Goal: Book appointment/travel/reservation

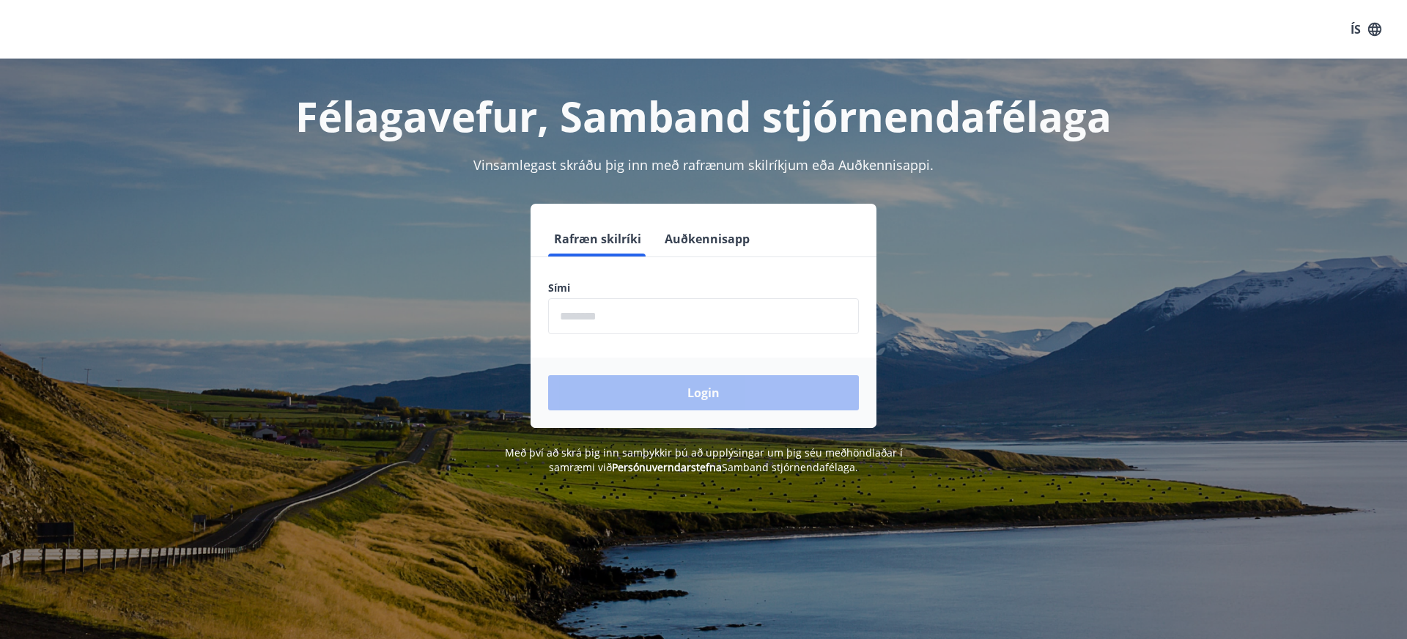
click at [642, 315] on input "phone" at bounding box center [703, 316] width 311 height 36
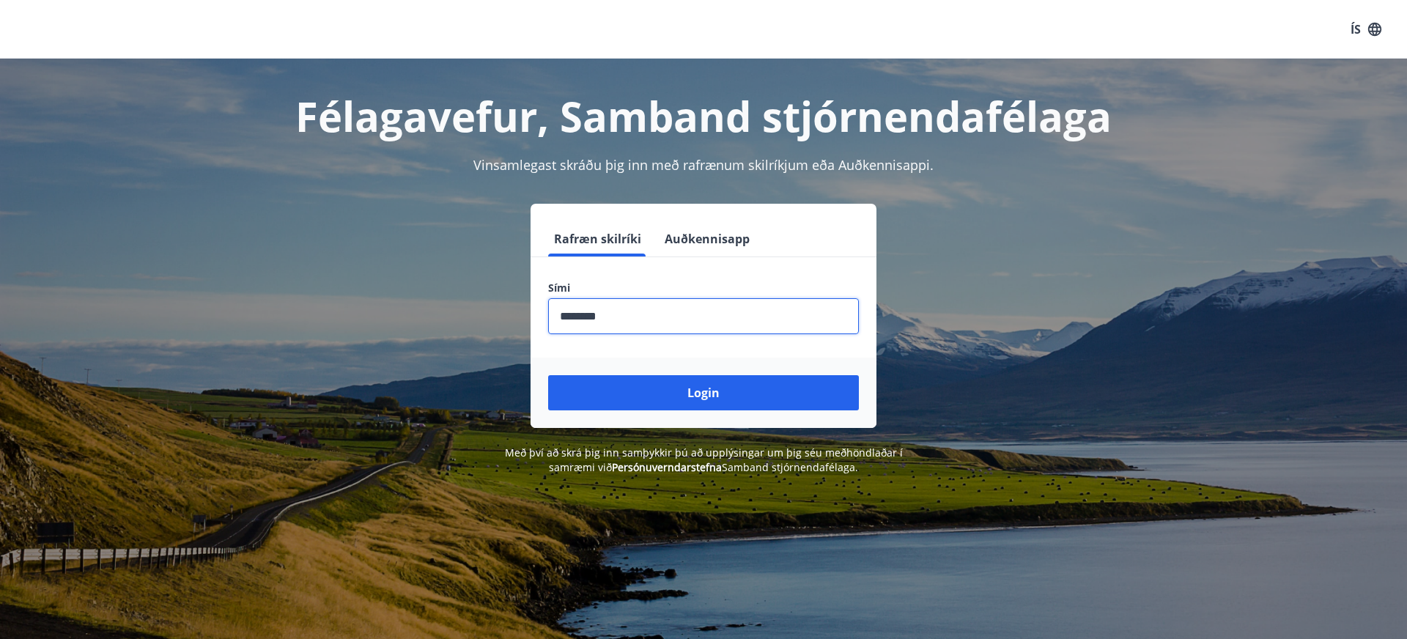
type input "********"
click at [703, 393] on button "Login" at bounding box center [703, 392] width 311 height 35
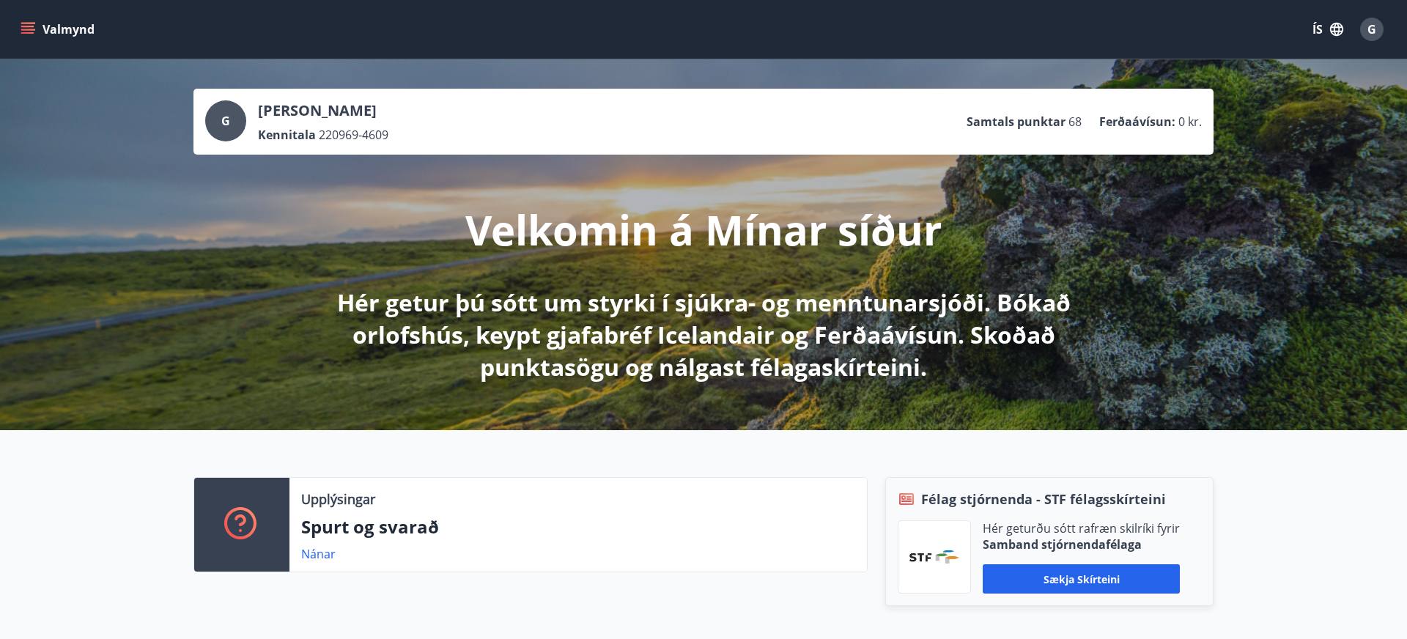
click at [32, 22] on icon "menu" at bounding box center [28, 29] width 15 height 15
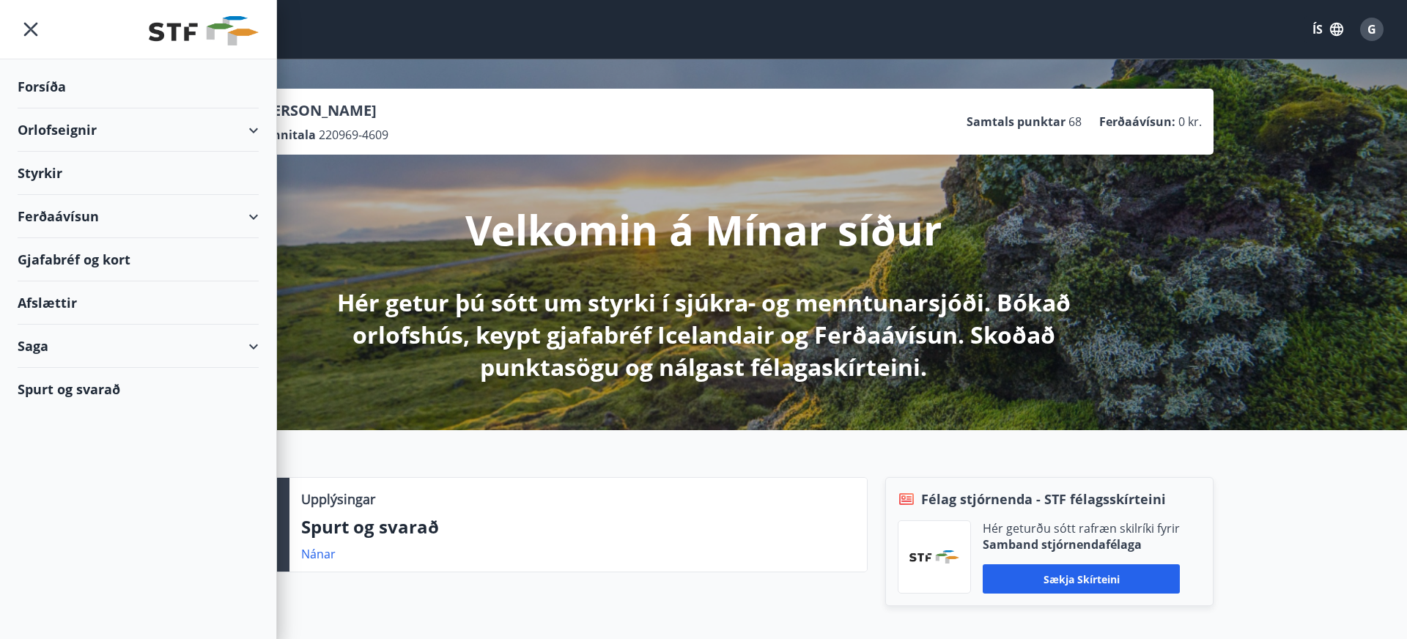
click at [79, 133] on div "Orlofseignir" at bounding box center [138, 129] width 241 height 43
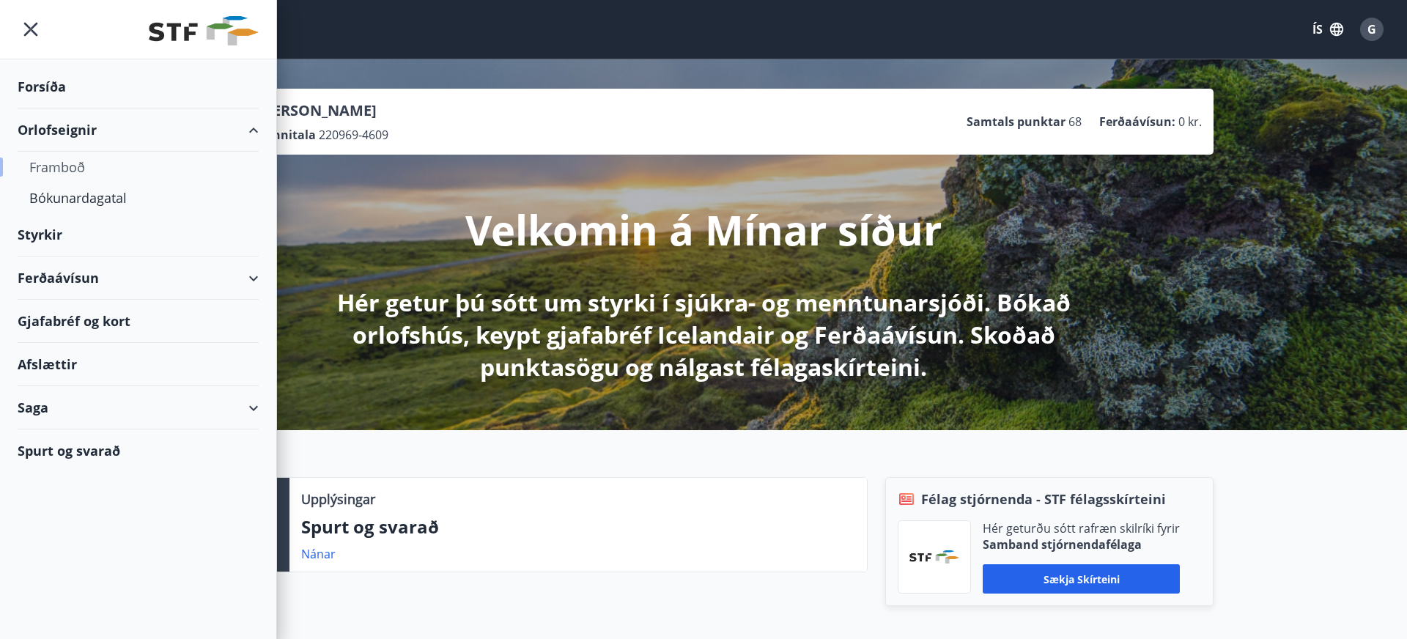
click at [74, 169] on div "Framboð" at bounding box center [138, 167] width 218 height 31
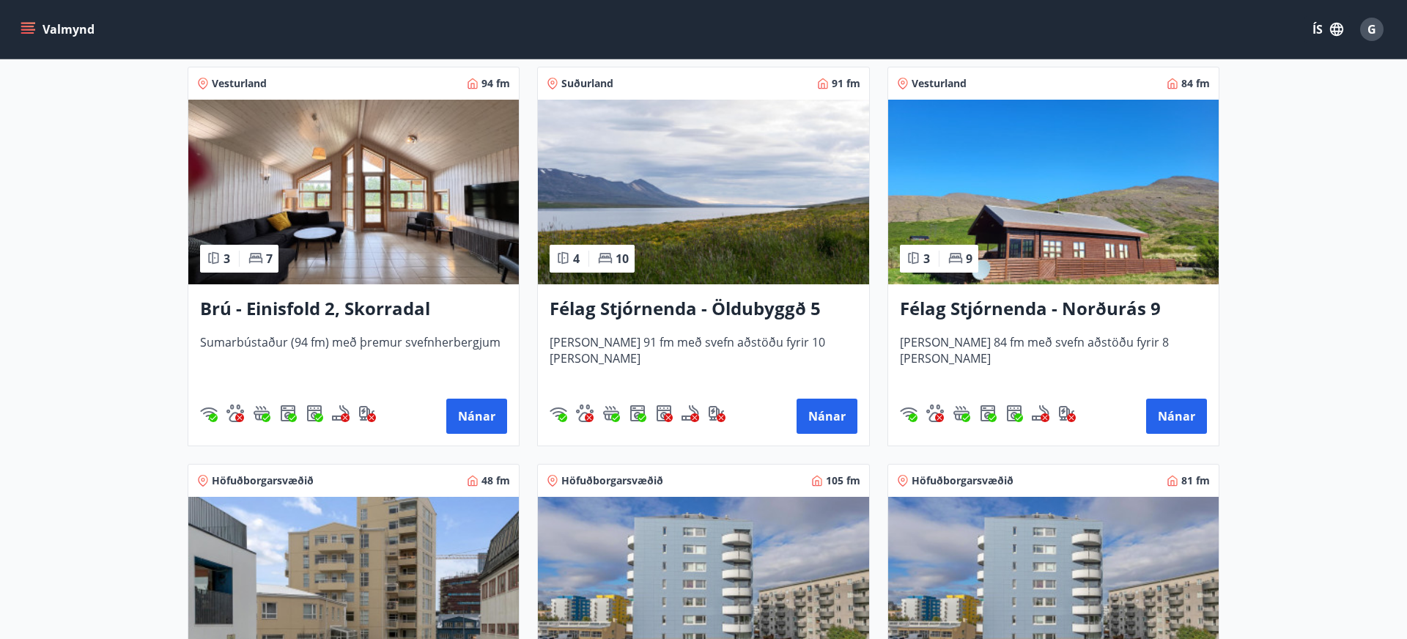
scroll to position [1065, 0]
click at [1179, 414] on button "Nánar" at bounding box center [1176, 415] width 61 height 35
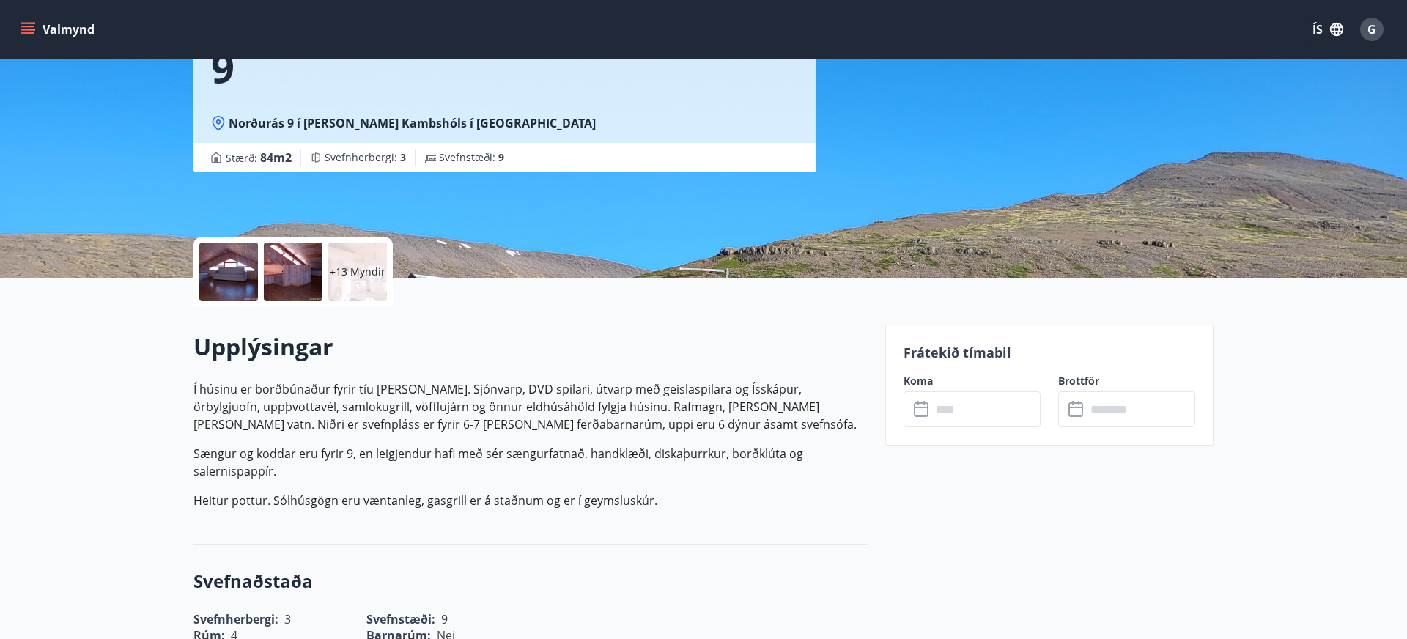
scroll to position [163, 0]
click at [966, 405] on input "text" at bounding box center [985, 409] width 109 height 36
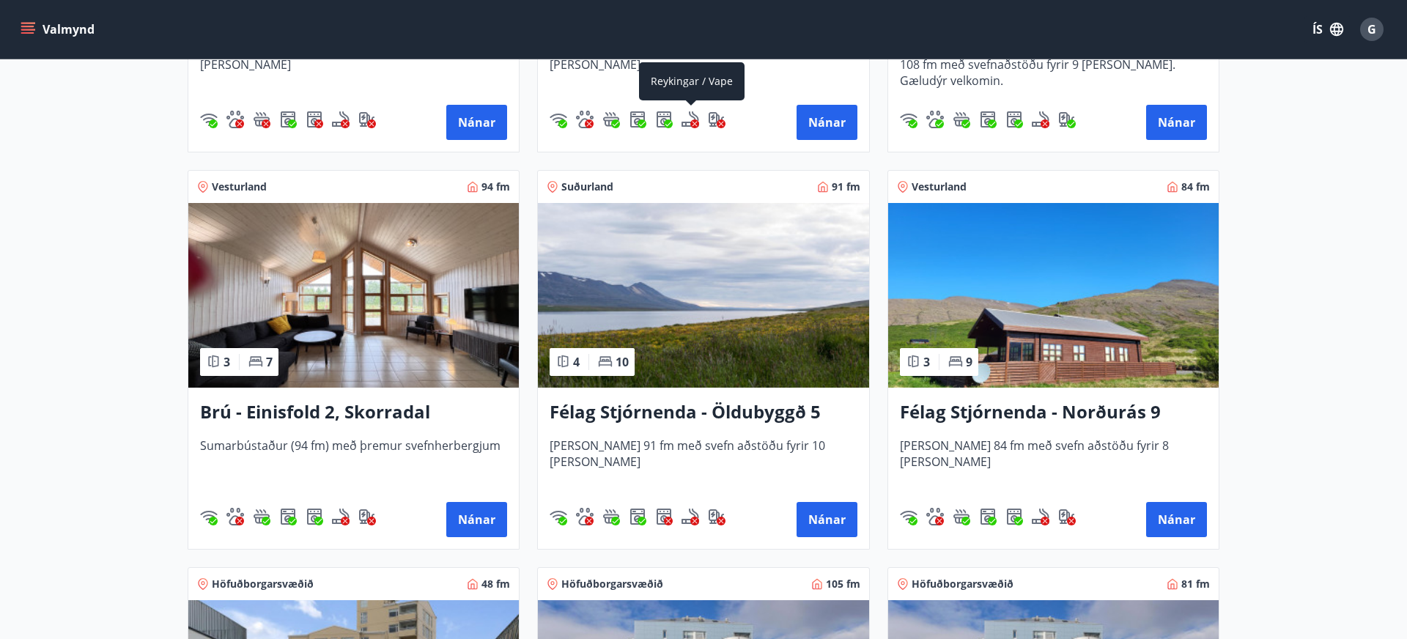
scroll to position [963, 0]
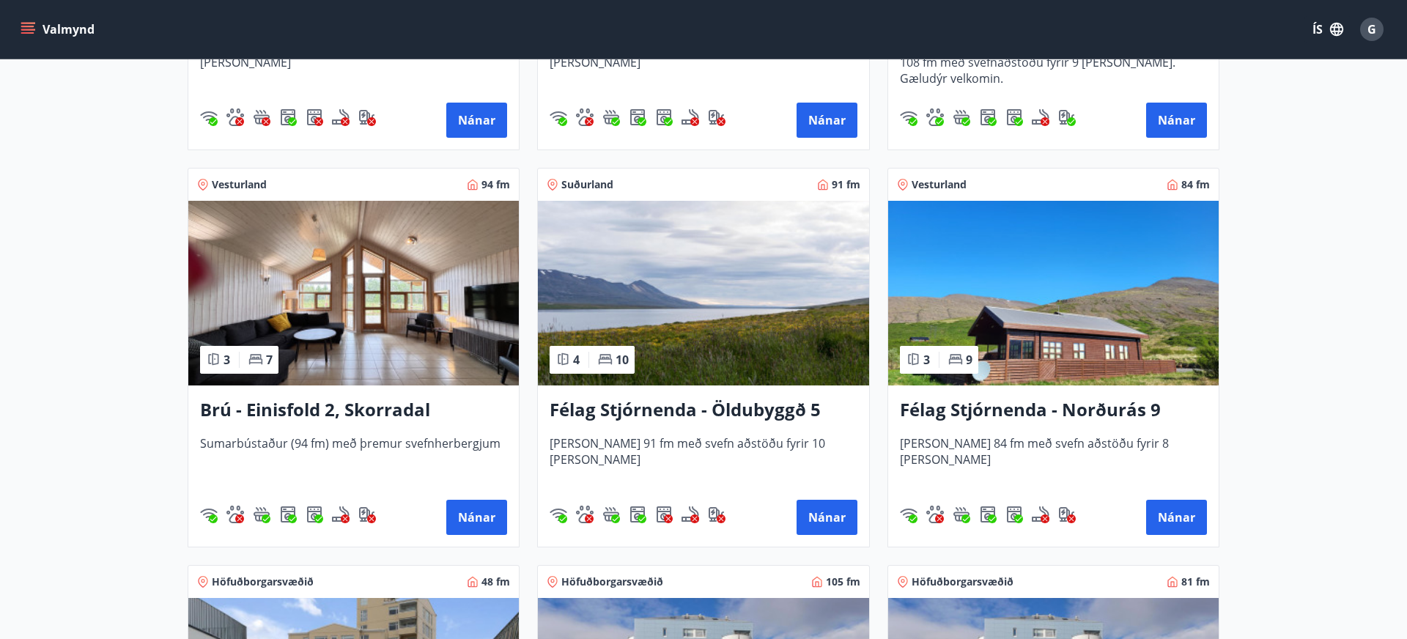
click at [733, 424] on div "Félag Stjórnenda - Öldubyggð 5 [PERSON_NAME] 91 fm með svefn aðstöðu fyrir 10 […" at bounding box center [703, 465] width 330 height 161
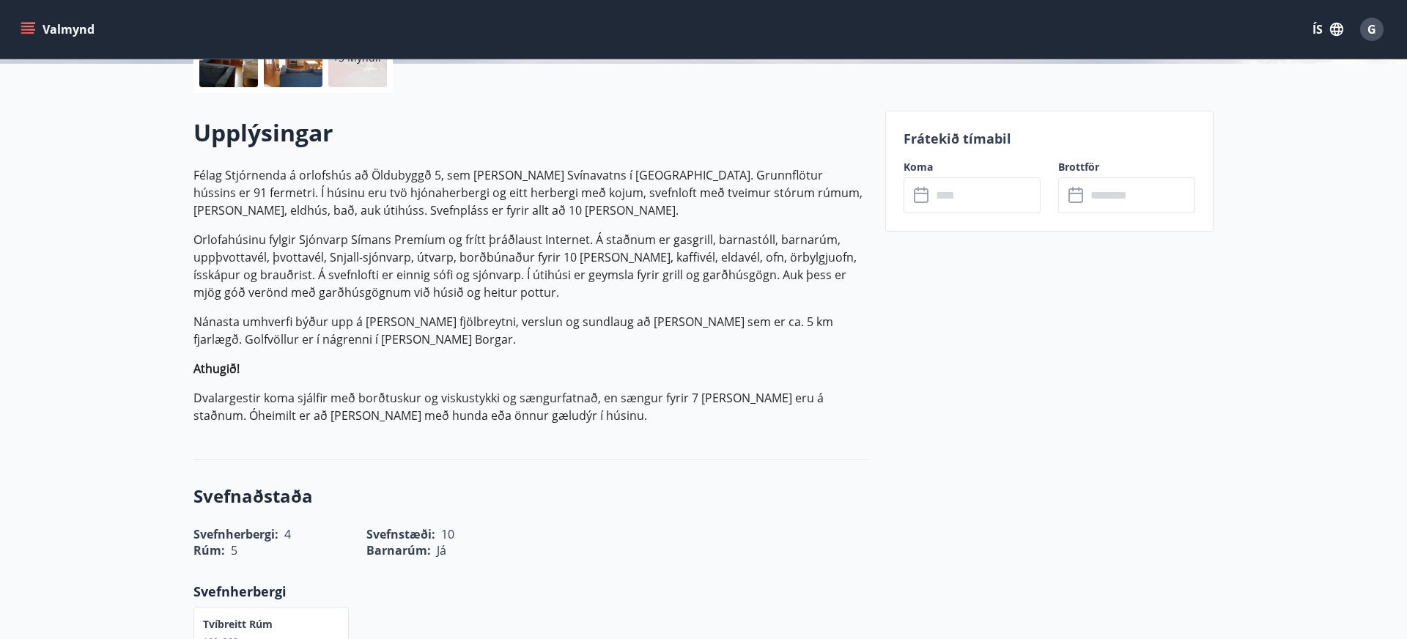
scroll to position [379, 0]
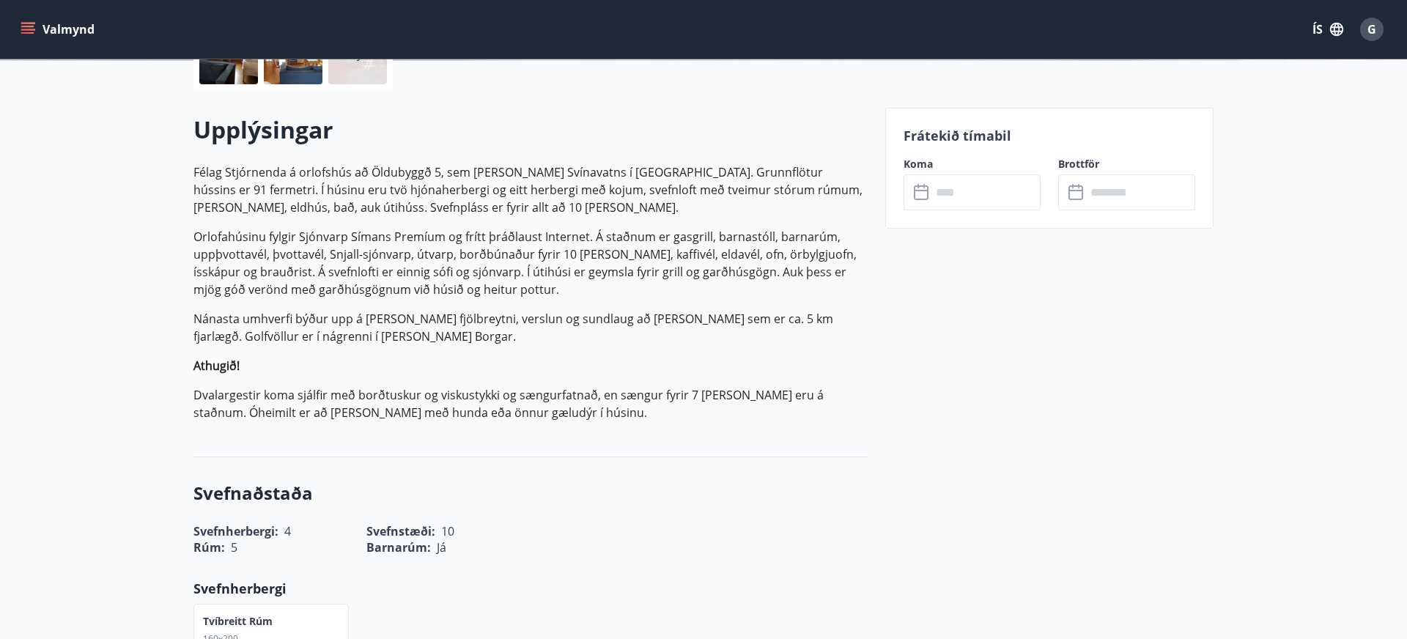
click at [973, 191] on input "text" at bounding box center [985, 192] width 109 height 36
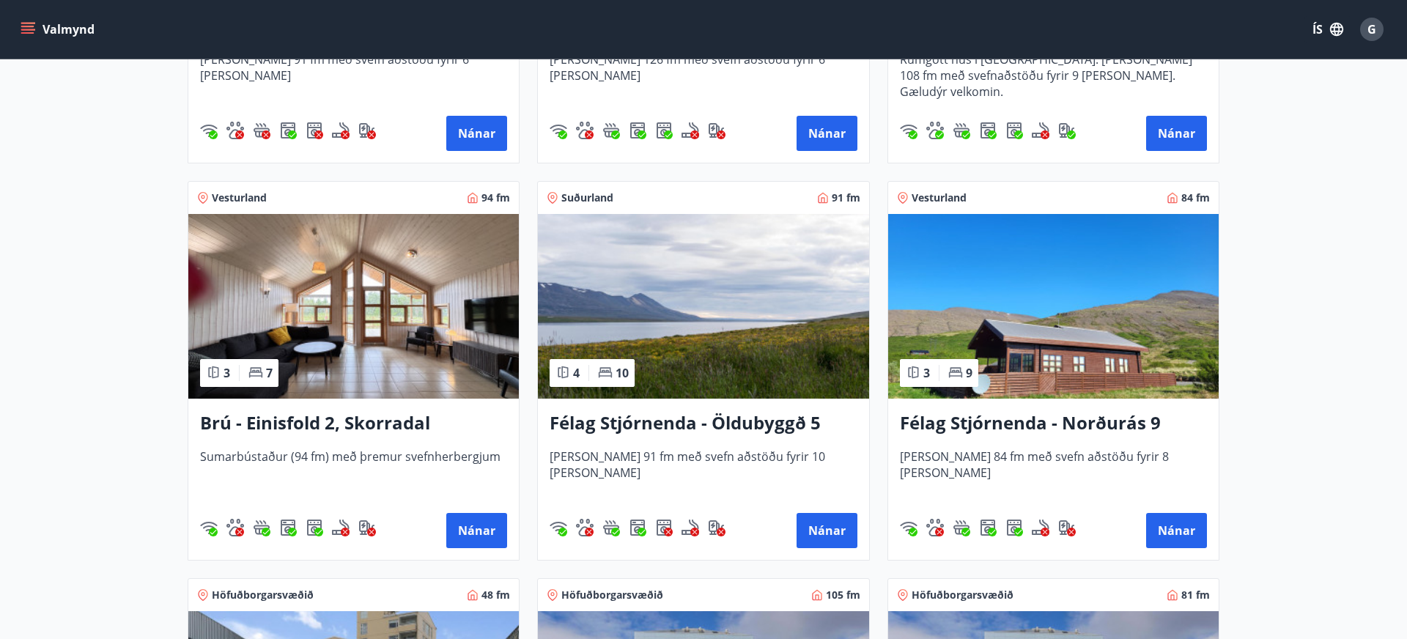
scroll to position [953, 0]
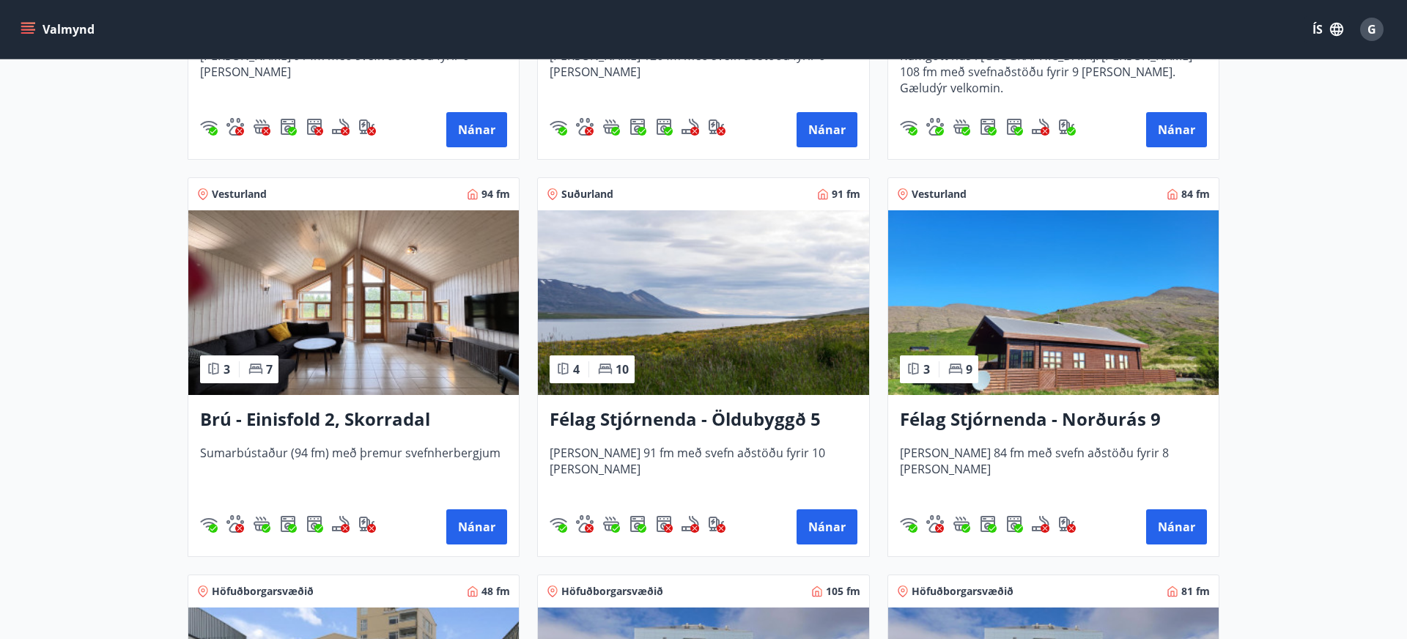
click at [372, 421] on h3 "Brú - Einisfold 2, Skorradal" at bounding box center [353, 420] width 307 height 26
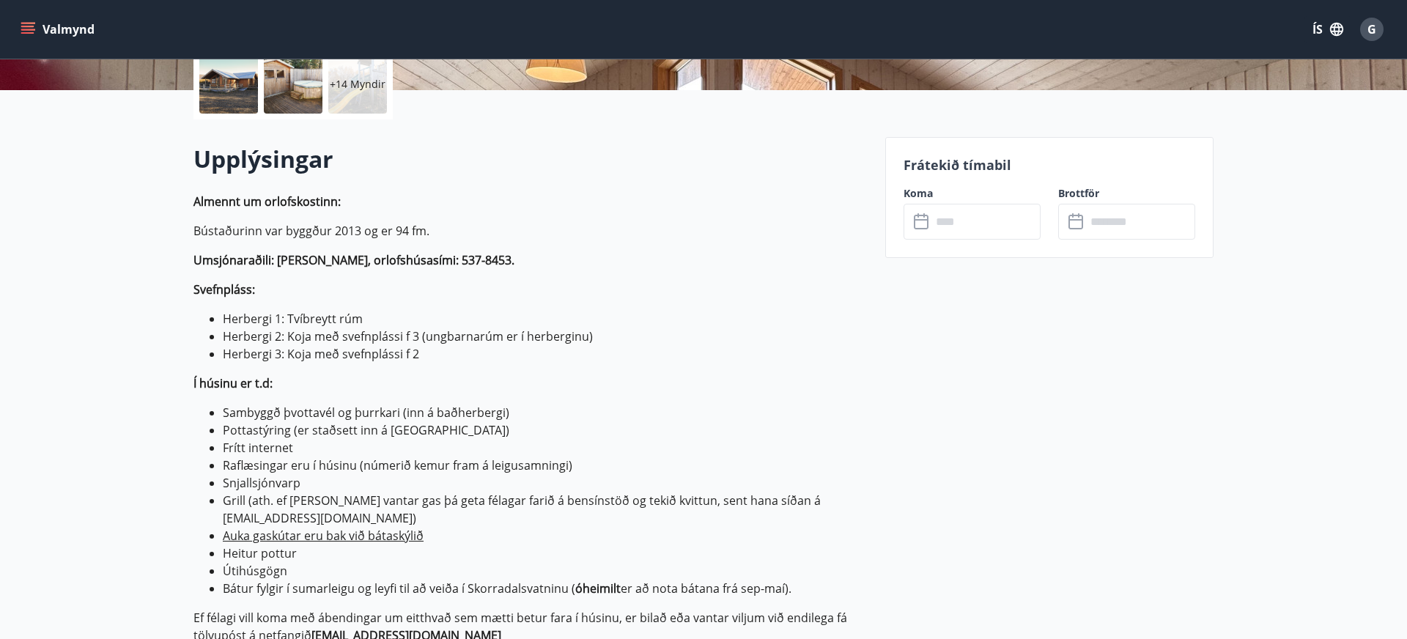
scroll to position [339, 0]
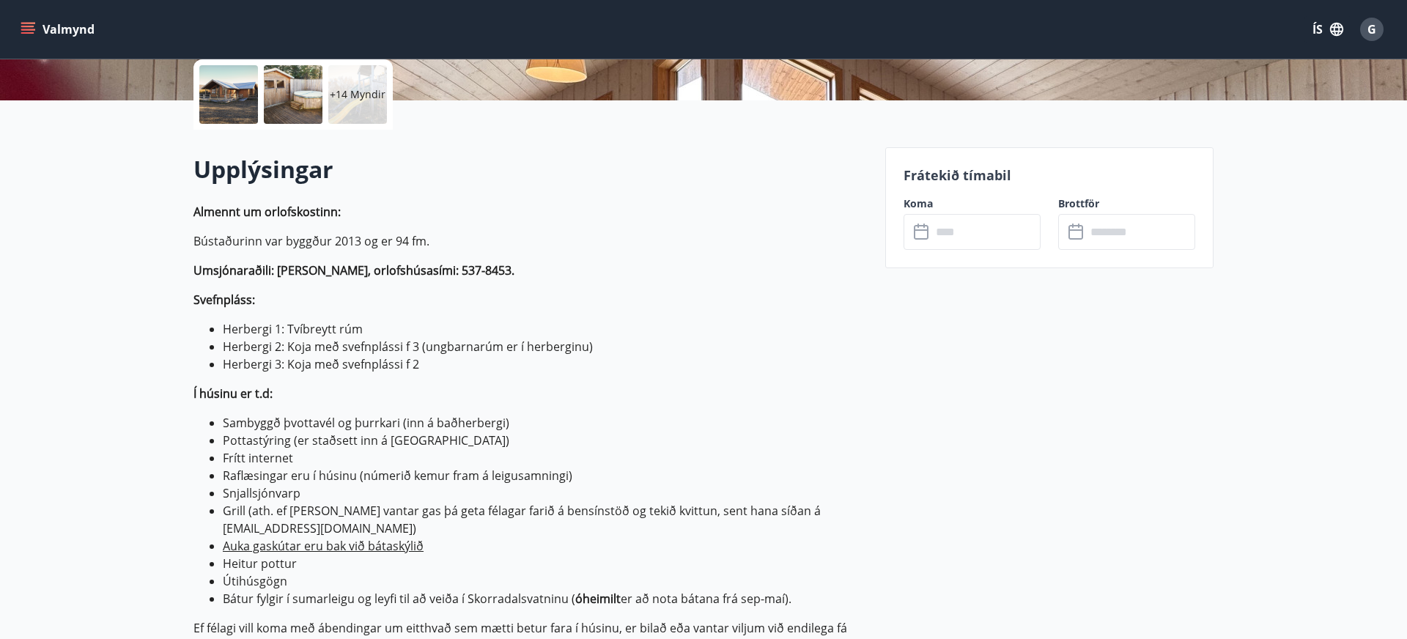
click at [980, 232] on input "text" at bounding box center [985, 232] width 109 height 36
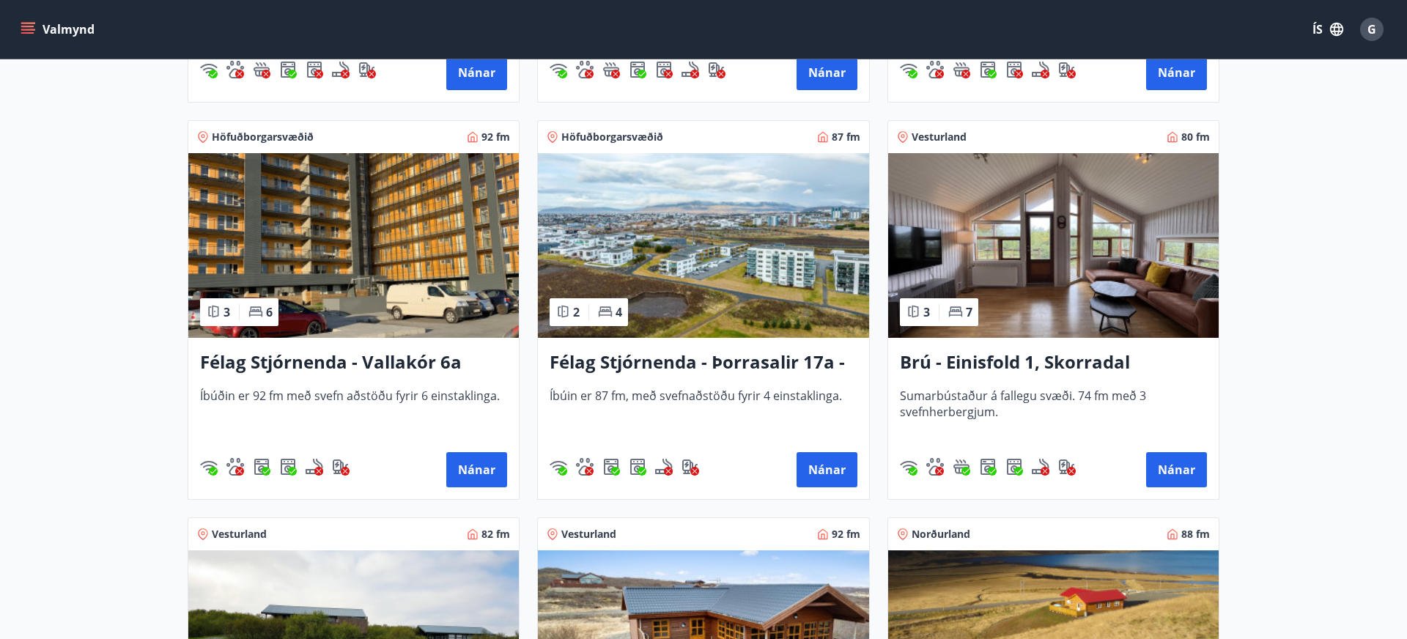
scroll to position [2207, 0]
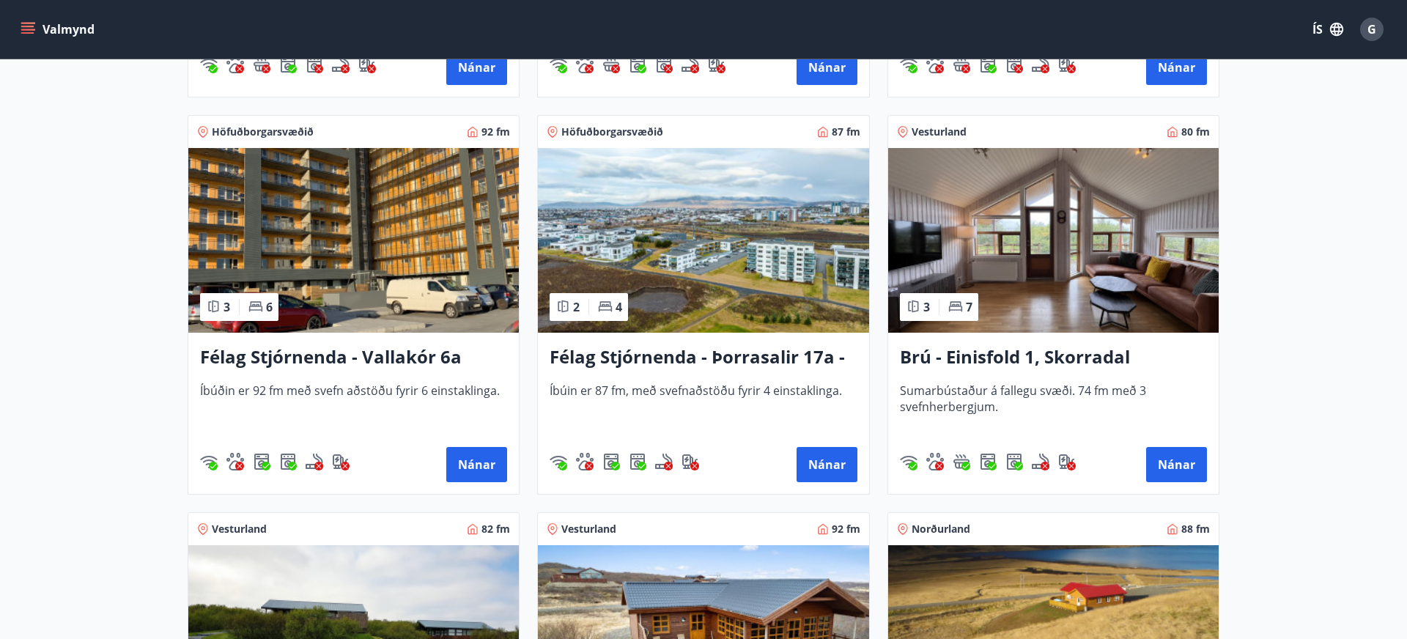
click at [1033, 355] on h3 "Brú - Einisfold 1, Skorradal" at bounding box center [1053, 357] width 307 height 26
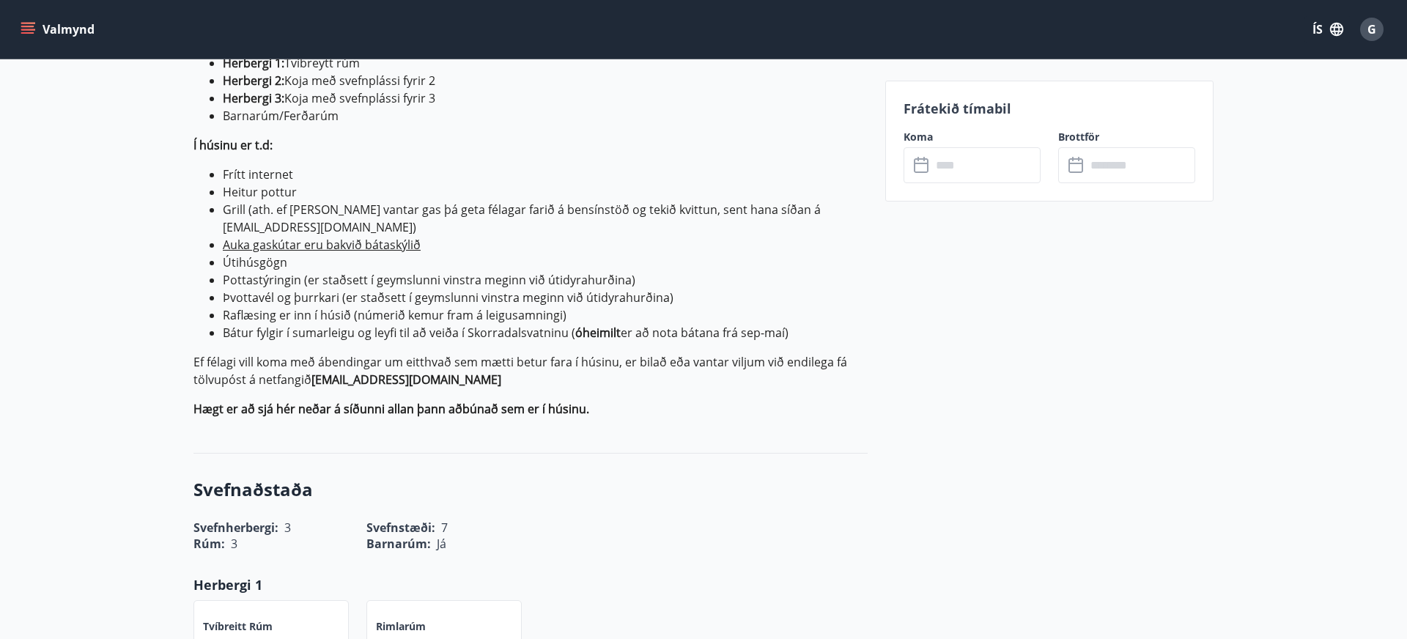
scroll to position [599, 0]
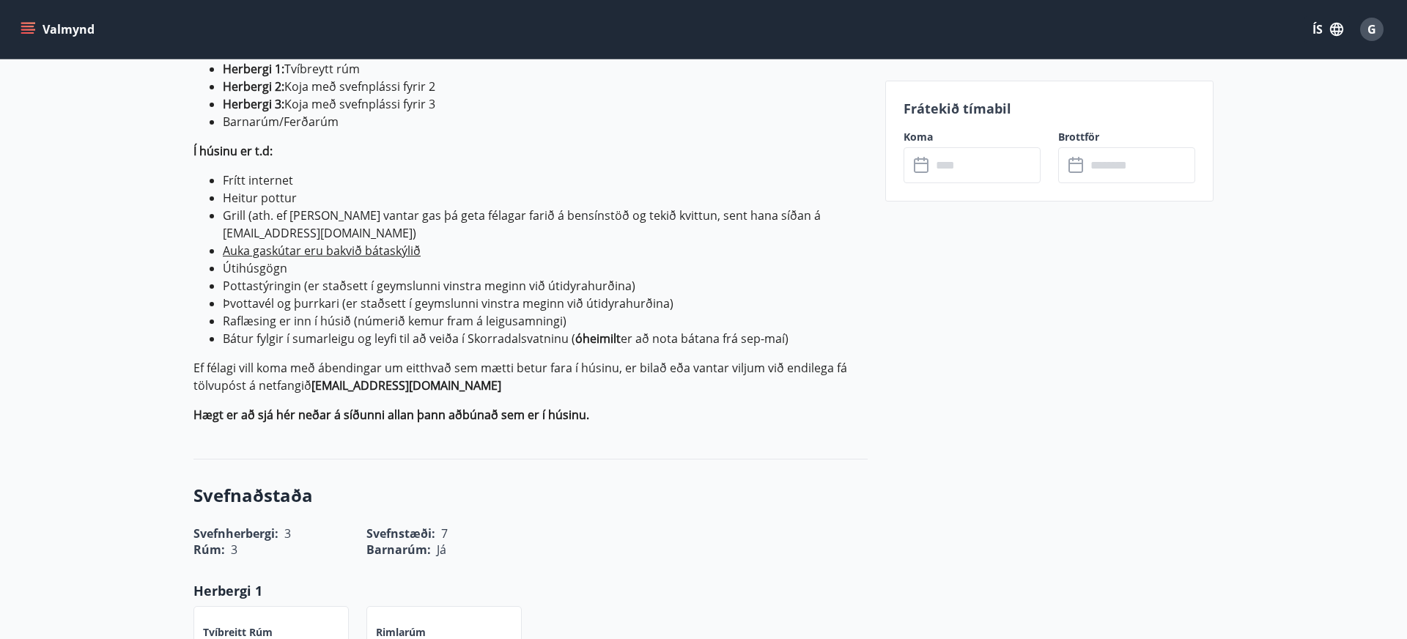
click at [967, 169] on input "text" at bounding box center [985, 165] width 109 height 36
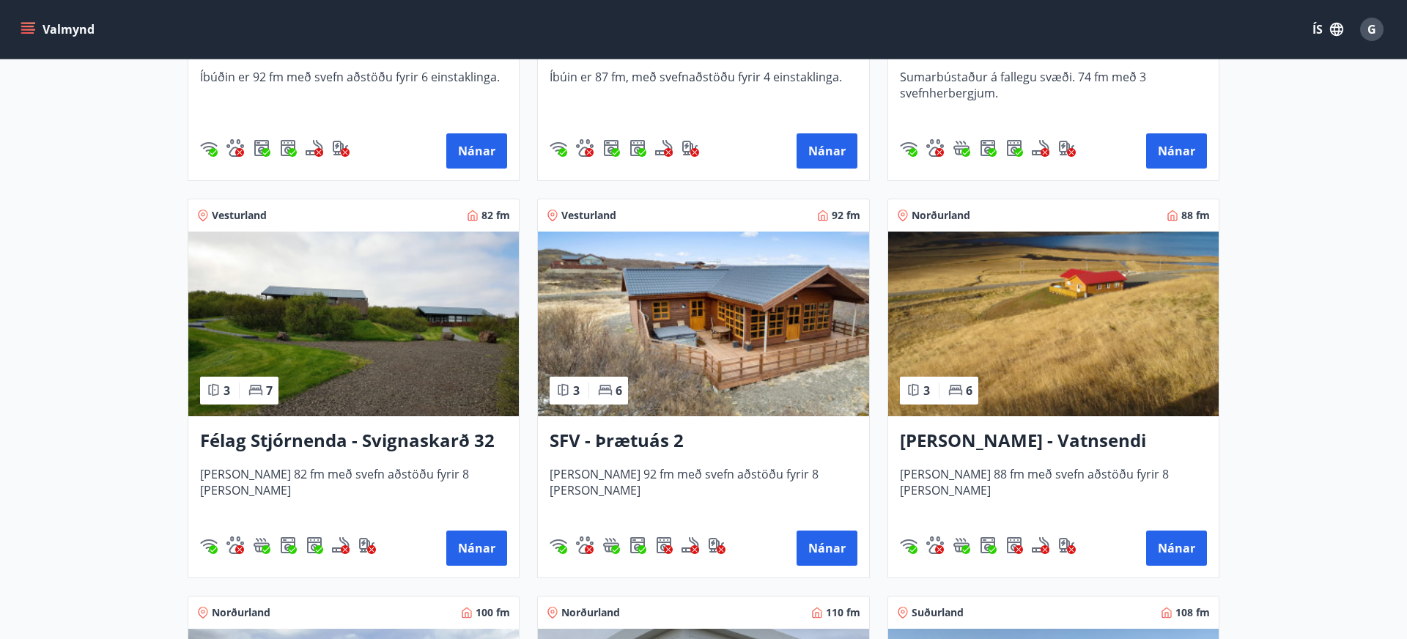
scroll to position [2522, 0]
click at [476, 548] on button "Nánar" at bounding box center [476, 547] width 61 height 35
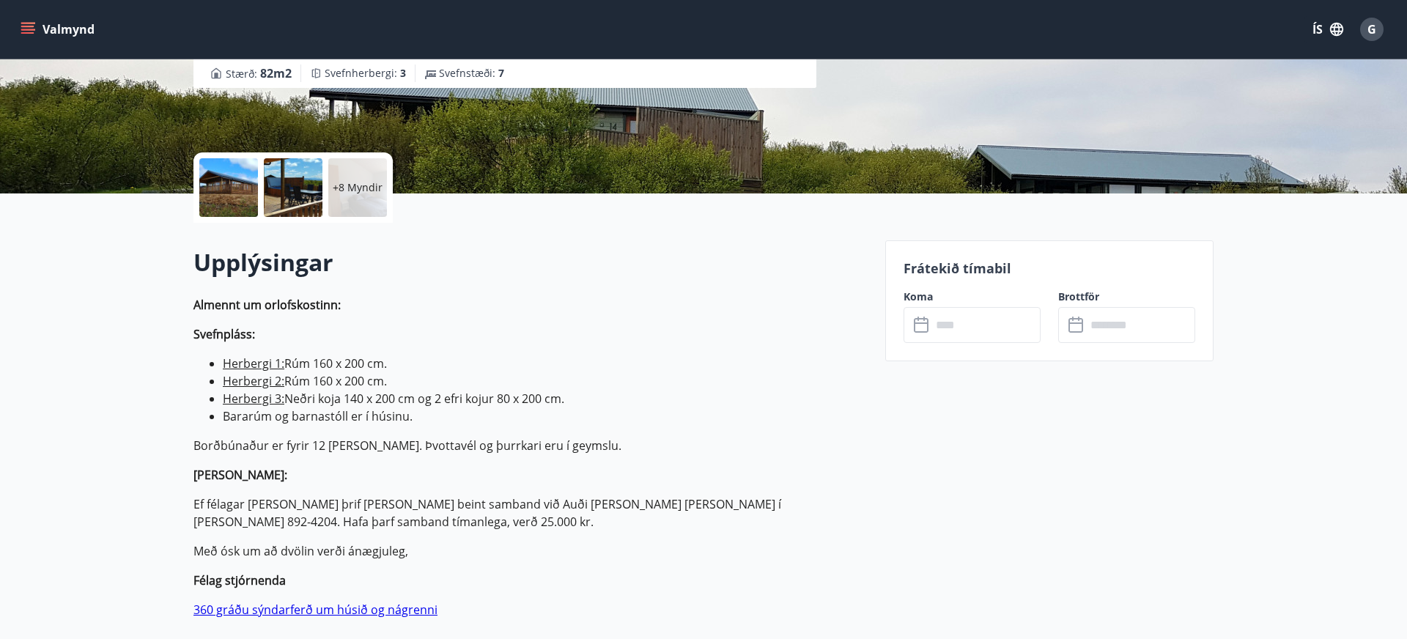
scroll to position [249, 0]
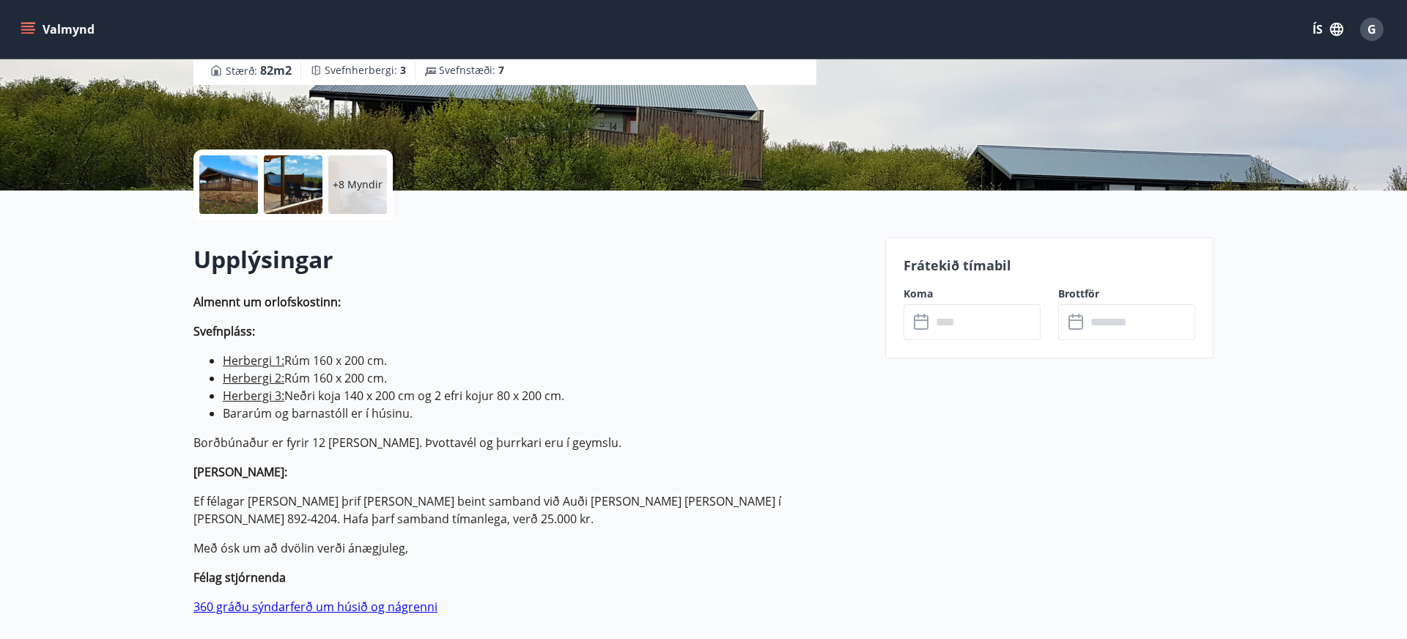
click at [980, 325] on input "text" at bounding box center [985, 322] width 109 height 36
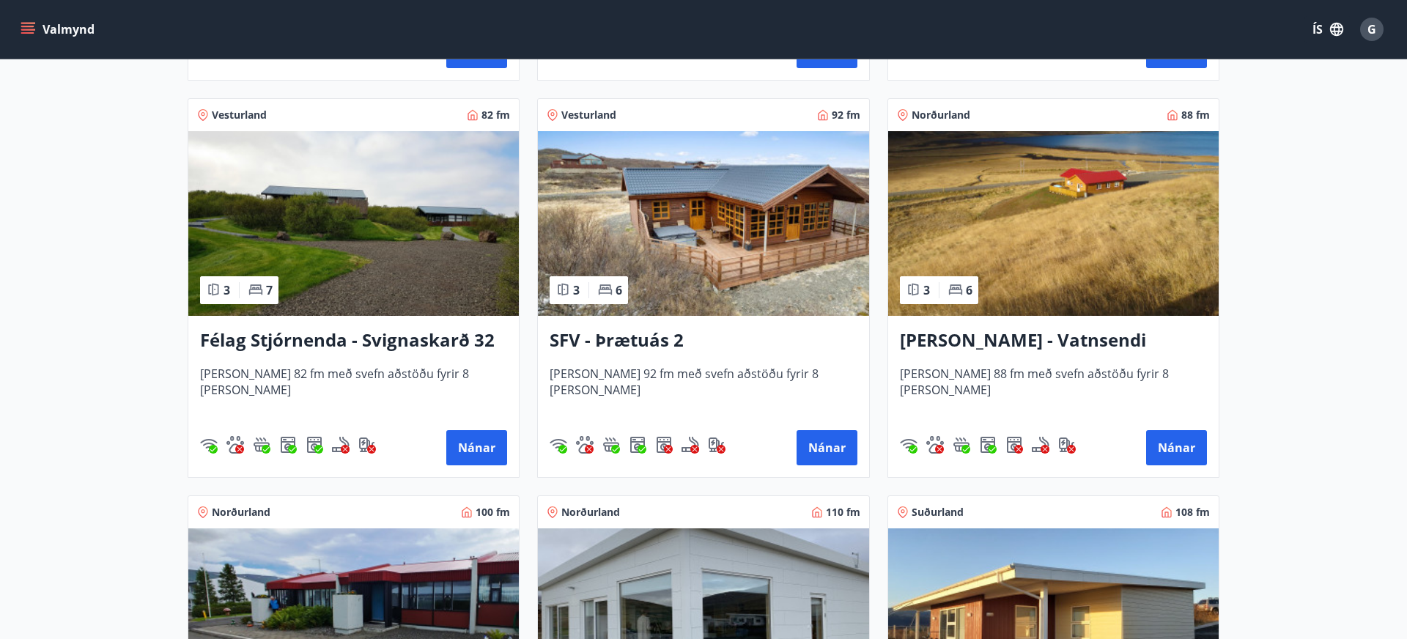
scroll to position [2622, 0]
click at [663, 350] on h3 "SFV - Þrætuás 2" at bounding box center [703, 340] width 307 height 26
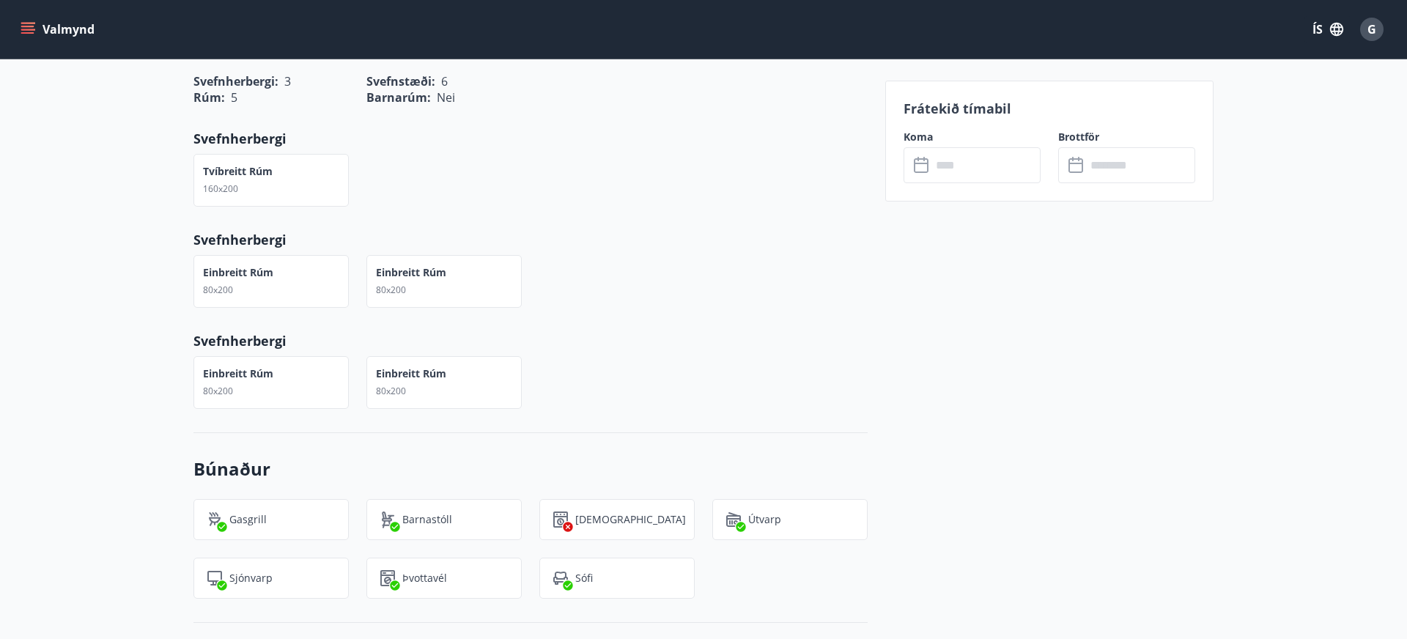
scroll to position [759, 0]
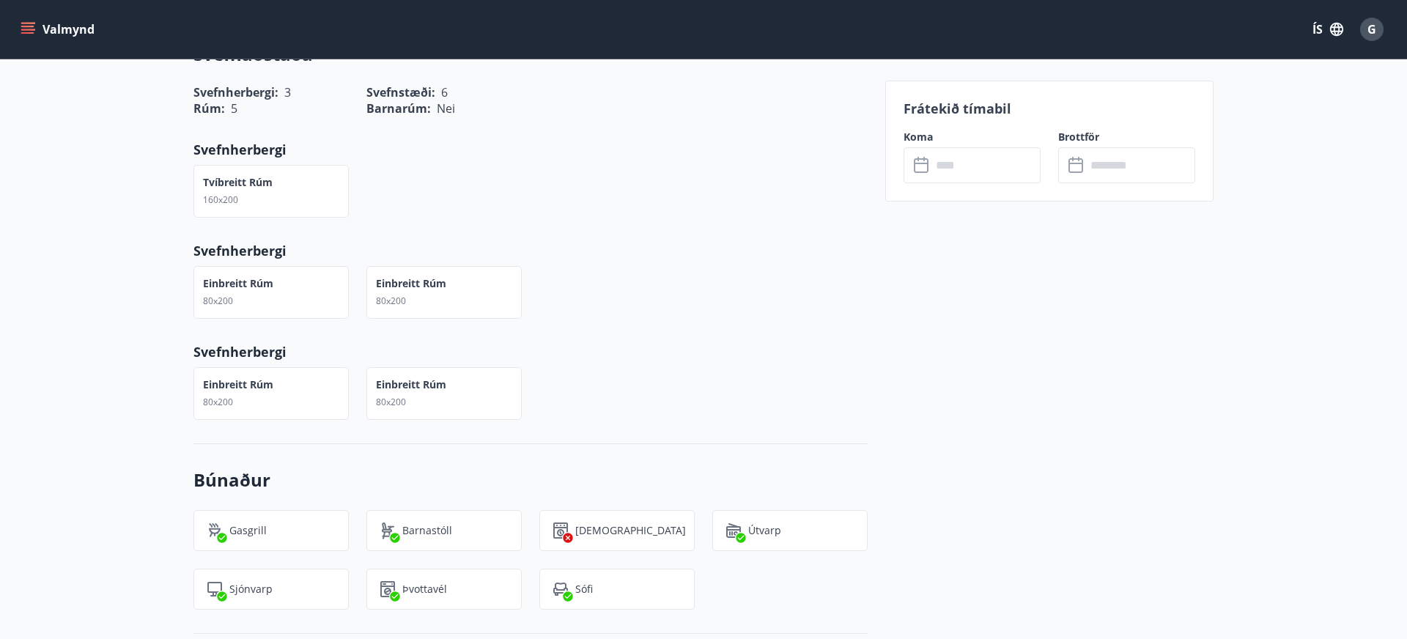
click at [982, 169] on input "text" at bounding box center [985, 165] width 109 height 36
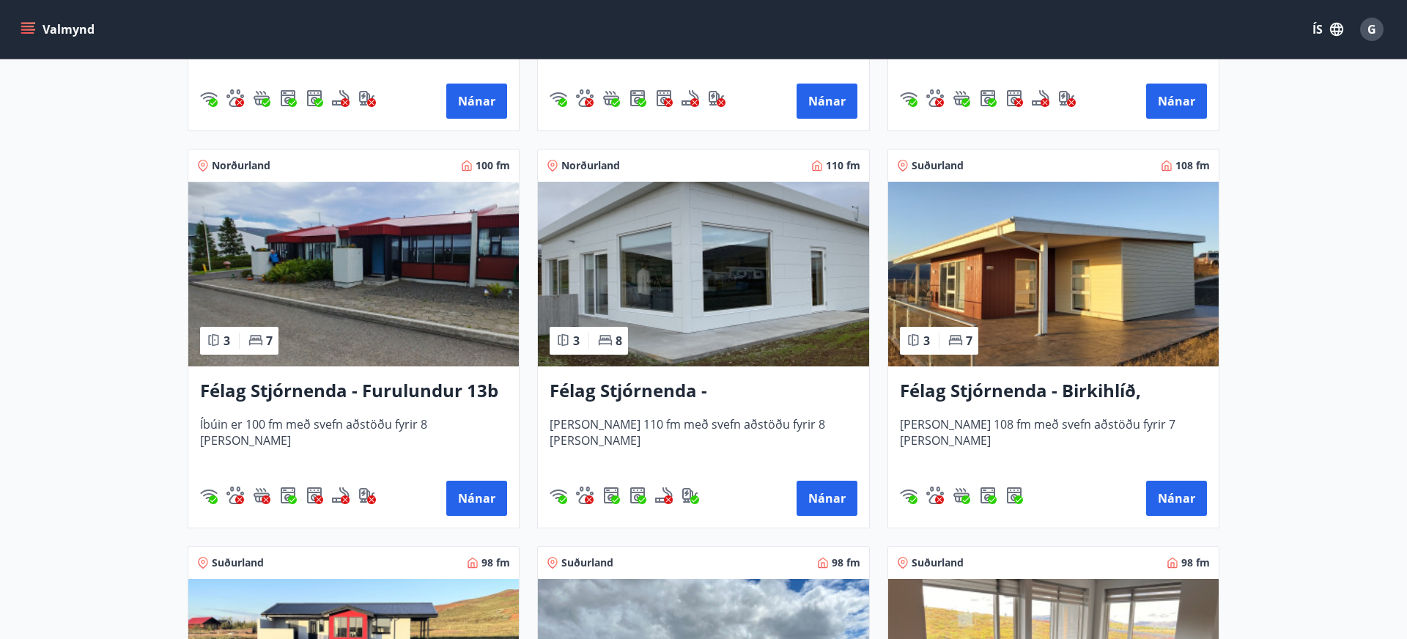
scroll to position [2966, 0]
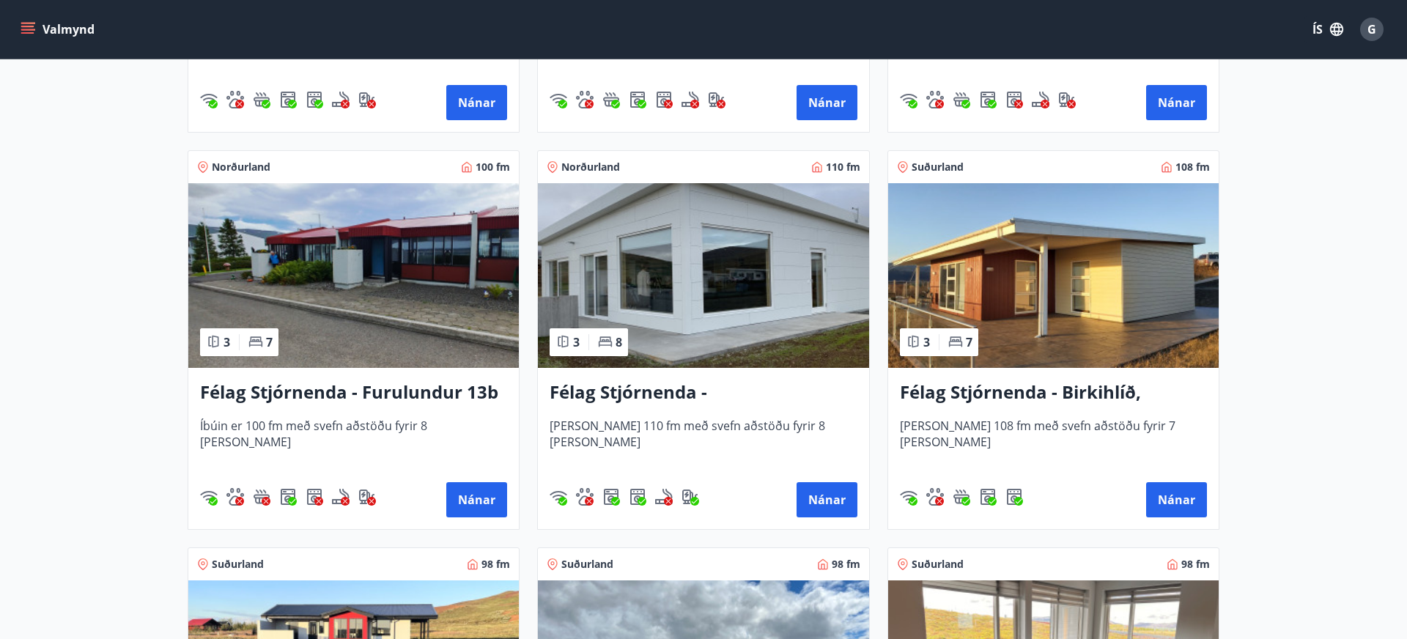
click at [1081, 392] on h3 "Félag Stjórnenda - Birkihlíð, [GEOGRAPHIC_DATA]" at bounding box center [1053, 393] width 307 height 26
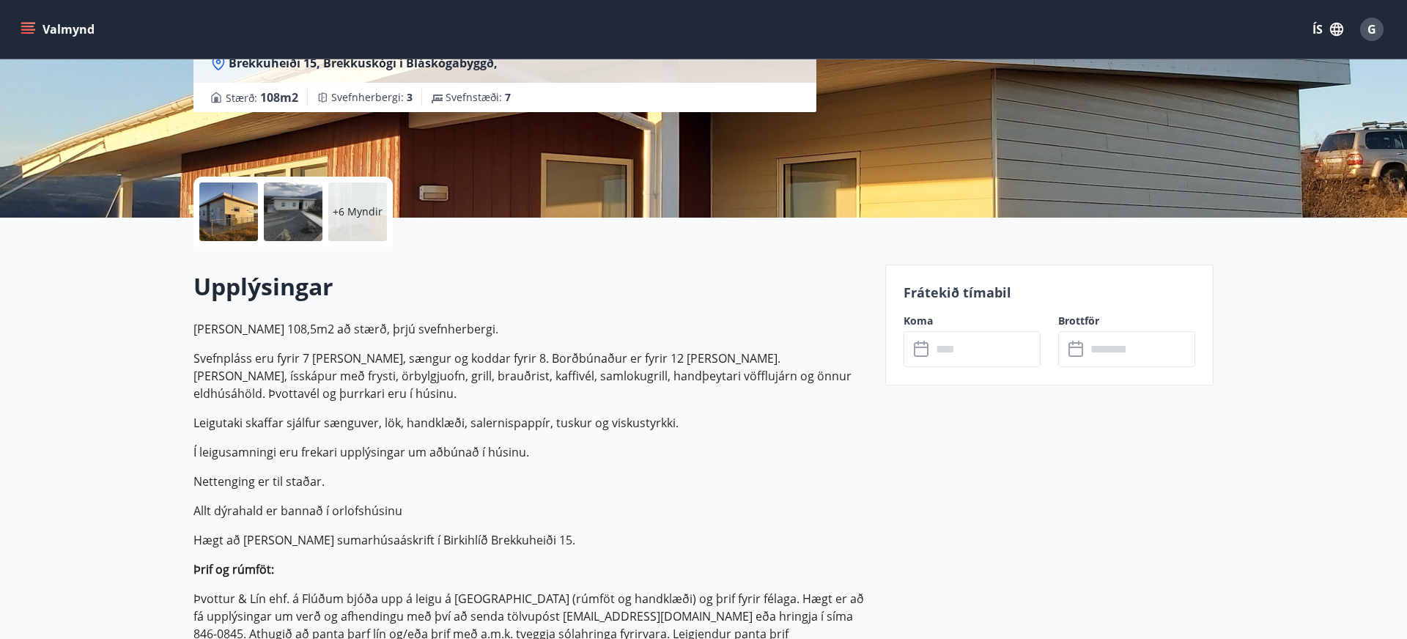
scroll to position [243, 0]
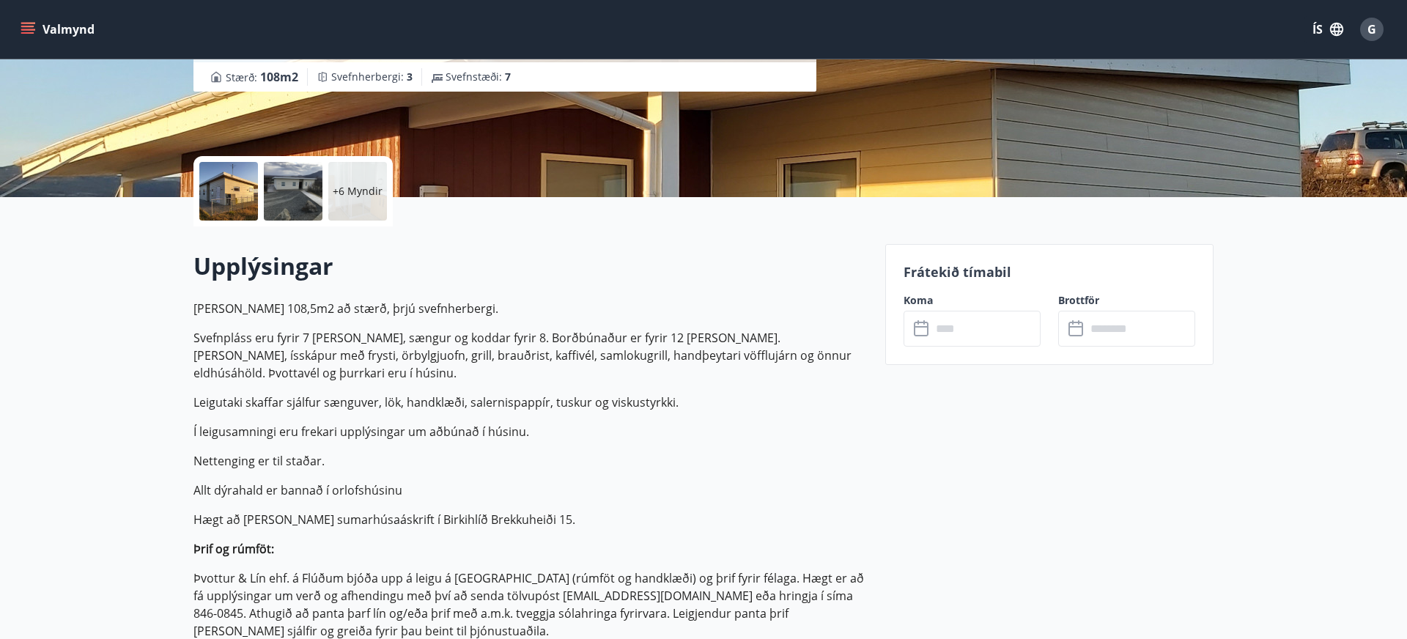
click at [985, 324] on input "text" at bounding box center [985, 329] width 109 height 36
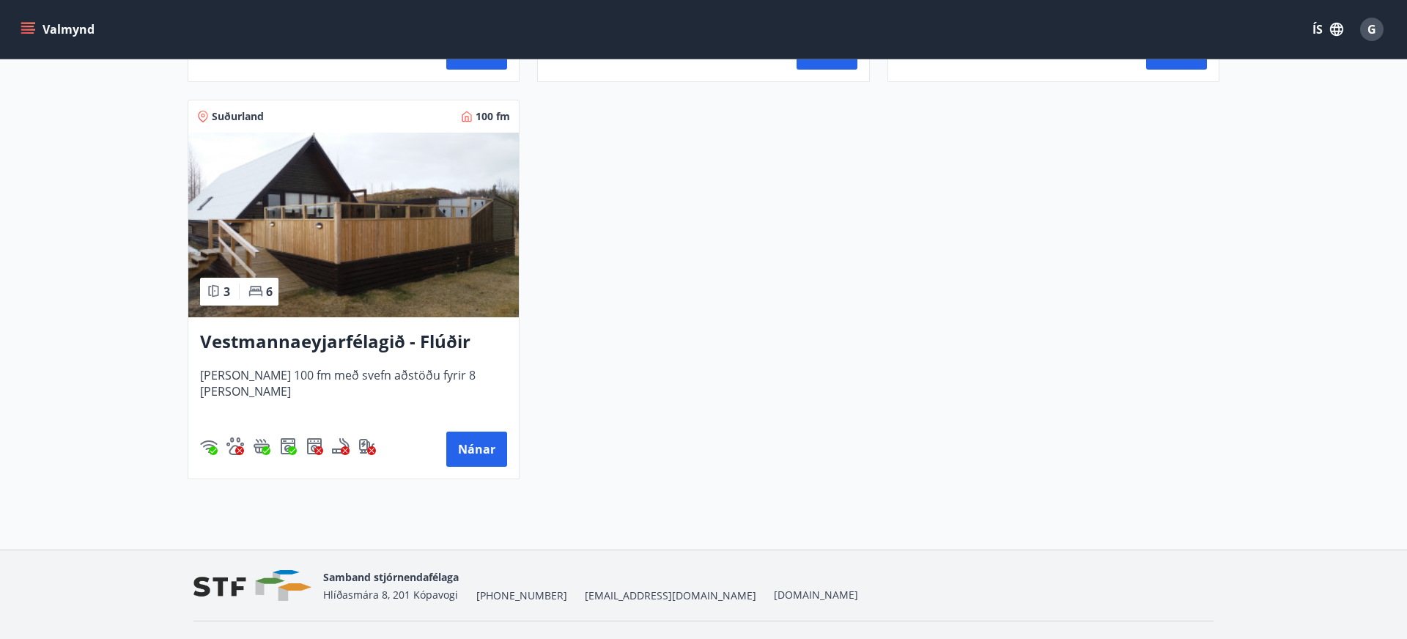
scroll to position [3818, 0]
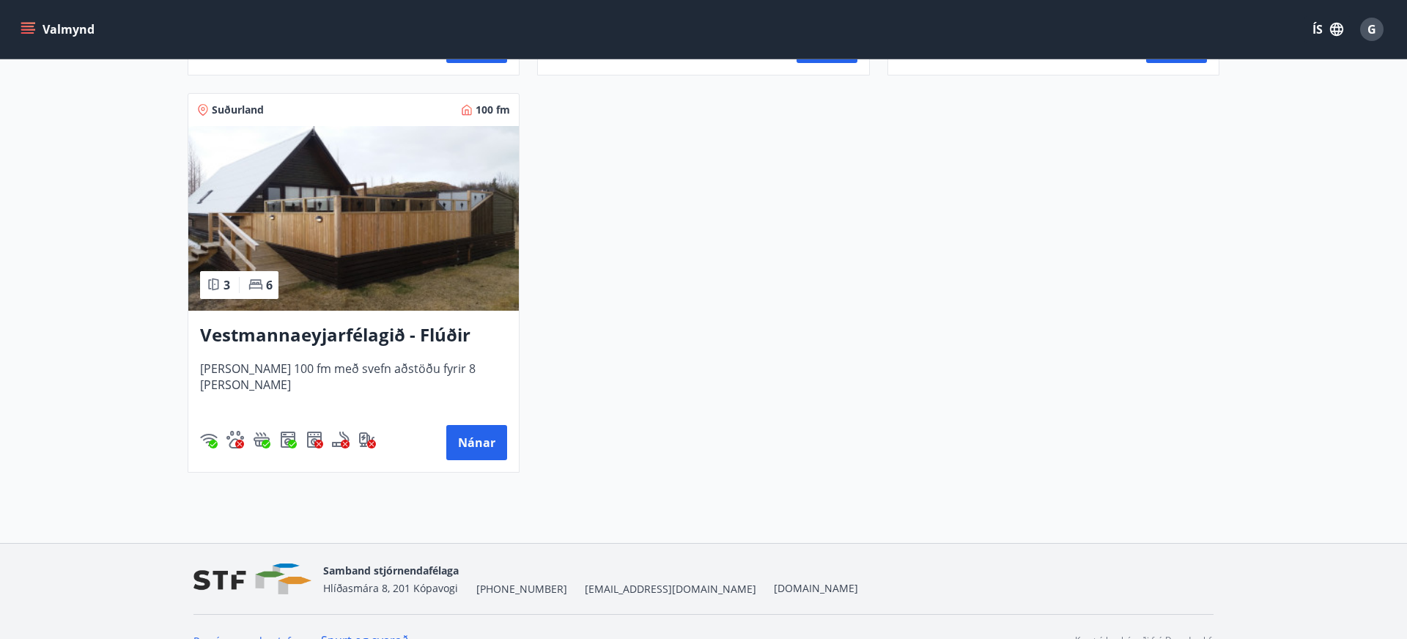
click at [396, 334] on h3 "Vestmannaeyjarfélagið - Flúðir" at bounding box center [353, 335] width 307 height 26
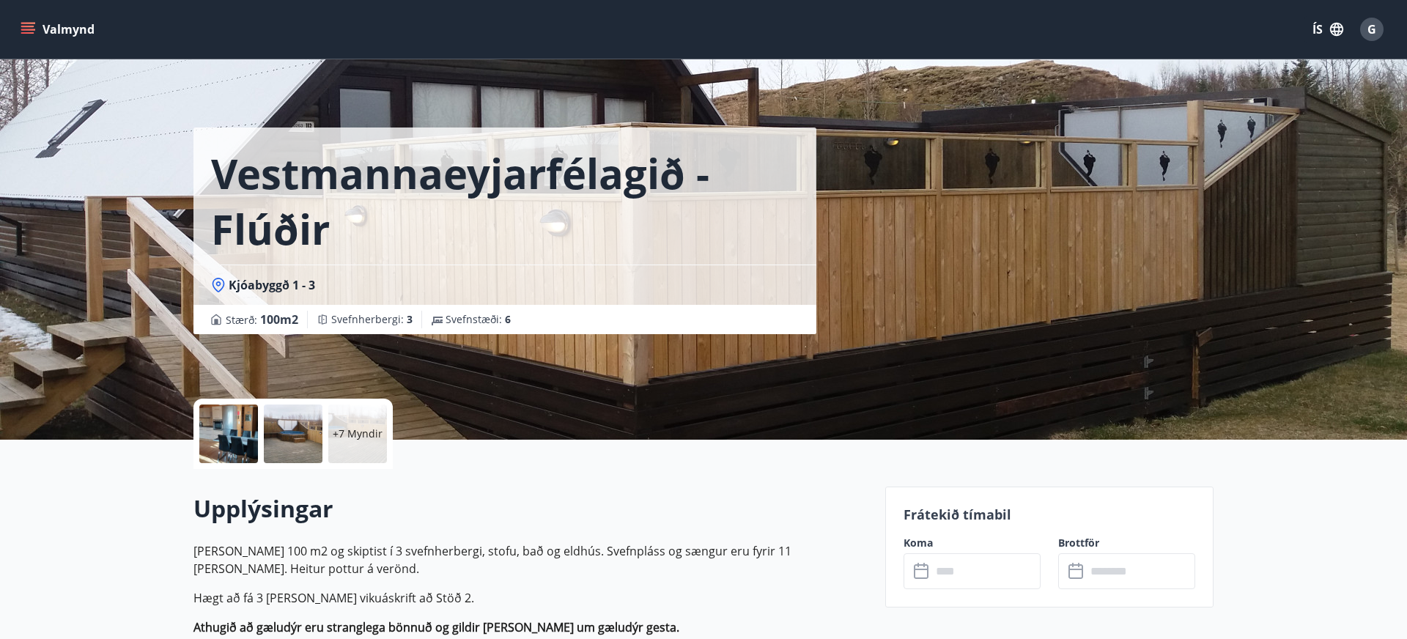
click at [982, 569] on input "text" at bounding box center [985, 571] width 109 height 36
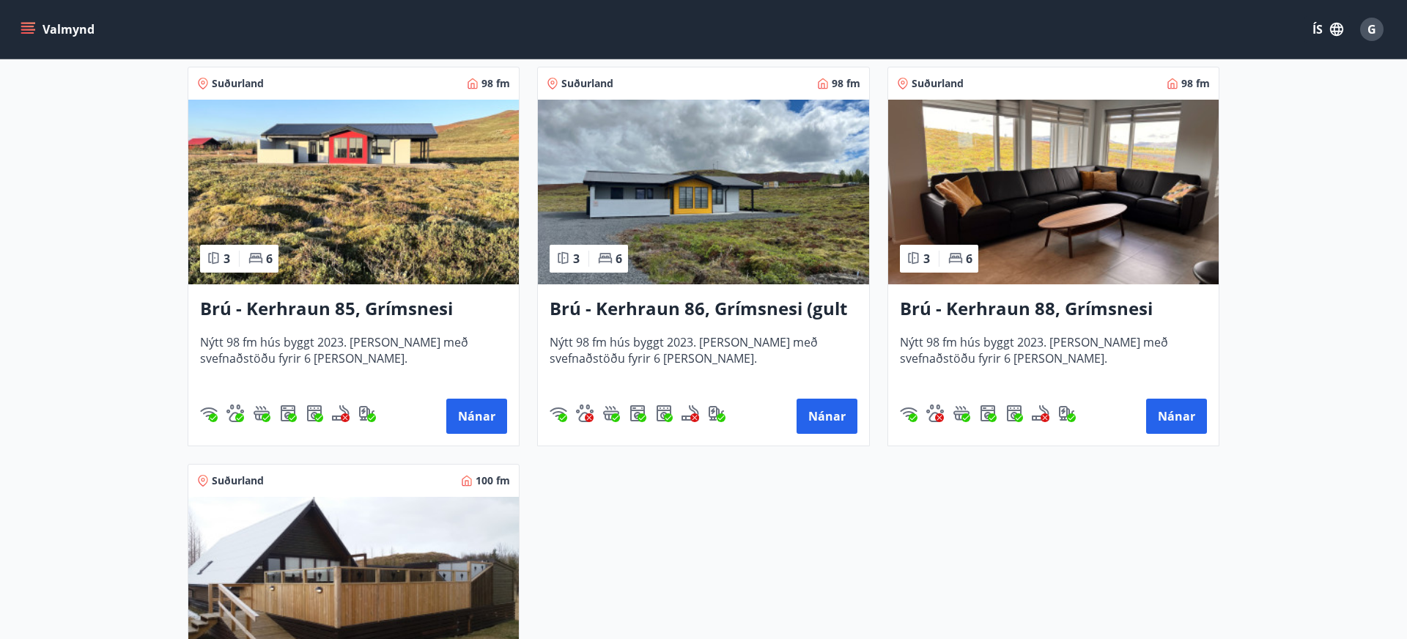
scroll to position [3446, 0]
click at [435, 303] on h3 "Brú - Kerhraun 85, Grímsnesi (rautt hús) (gæludýr velkomin)" at bounding box center [353, 310] width 307 height 26
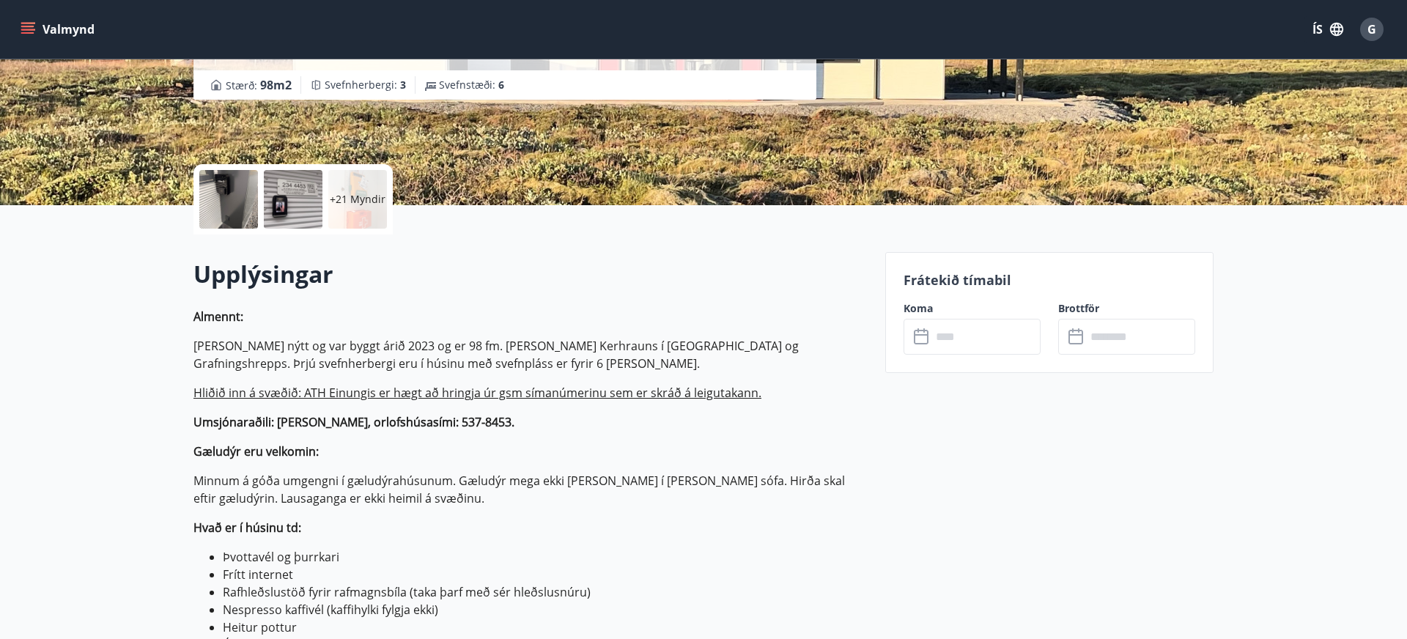
scroll to position [231, 0]
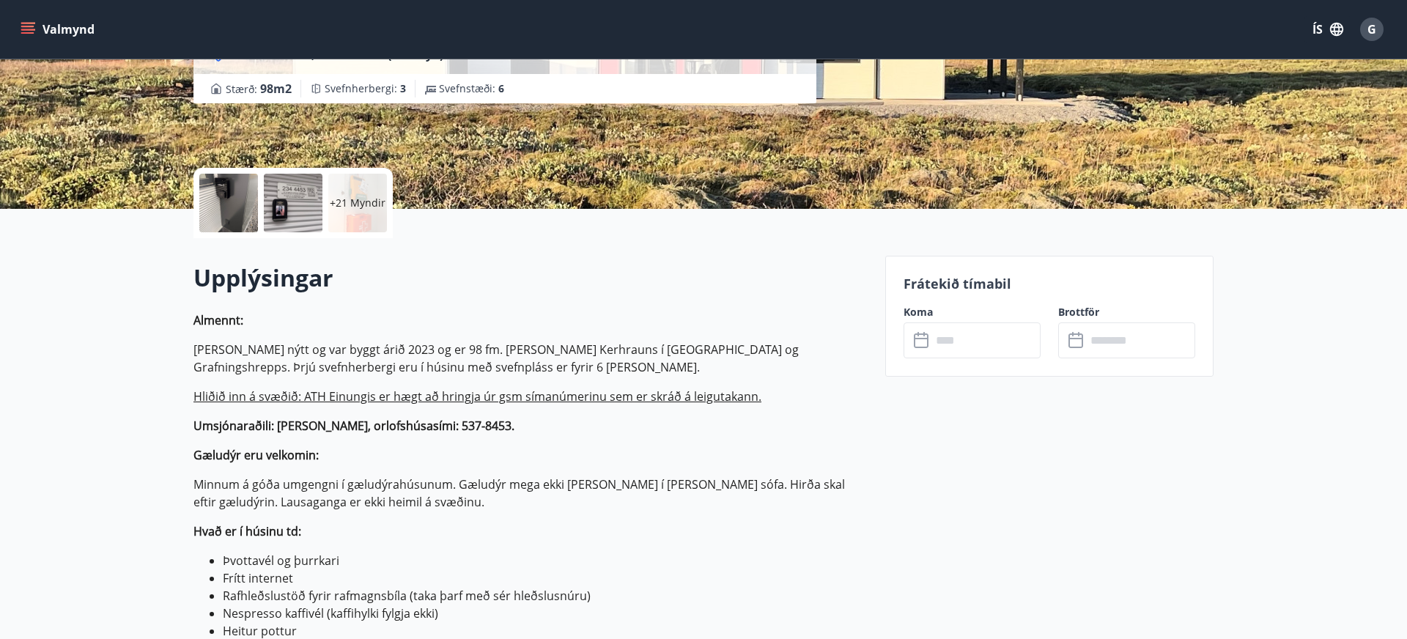
click at [986, 350] on input "text" at bounding box center [985, 340] width 109 height 36
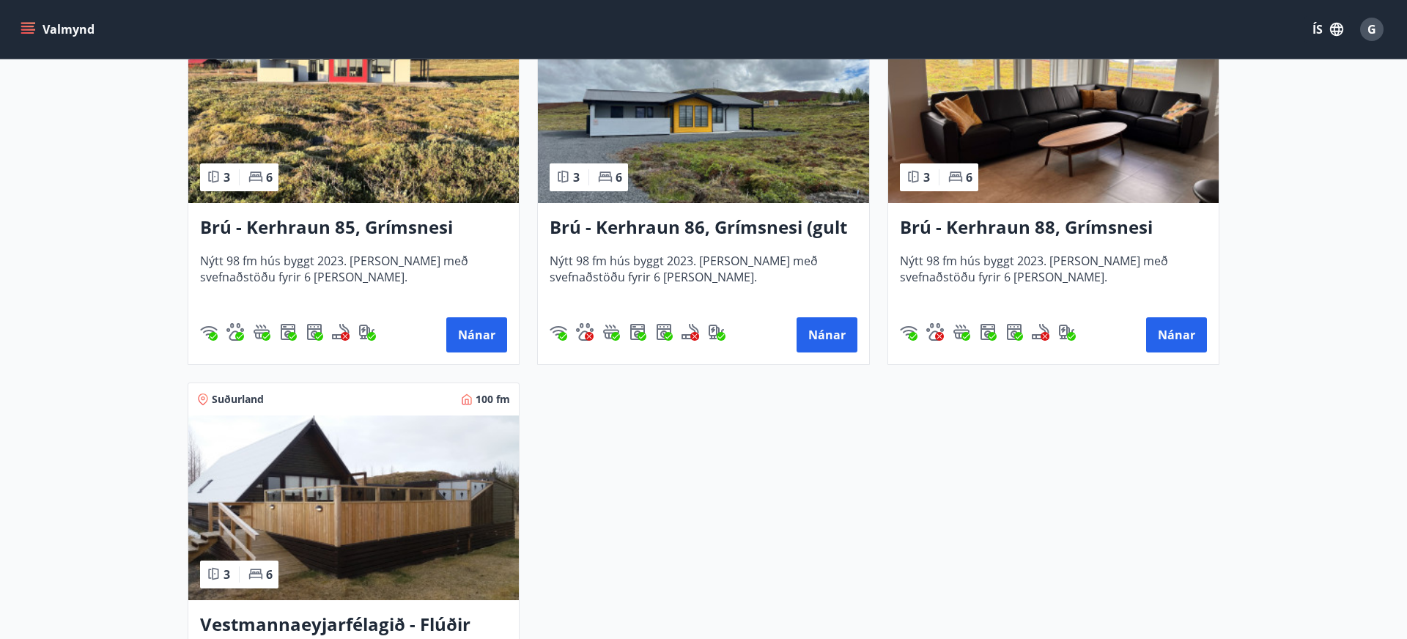
scroll to position [3527, 0]
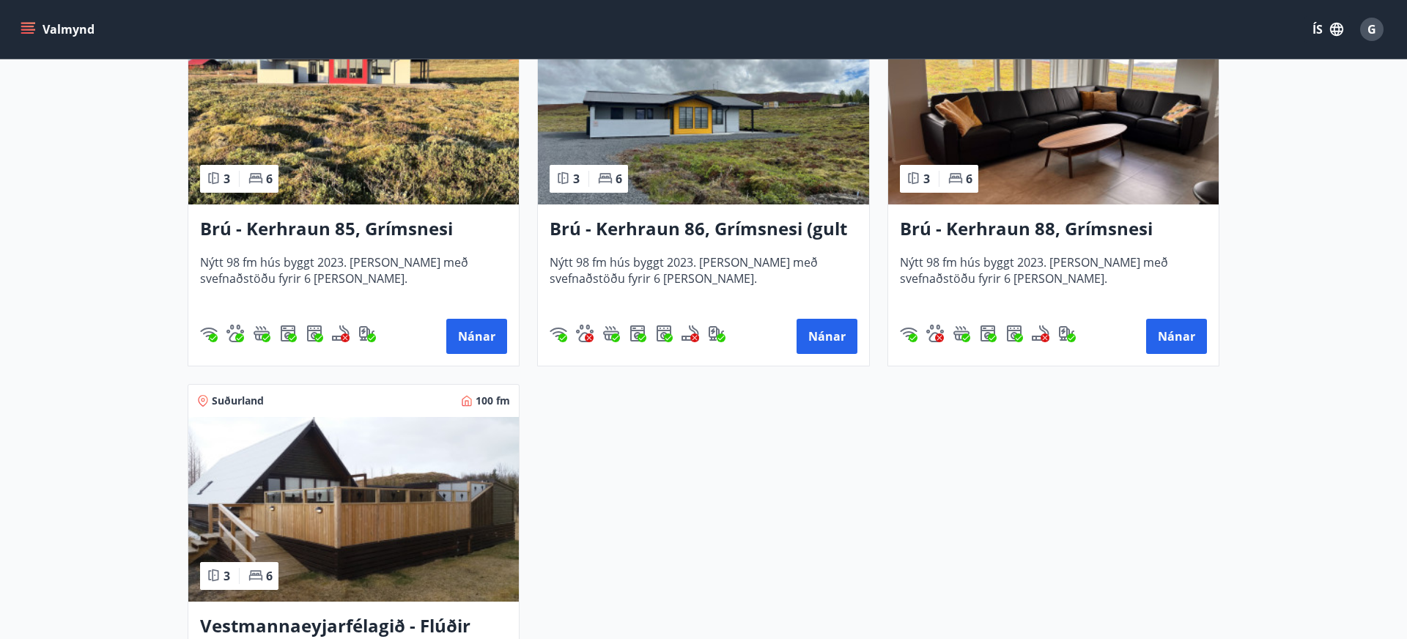
click at [780, 225] on h3 "Brú - Kerhraun 86, Grímsnesi (gult hús)" at bounding box center [703, 229] width 307 height 26
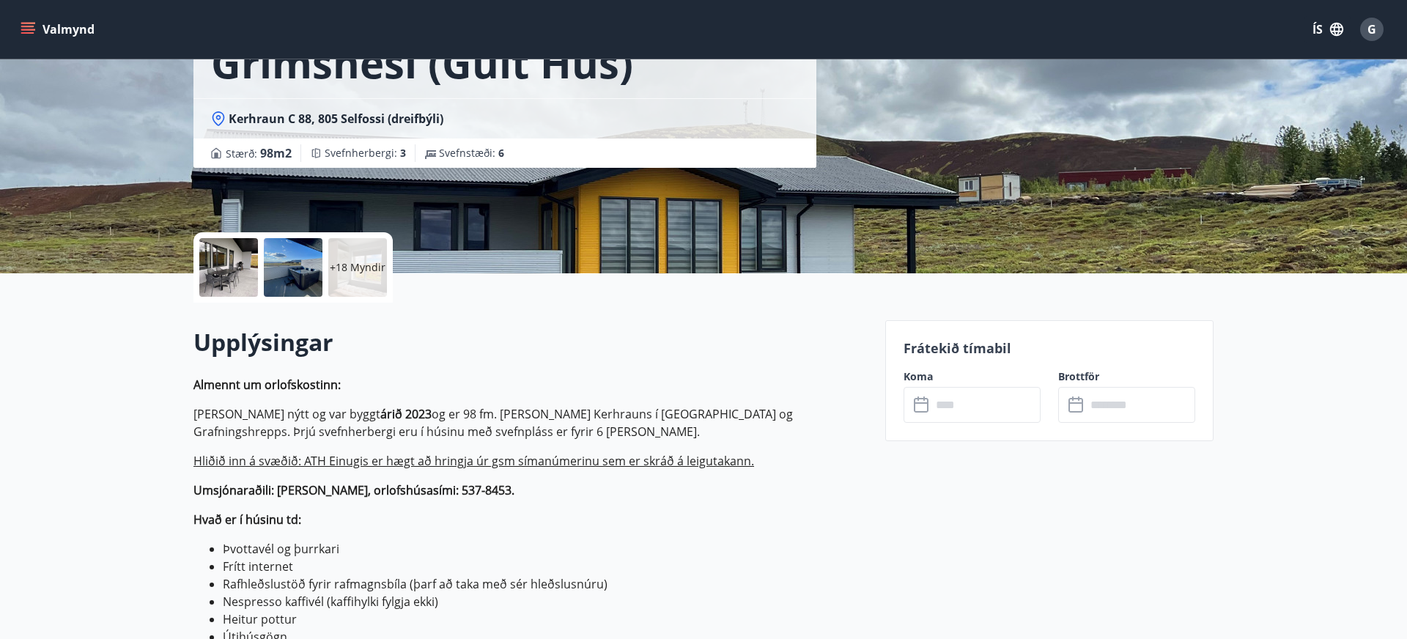
scroll to position [213, 0]
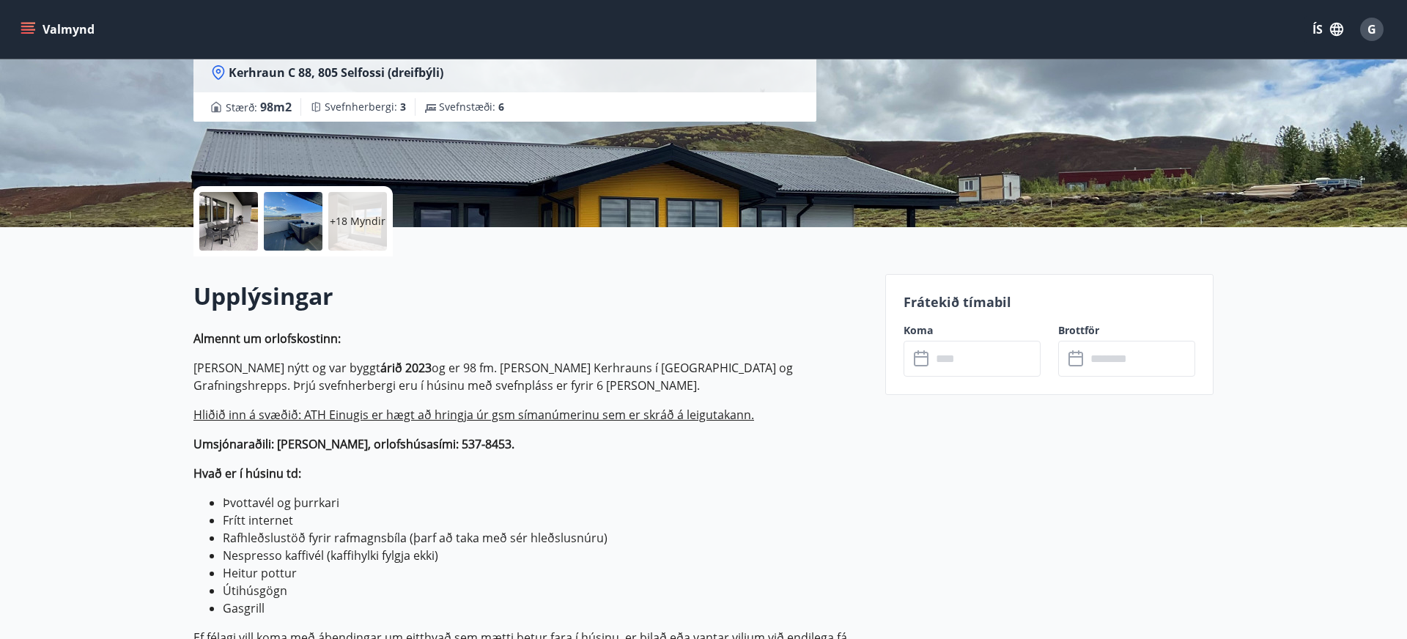
click at [977, 364] on input "text" at bounding box center [985, 359] width 109 height 36
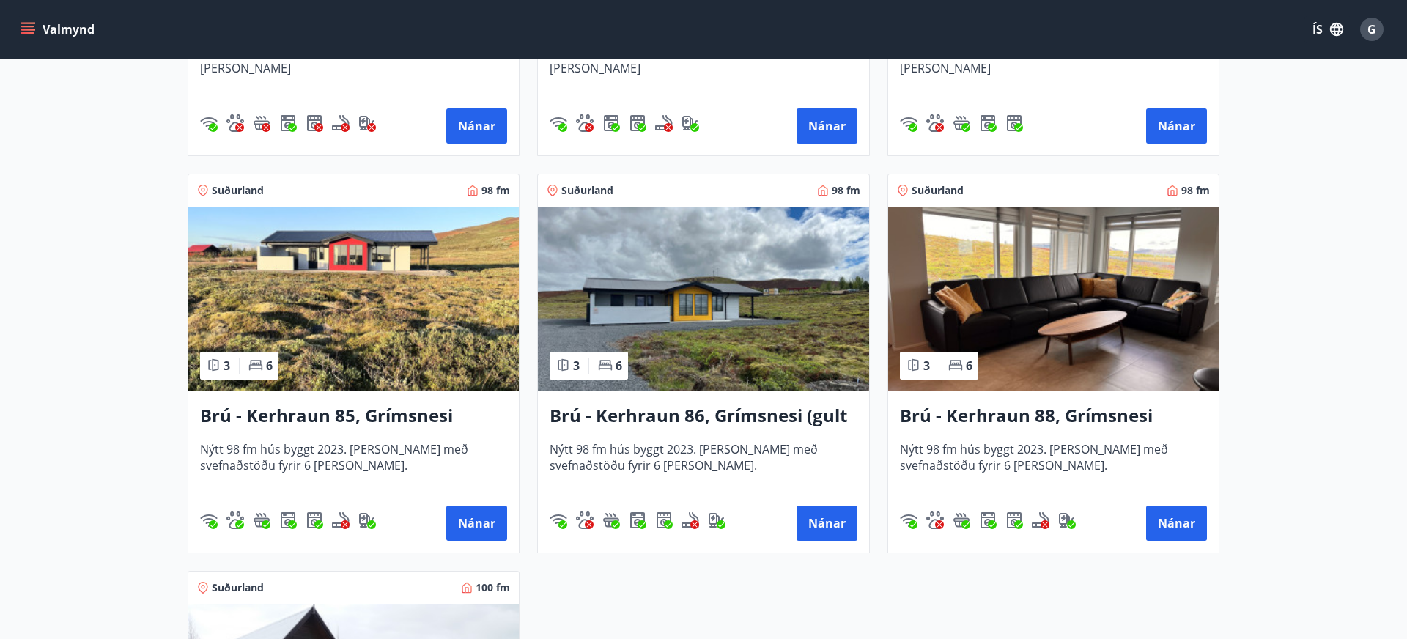
scroll to position [3356, 0]
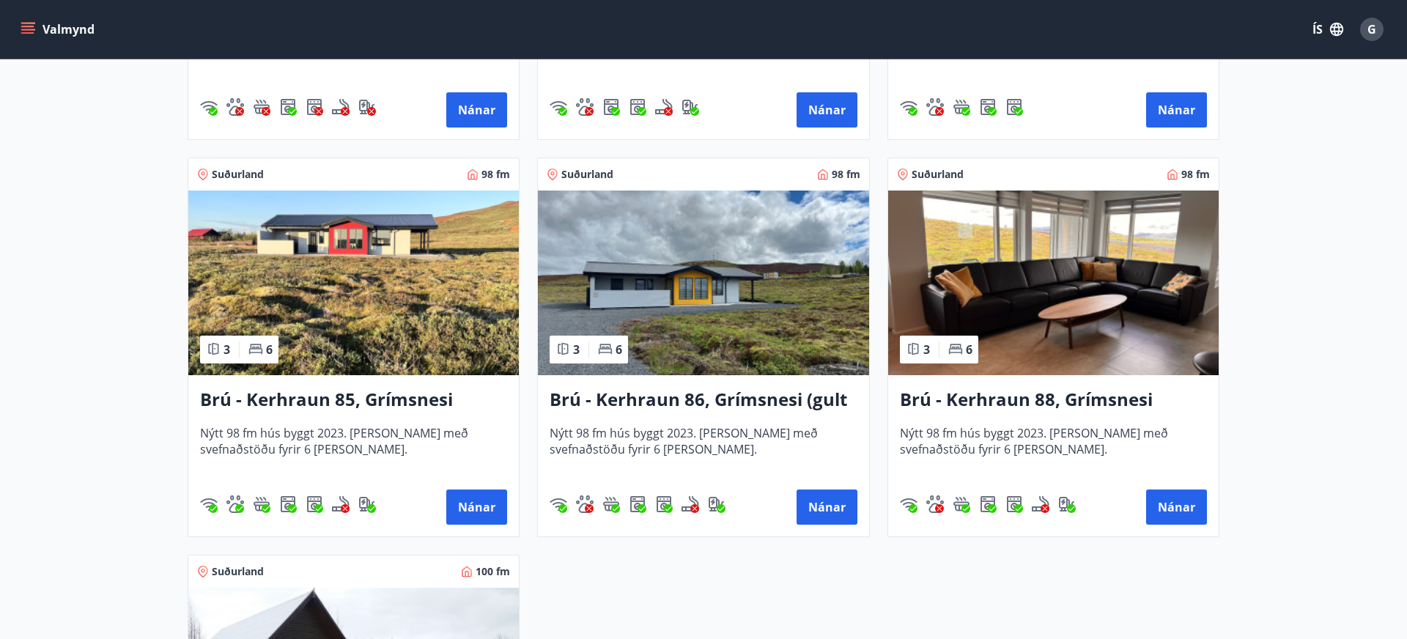
click at [1038, 396] on h3 "Brú - Kerhraun 88, Grímsnesi (grænt hús)" at bounding box center [1053, 400] width 307 height 26
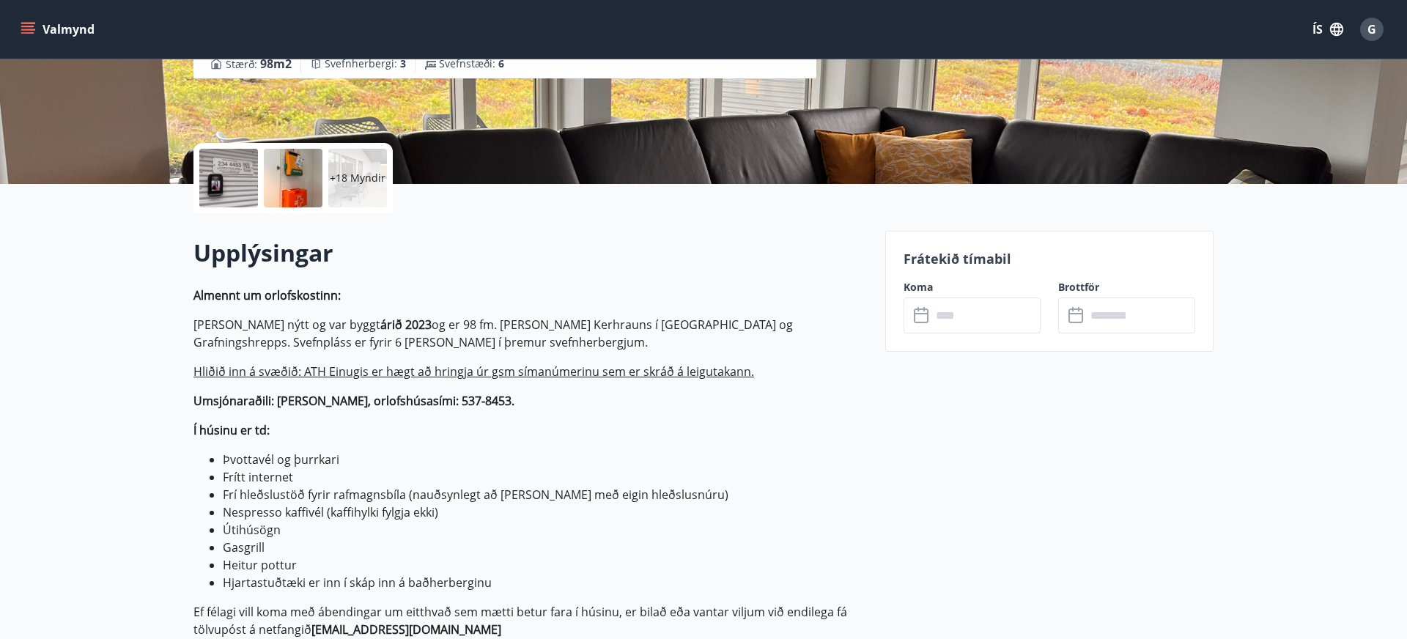
scroll to position [258, 0]
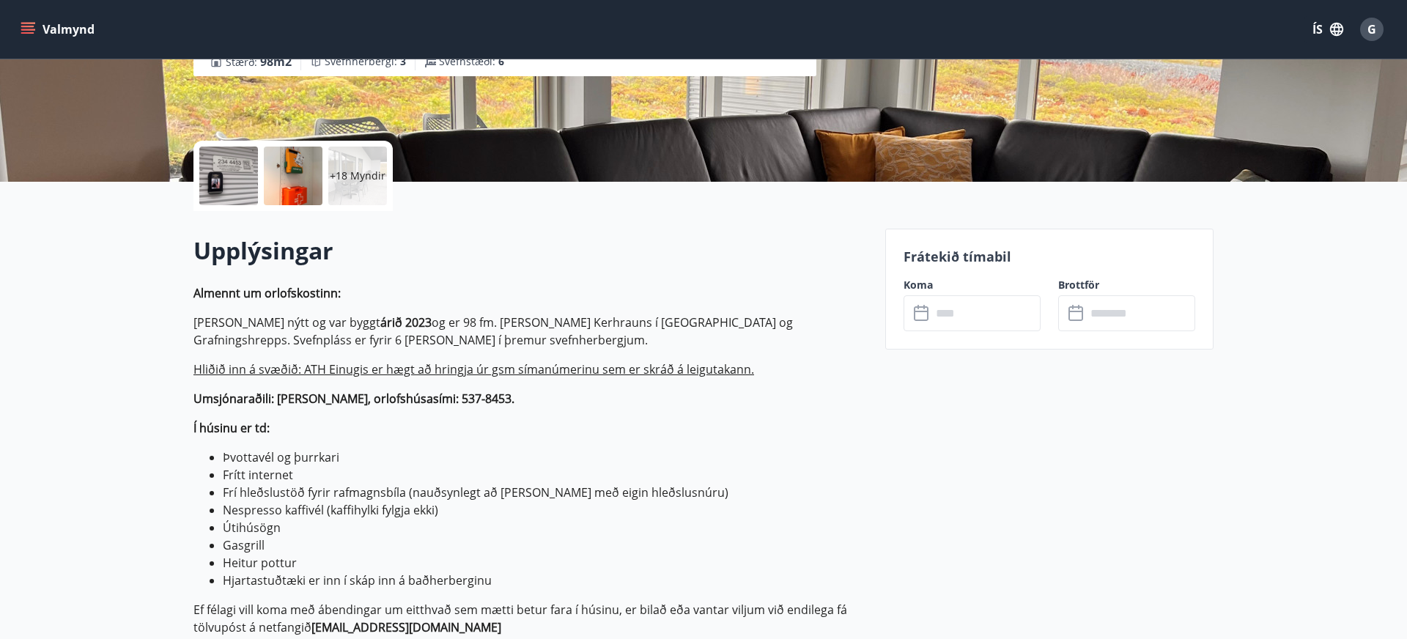
click at [982, 318] on input "text" at bounding box center [985, 313] width 109 height 36
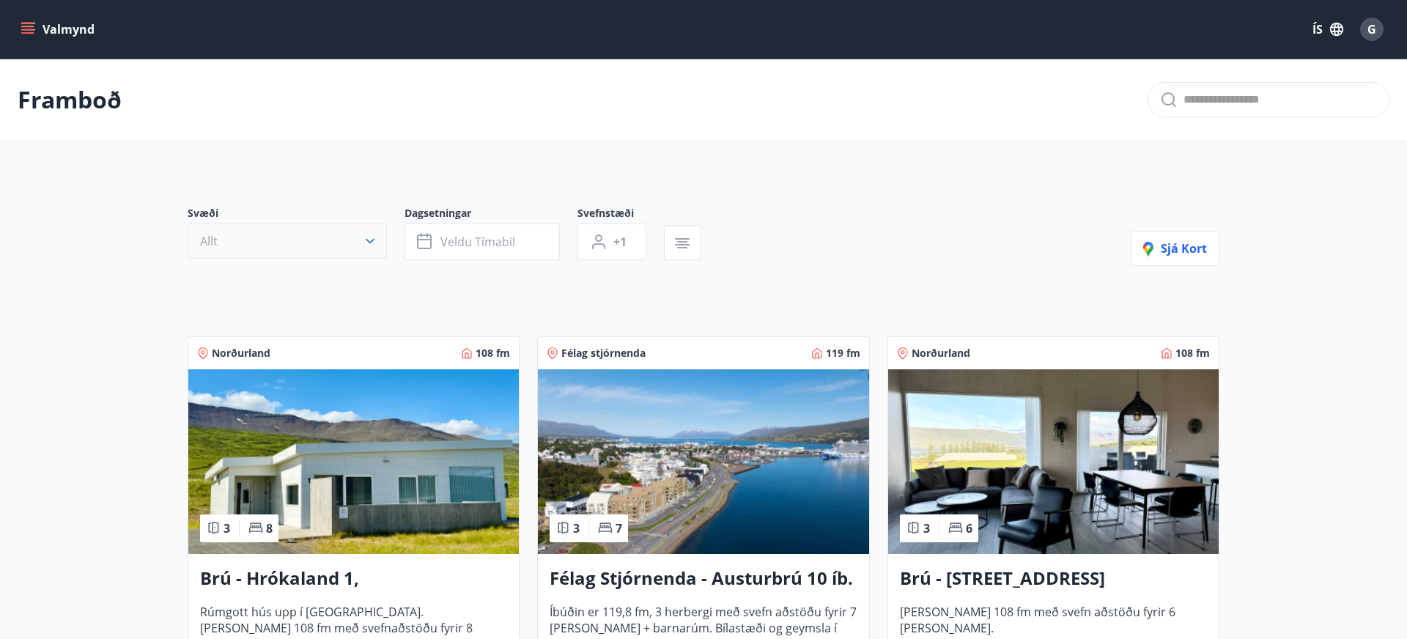
click at [369, 241] on icon "button" at bounding box center [370, 241] width 15 height 15
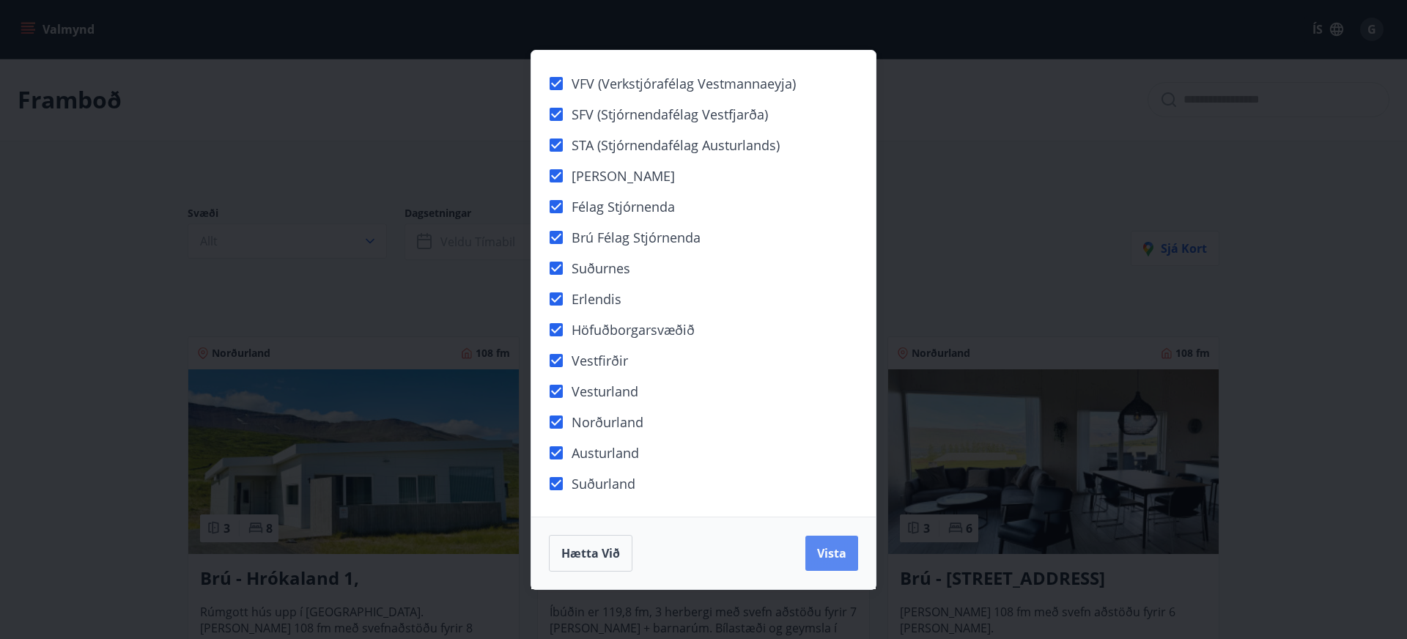
click at [837, 555] on span "Vista" at bounding box center [831, 553] width 29 height 16
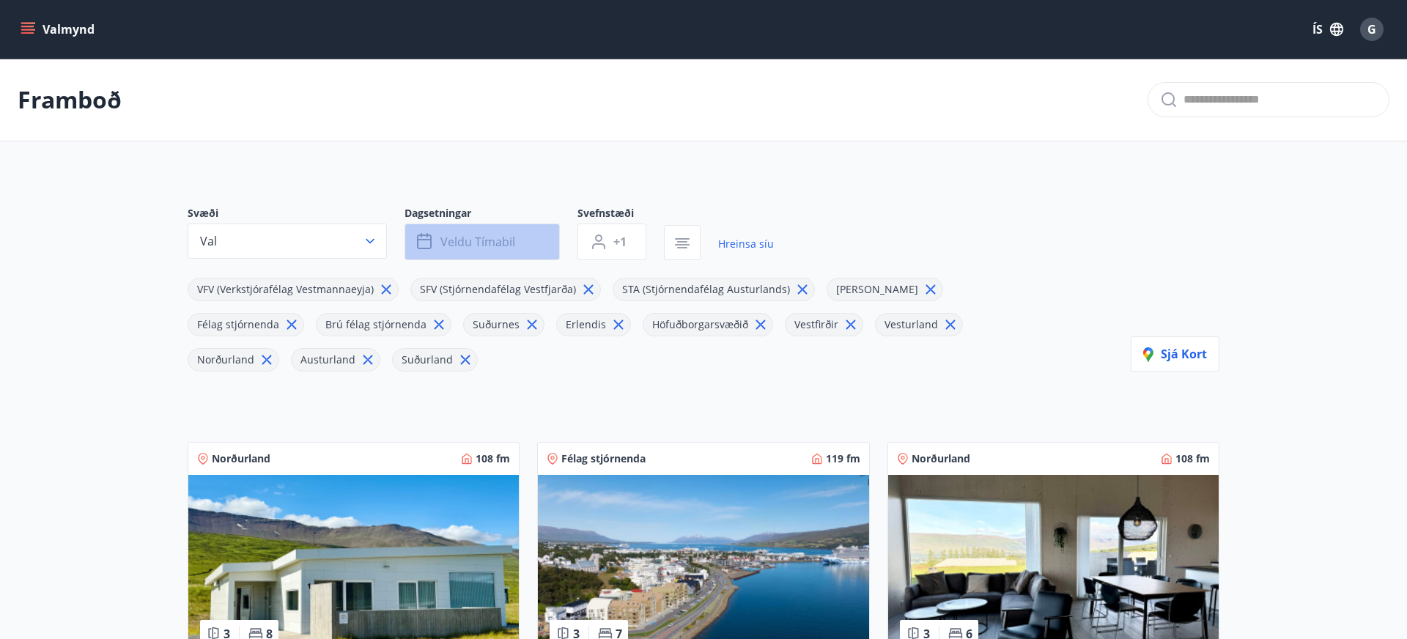
click at [500, 240] on span "Veldu tímabil" at bounding box center [477, 242] width 75 height 16
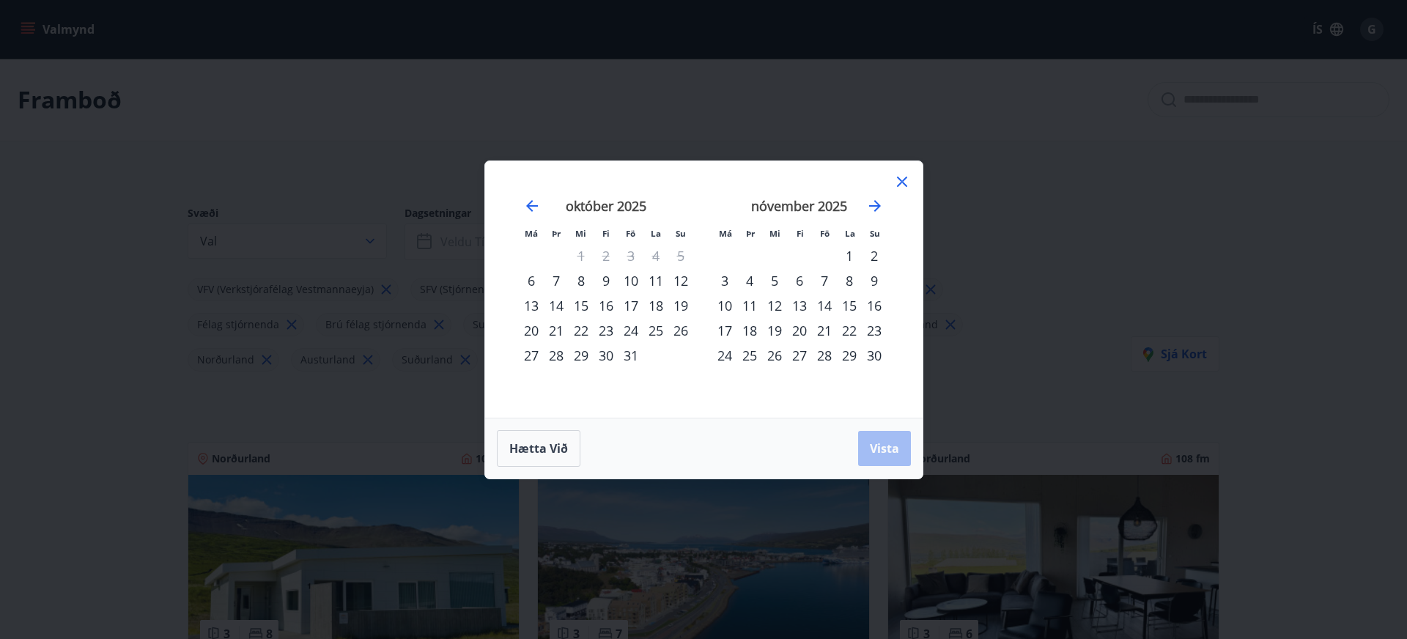
click at [634, 279] on div "10" at bounding box center [630, 280] width 25 height 25
click at [531, 306] on div "13" at bounding box center [531, 305] width 25 height 25
click at [893, 454] on span "Vista" at bounding box center [884, 448] width 29 height 16
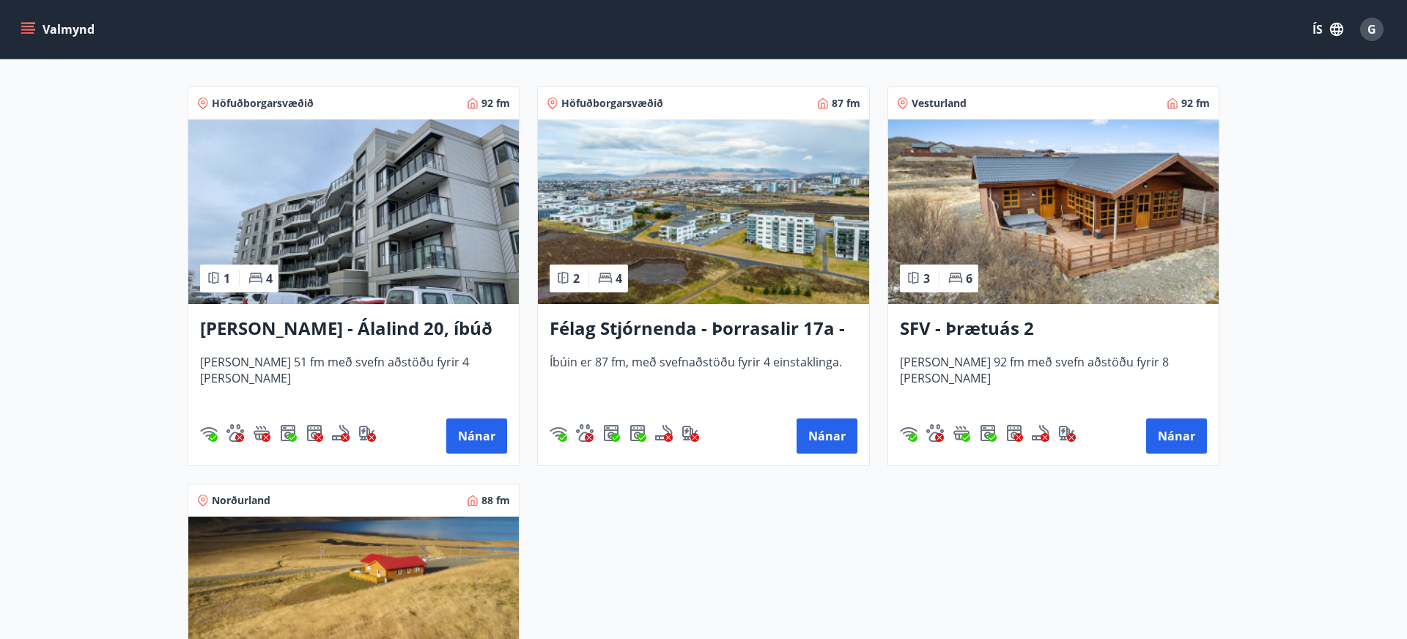
scroll to position [296, 0]
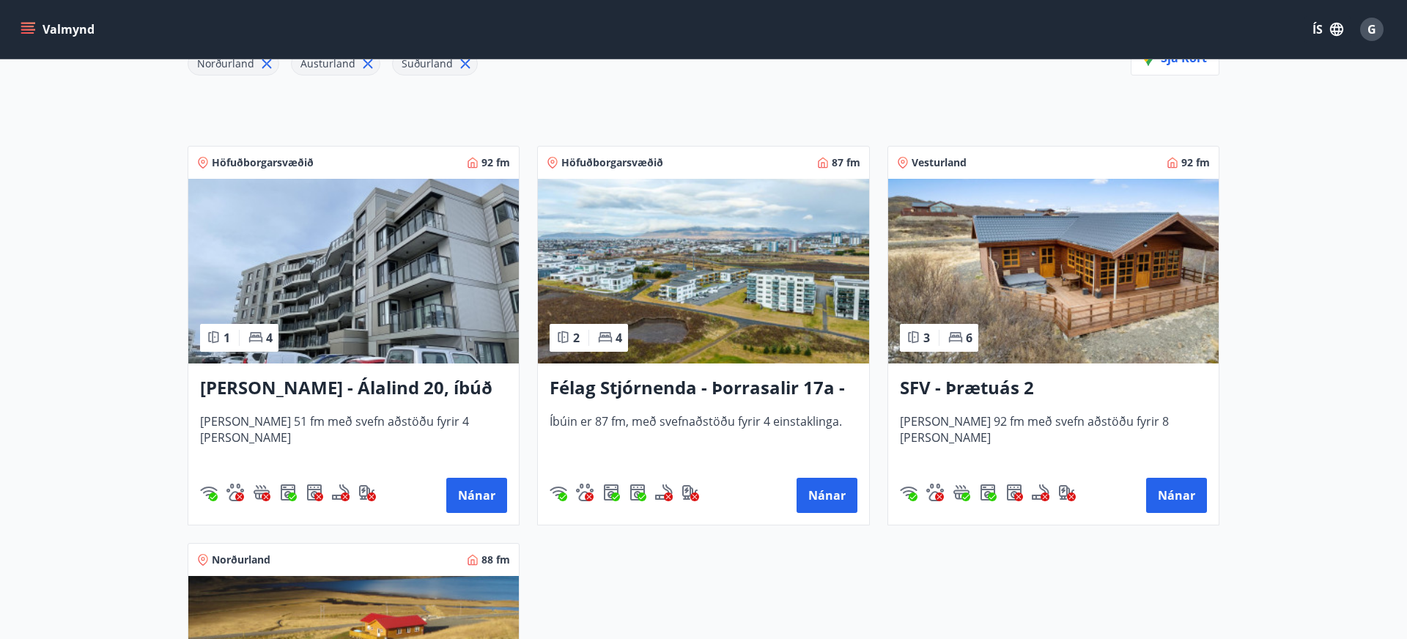
click at [985, 392] on h3 "SFV - Þrætuás 2" at bounding box center [1053, 388] width 307 height 26
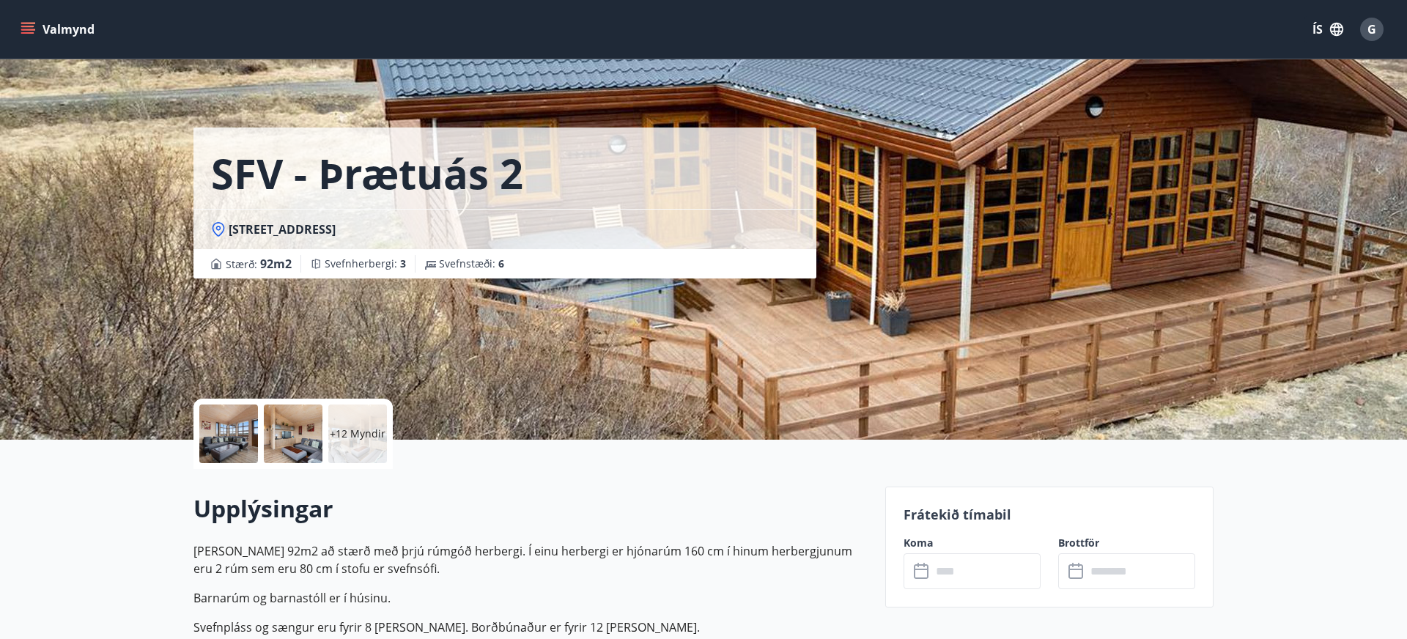
click at [991, 571] on input "text" at bounding box center [985, 571] width 109 height 36
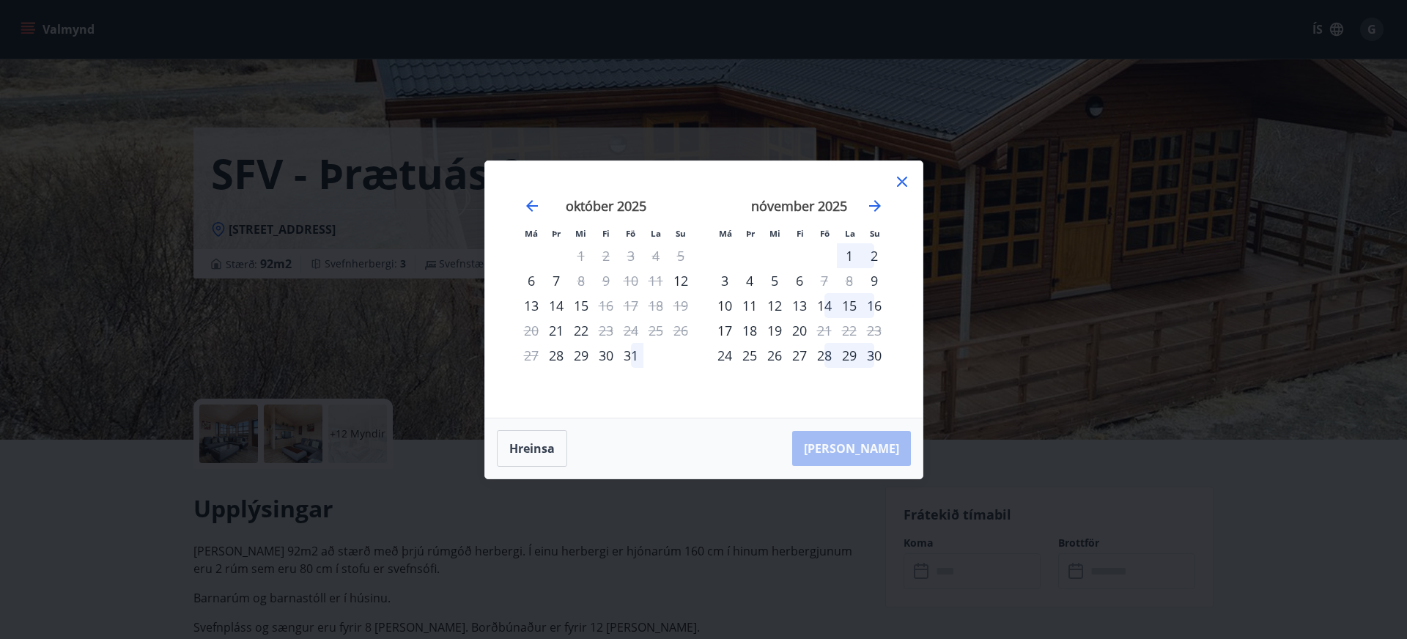
click at [906, 181] on icon at bounding box center [902, 182] width 18 height 18
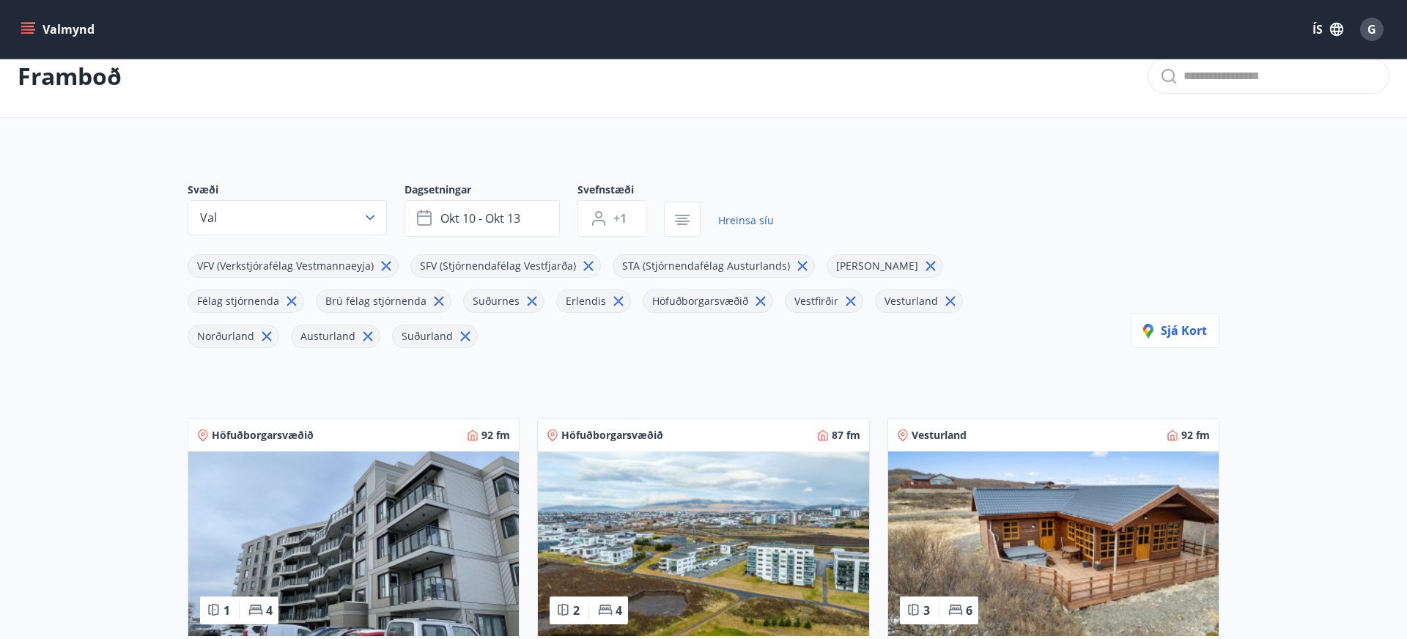
scroll to position [8, 0]
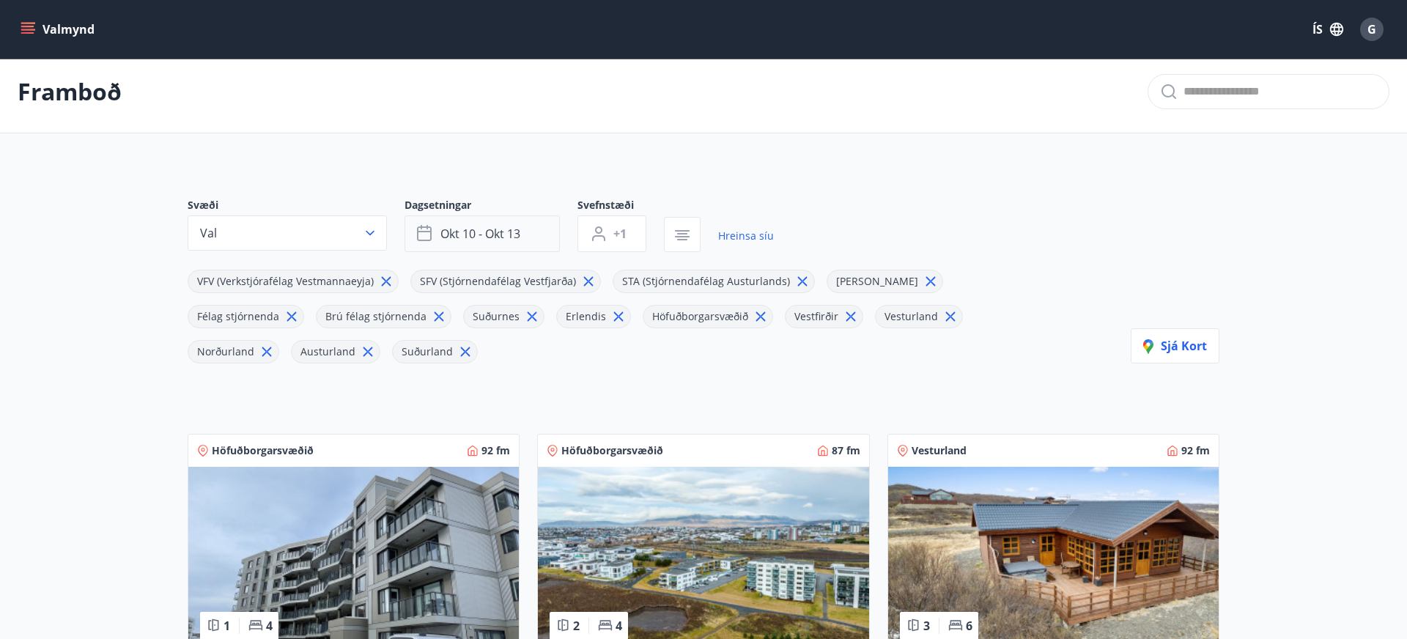
click at [498, 229] on span "okt 10 - okt 13" at bounding box center [480, 234] width 80 height 16
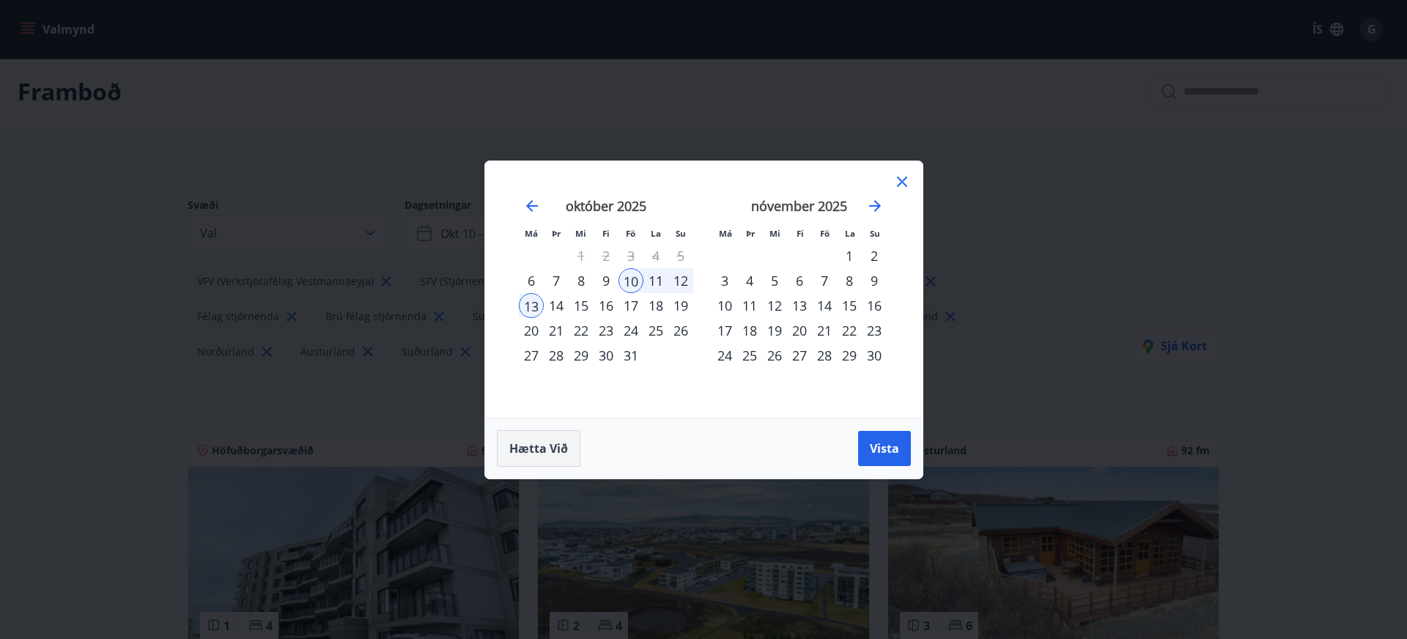
click at [563, 444] on span "Hætta við" at bounding box center [538, 448] width 59 height 16
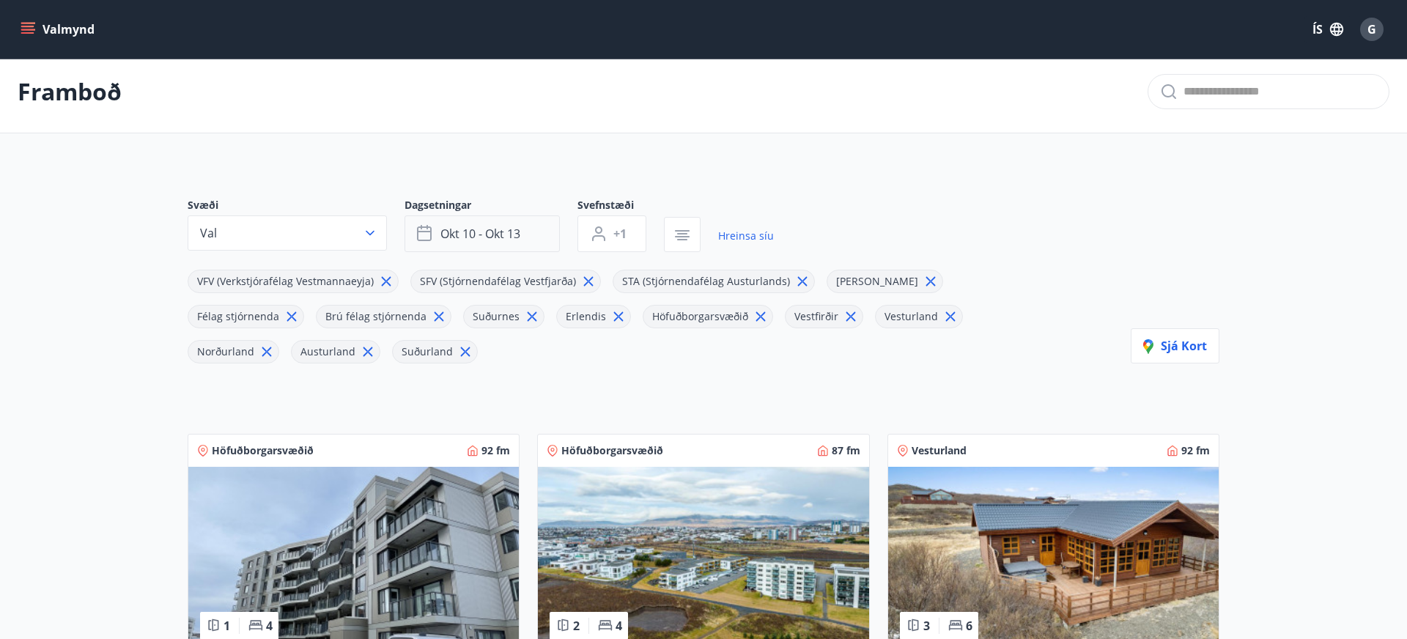
click at [492, 234] on span "okt 10 - okt 13" at bounding box center [480, 234] width 80 height 16
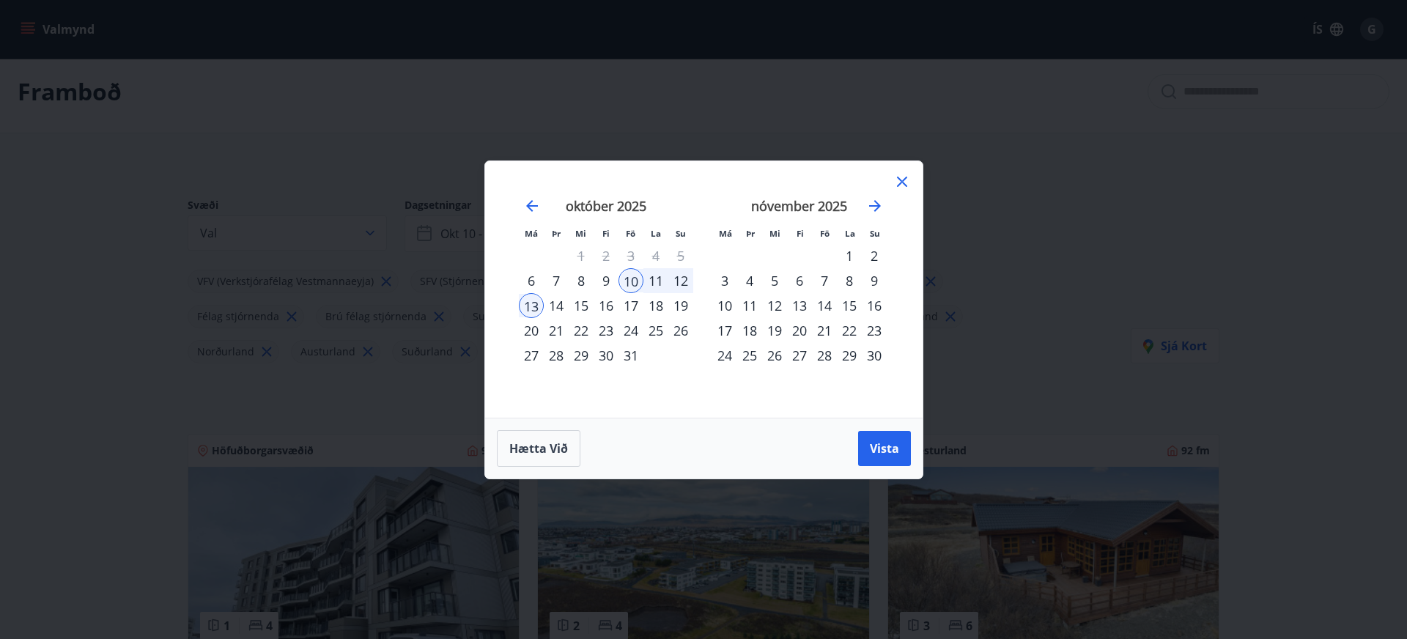
click at [639, 279] on div "10" at bounding box center [630, 280] width 25 height 25
click at [528, 309] on div "13" at bounding box center [531, 305] width 25 height 25
click at [901, 183] on icon at bounding box center [902, 182] width 10 height 10
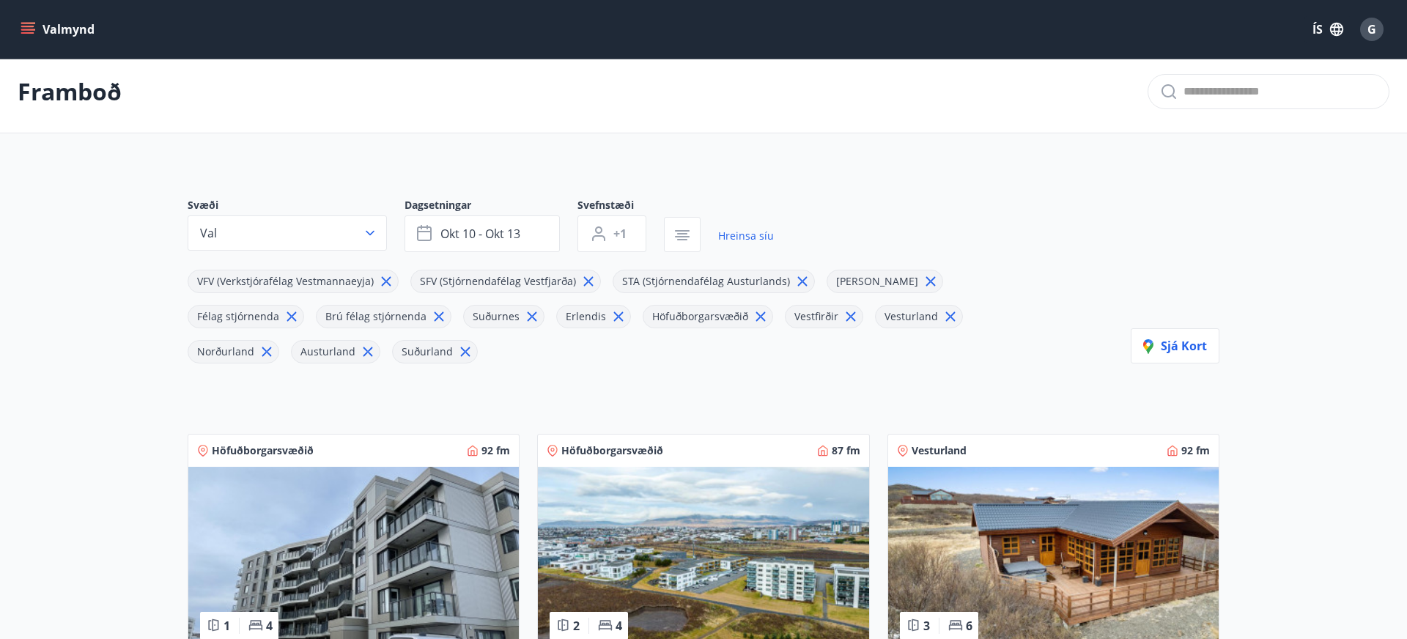
scroll to position [7, 0]
click at [624, 234] on span "+1" at bounding box center [619, 235] width 13 height 16
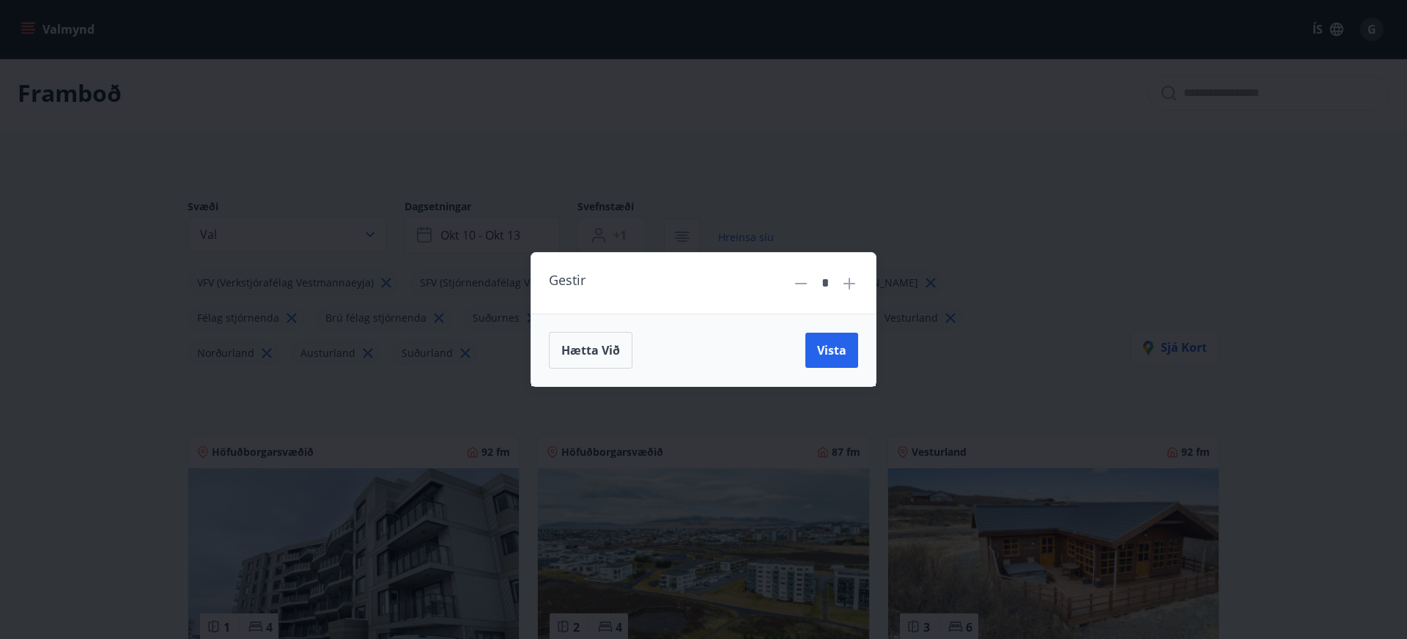
click at [855, 287] on icon at bounding box center [850, 284] width 18 height 18
type input "*"
click at [832, 343] on span "Vista" at bounding box center [831, 350] width 29 height 16
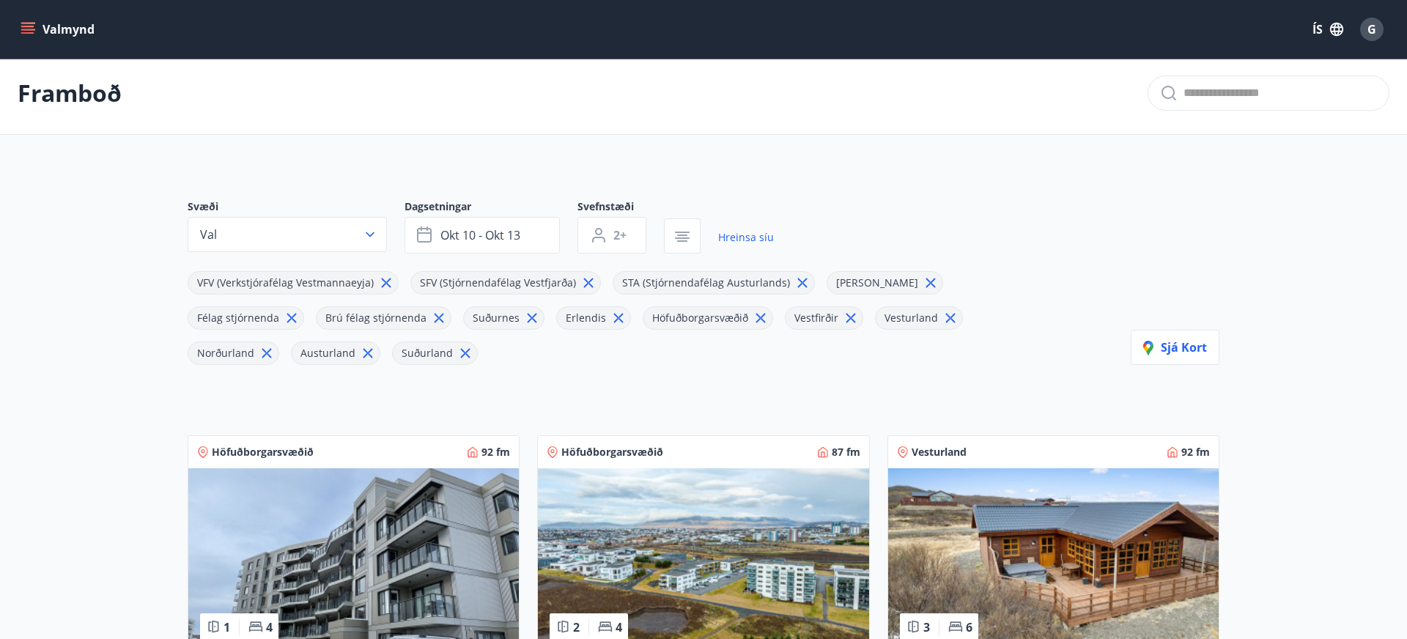
scroll to position [3, 0]
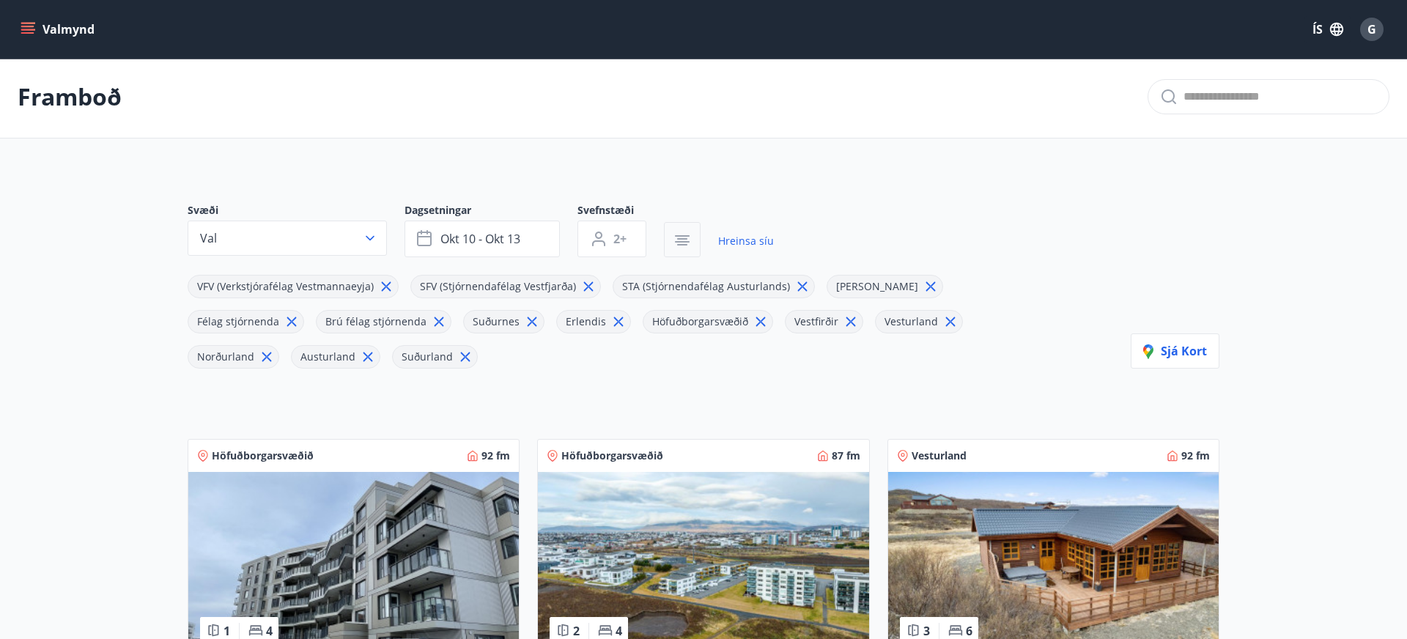
click at [683, 237] on icon "button" at bounding box center [682, 241] width 18 height 18
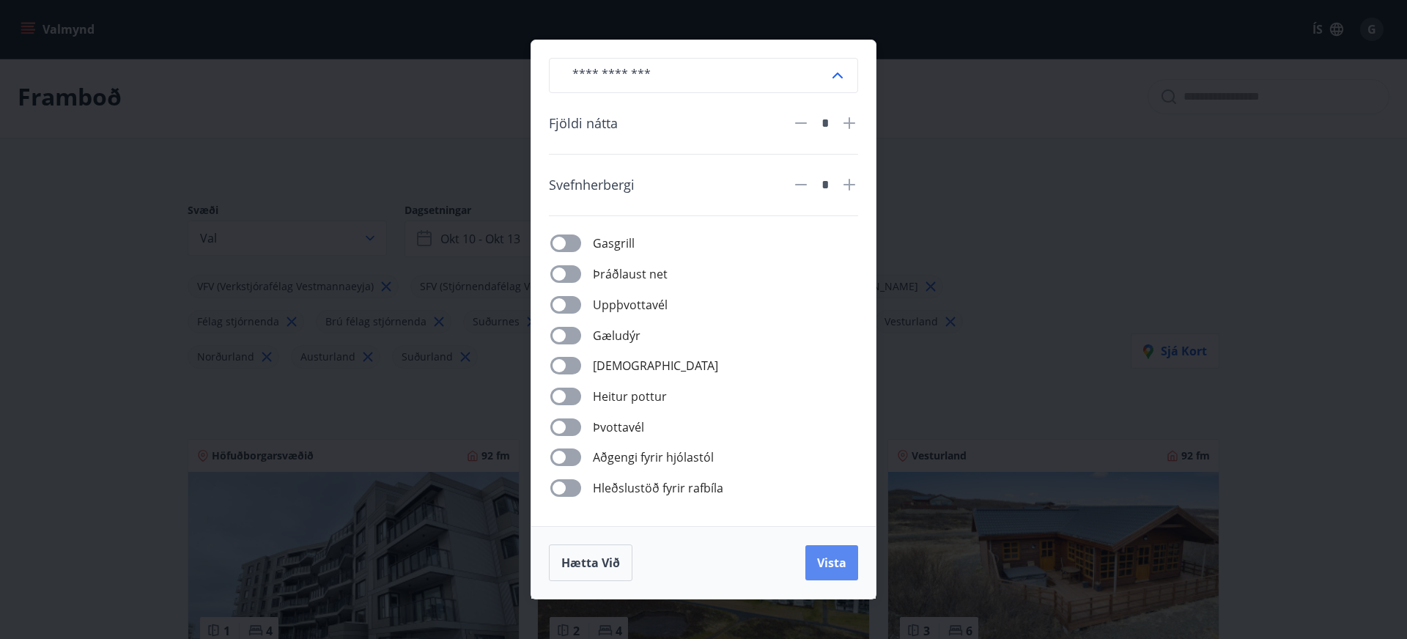
click at [835, 573] on button "Vista" at bounding box center [831, 562] width 53 height 35
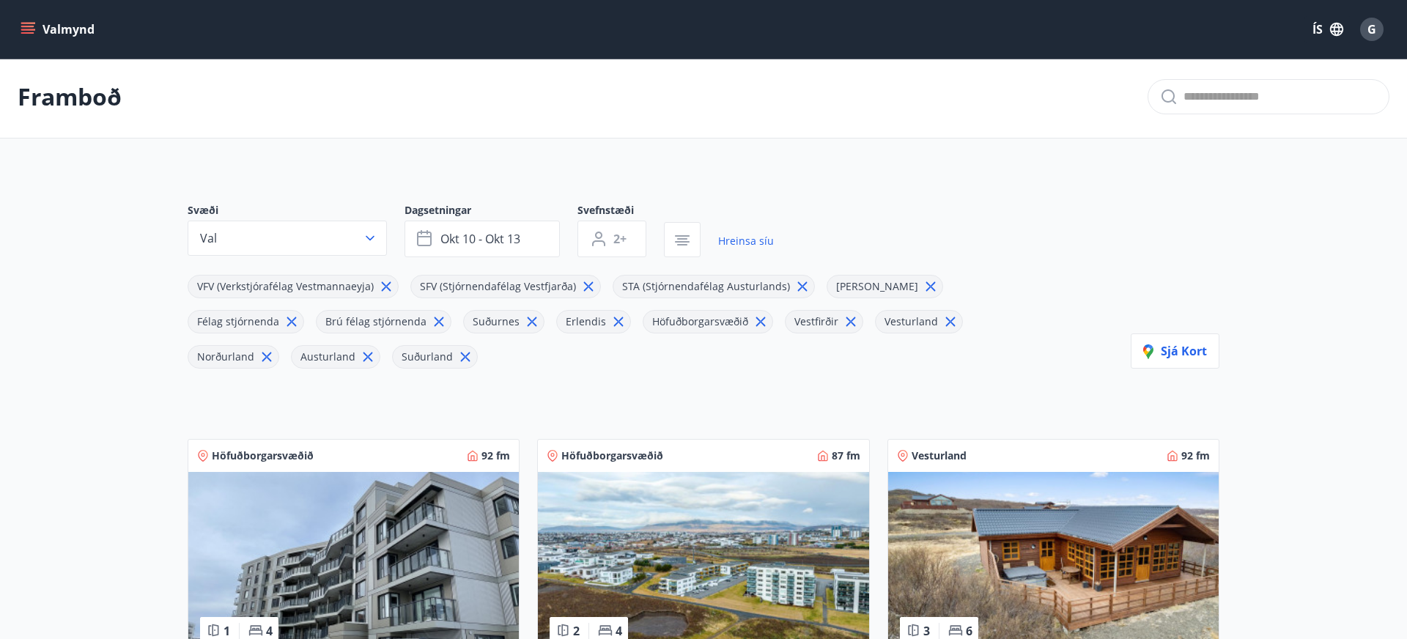
click at [473, 324] on span "Suðurnes" at bounding box center [496, 321] width 47 height 14
click at [473, 322] on span "Suðurnes" at bounding box center [496, 321] width 47 height 14
click at [320, 287] on span "VFV (Verkstjórafélag Vestmannaeyja)" at bounding box center [285, 286] width 177 height 14
click at [483, 288] on span "SFV (Stjórnendafélag Vestfjarða)" at bounding box center [498, 286] width 156 height 14
click at [701, 284] on span "STA (Stjórnendafélag Austurlands)" at bounding box center [706, 286] width 168 height 14
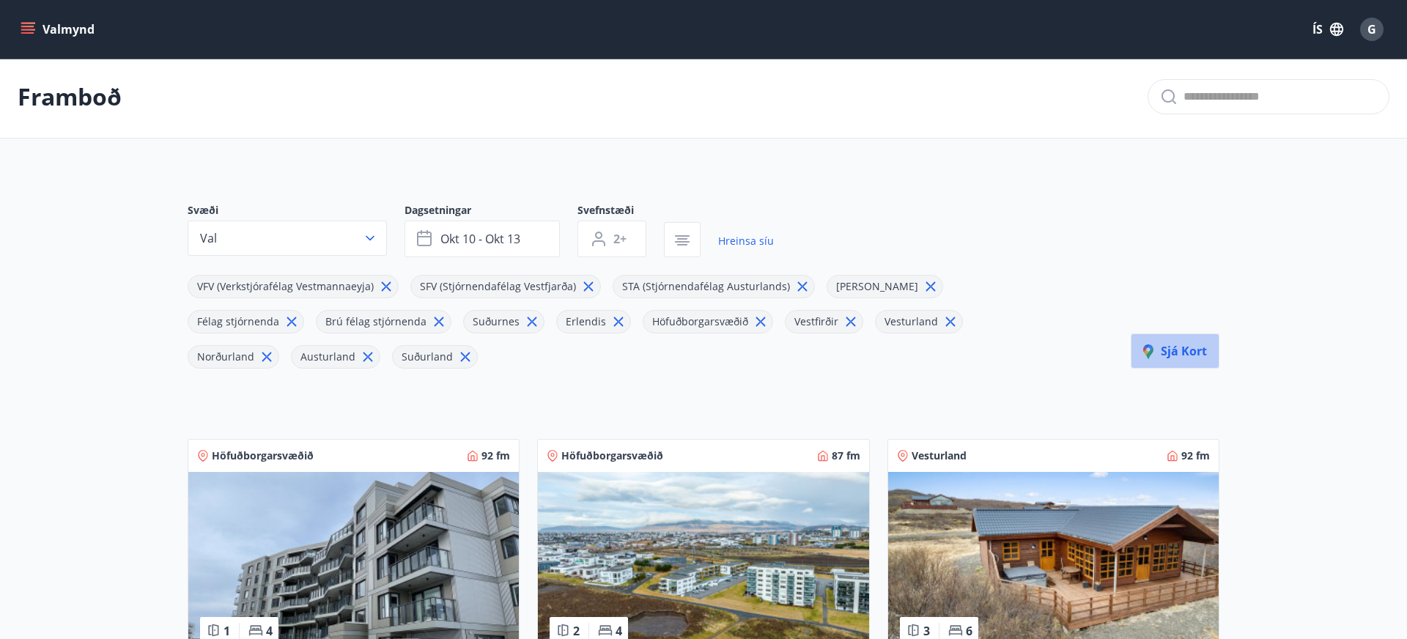
click at [1185, 360] on button "Sjá kort" at bounding box center [1175, 350] width 89 height 35
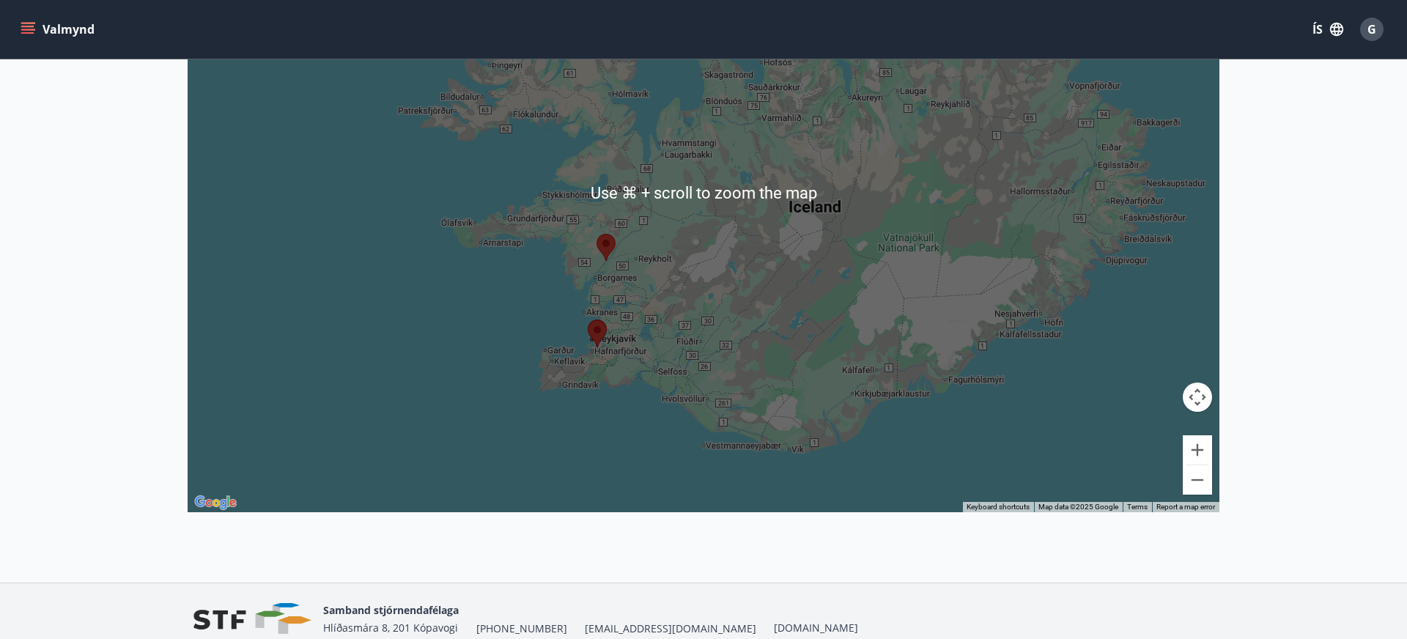
scroll to position [348, 0]
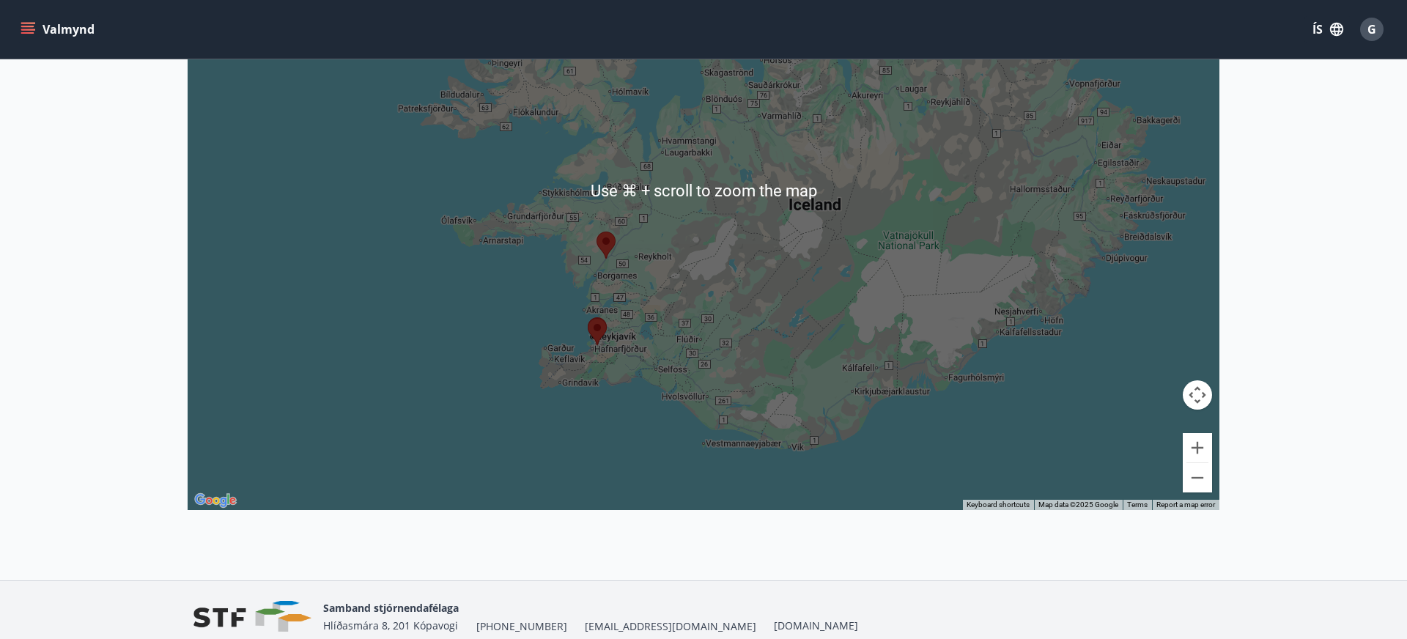
click at [597, 232] on area at bounding box center [597, 232] width 0 height 0
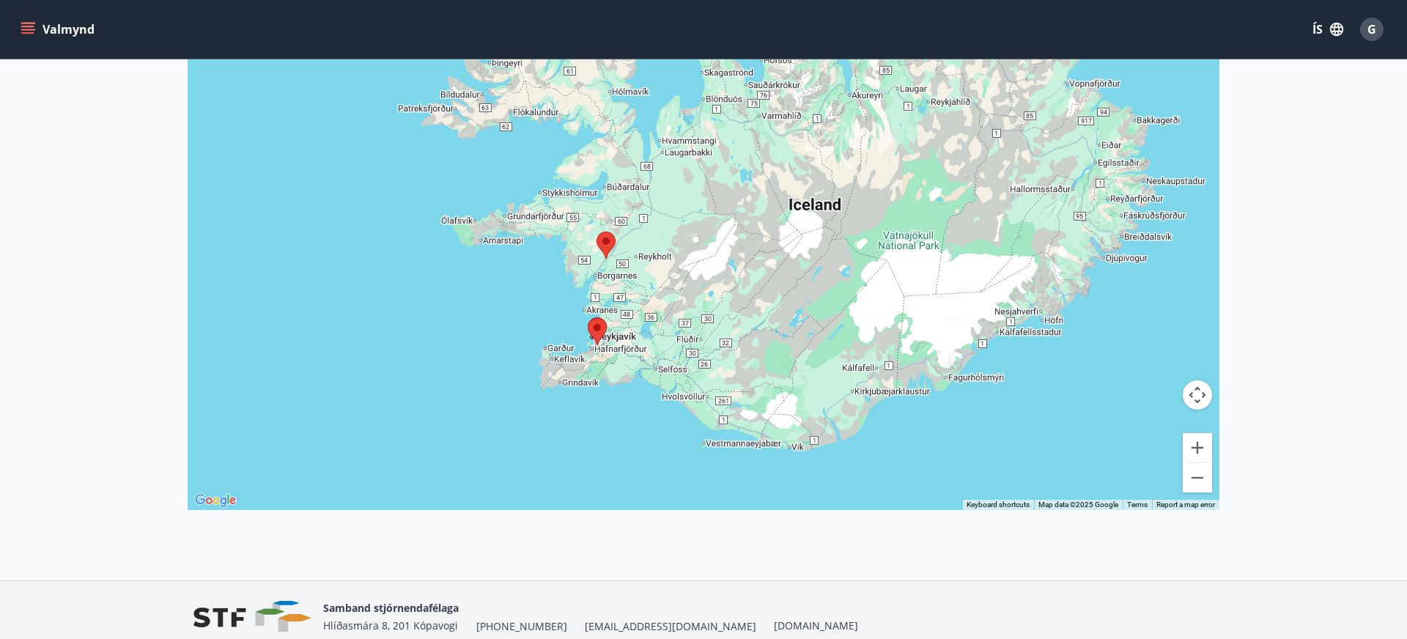
click at [597, 232] on area at bounding box center [597, 232] width 0 height 0
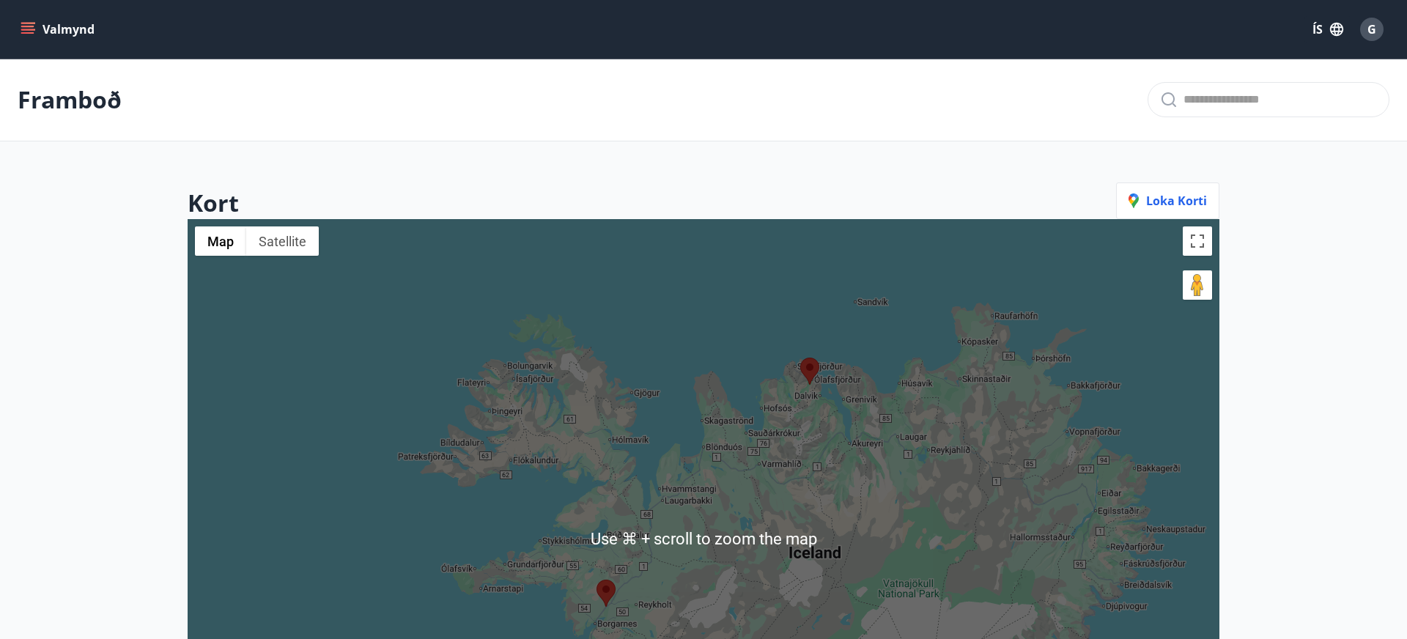
scroll to position [0, 0]
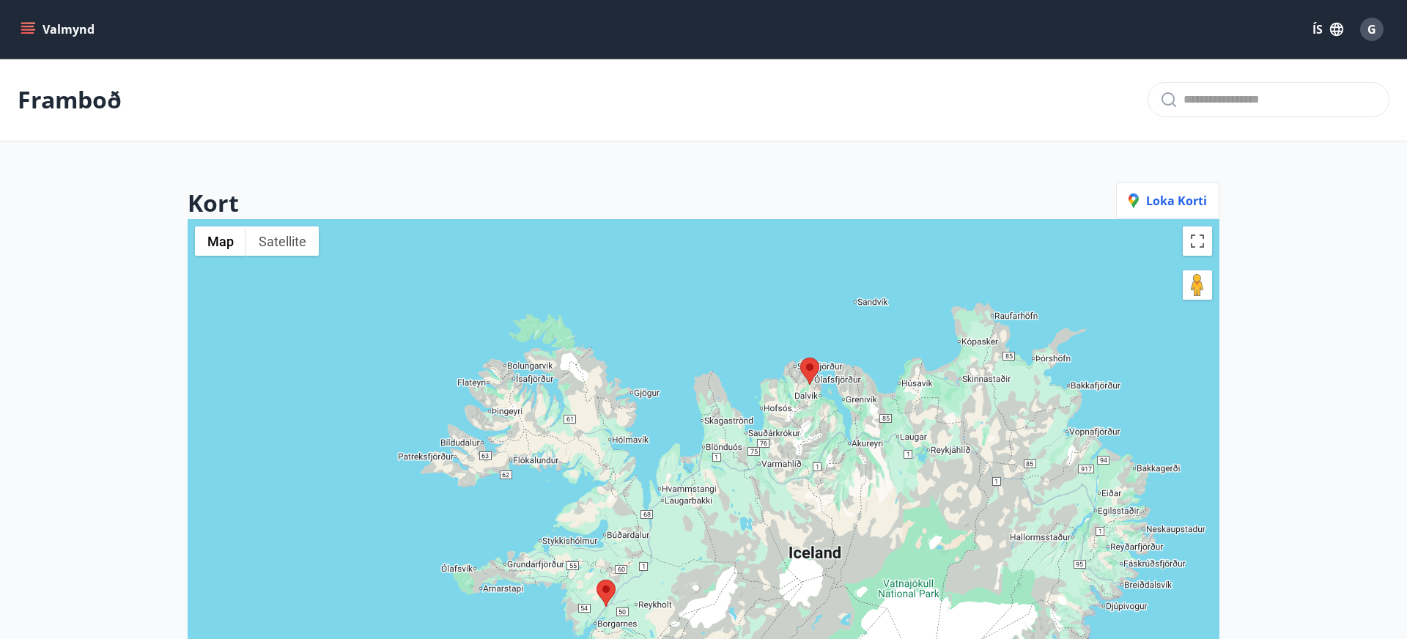
click at [26, 33] on icon "menu" at bounding box center [27, 32] width 13 height 1
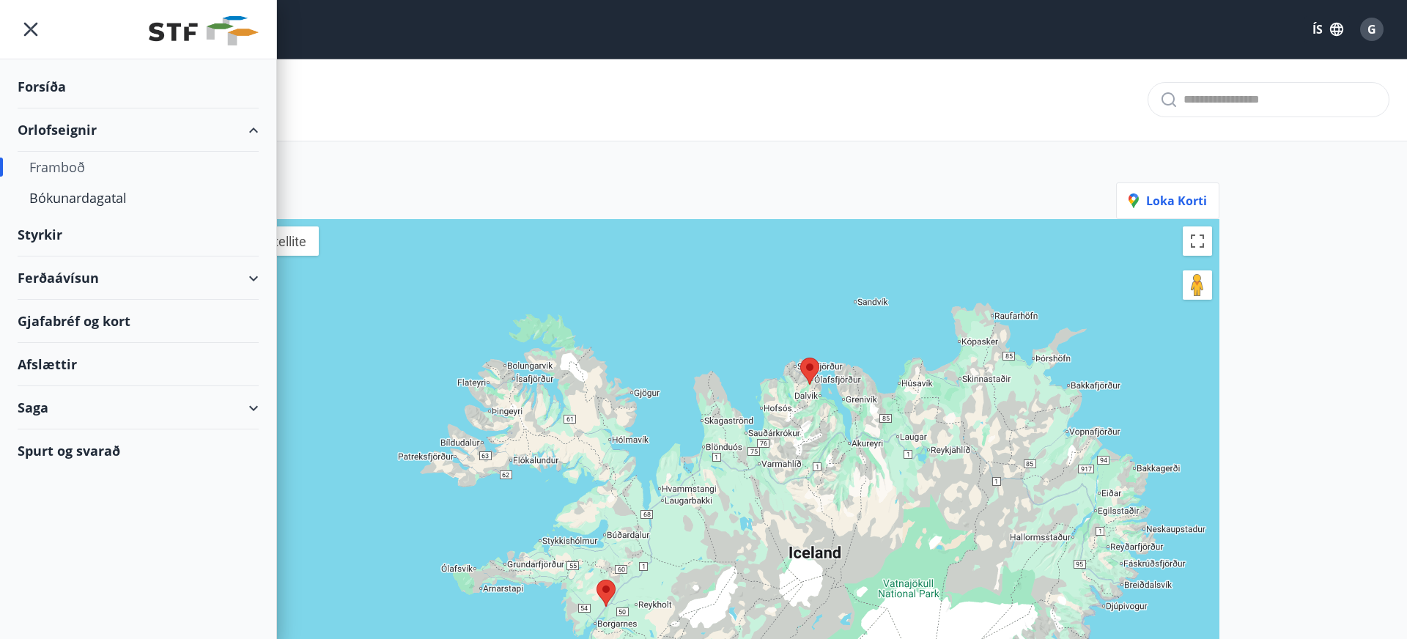
click at [58, 169] on div "Framboð" at bounding box center [138, 167] width 218 height 31
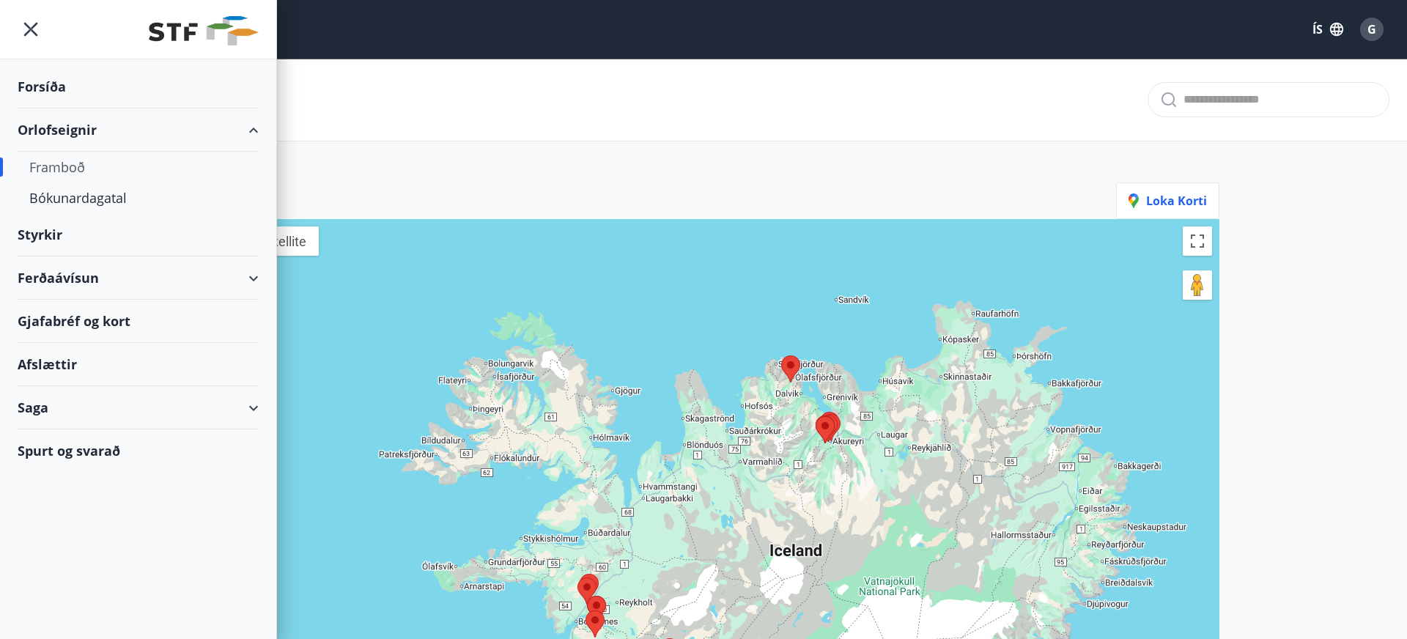
click at [76, 173] on div "Framboð" at bounding box center [138, 167] width 218 height 31
click at [68, 162] on div "Framboð" at bounding box center [138, 167] width 218 height 31
click at [67, 132] on div "Orlofseignir" at bounding box center [138, 129] width 241 height 43
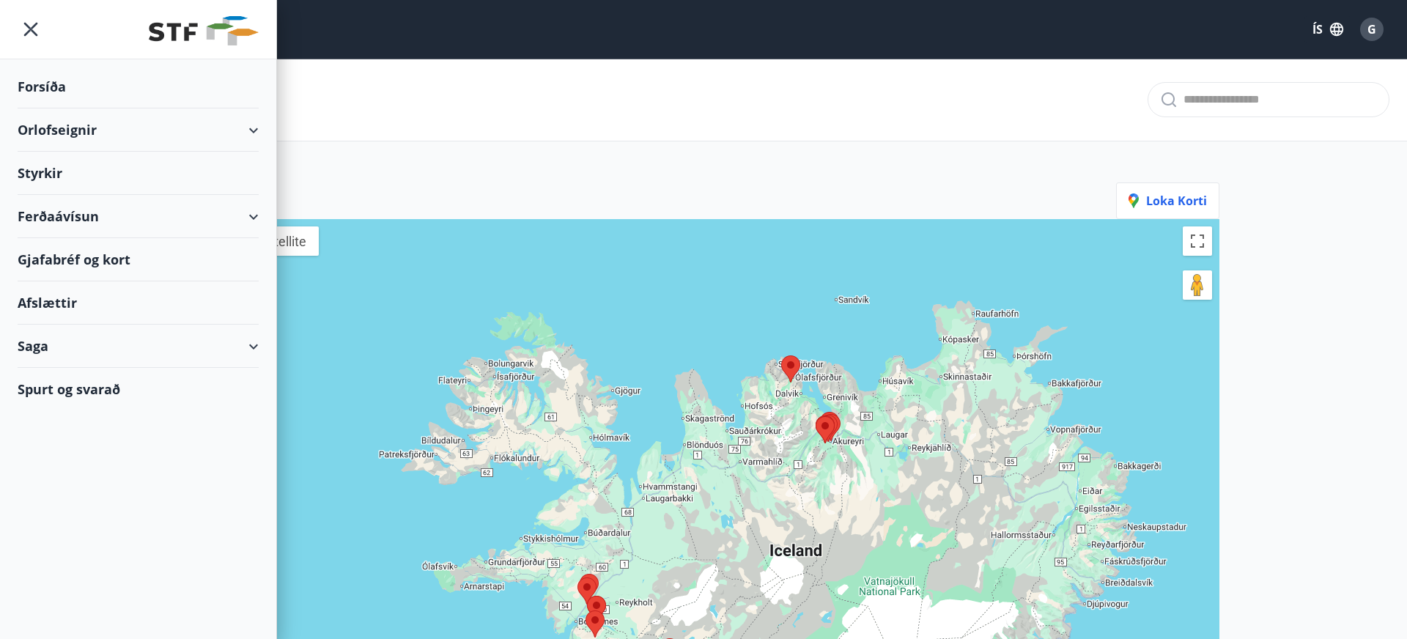
click at [67, 132] on div "Orlofseignir" at bounding box center [138, 129] width 241 height 43
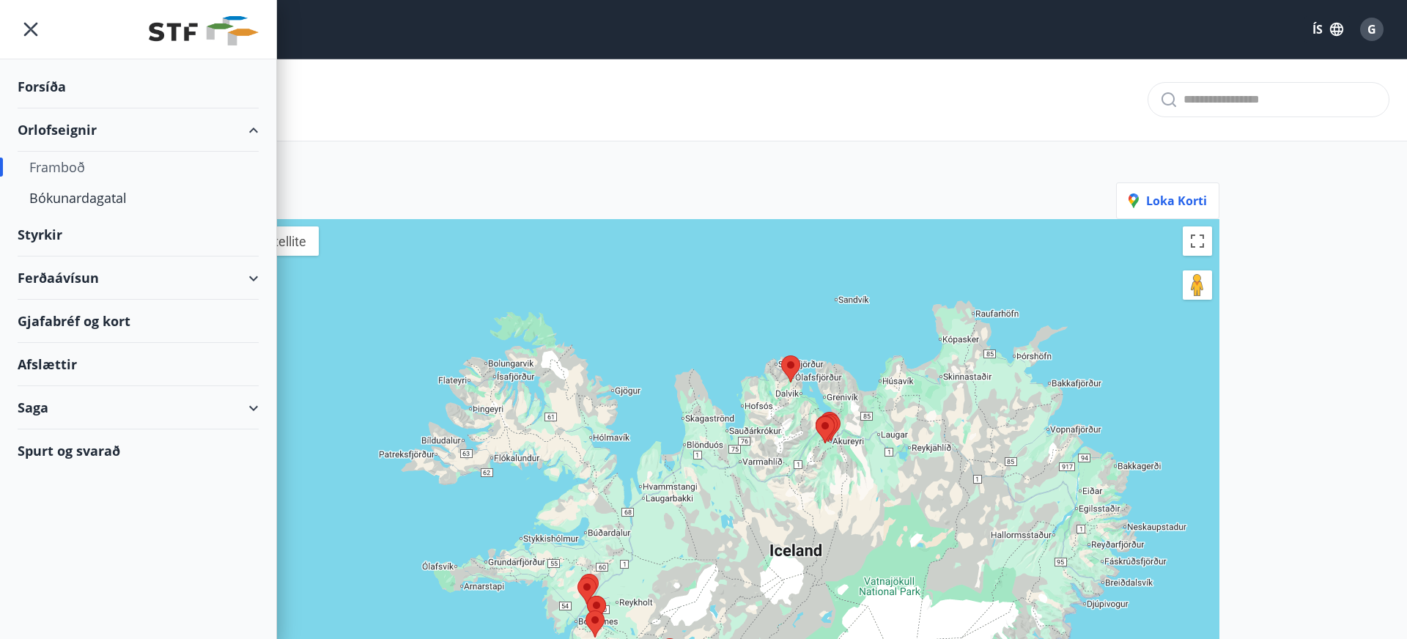
click at [59, 171] on div "Framboð" at bounding box center [138, 167] width 218 height 31
click at [635, 171] on div "Kort Loka korti ← Move left → Move right ↑ Move up ↓ Move down + Zoom in - Zoom…" at bounding box center [703, 520] width 1055 height 699
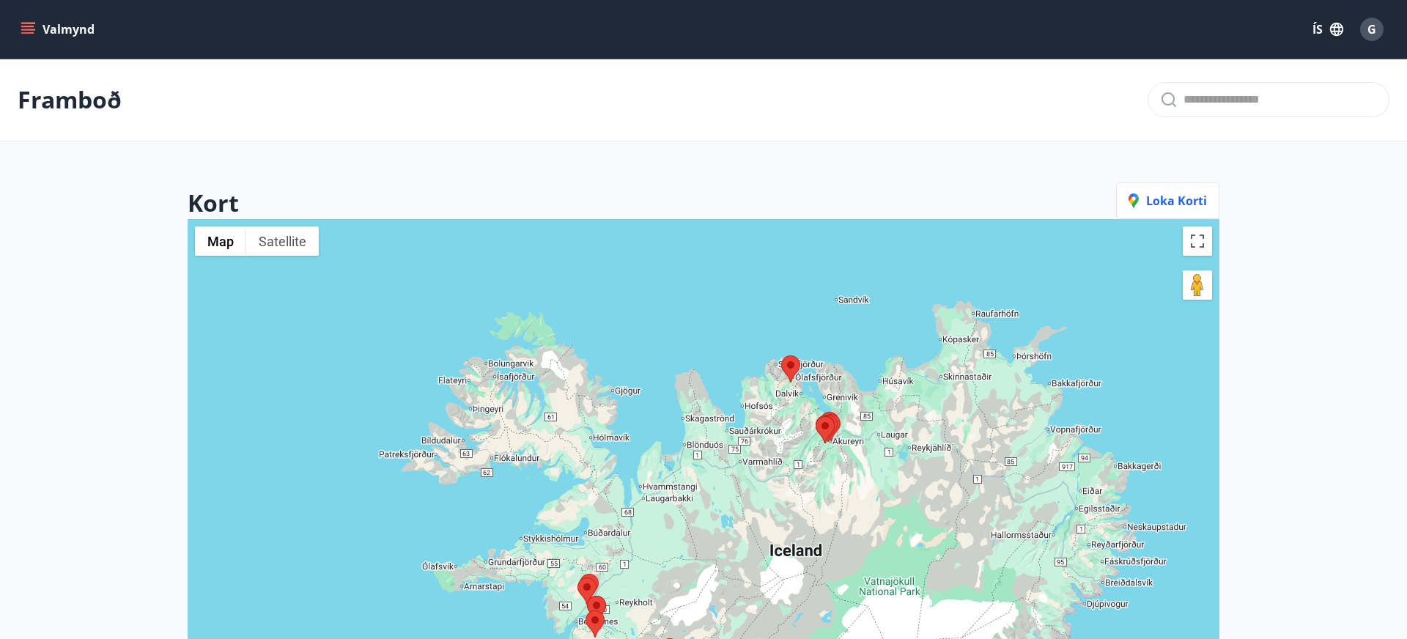
click at [30, 26] on icon "menu" at bounding box center [27, 26] width 13 height 1
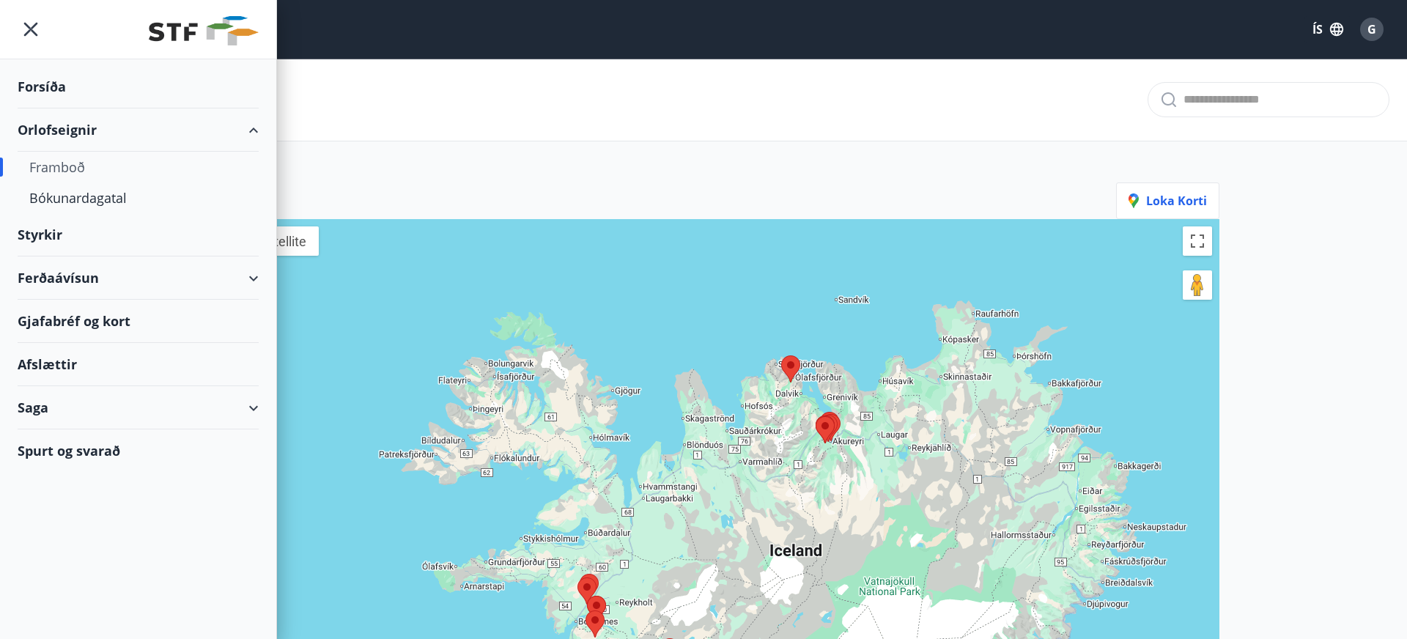
click at [56, 84] on div "Forsíða" at bounding box center [138, 86] width 241 height 43
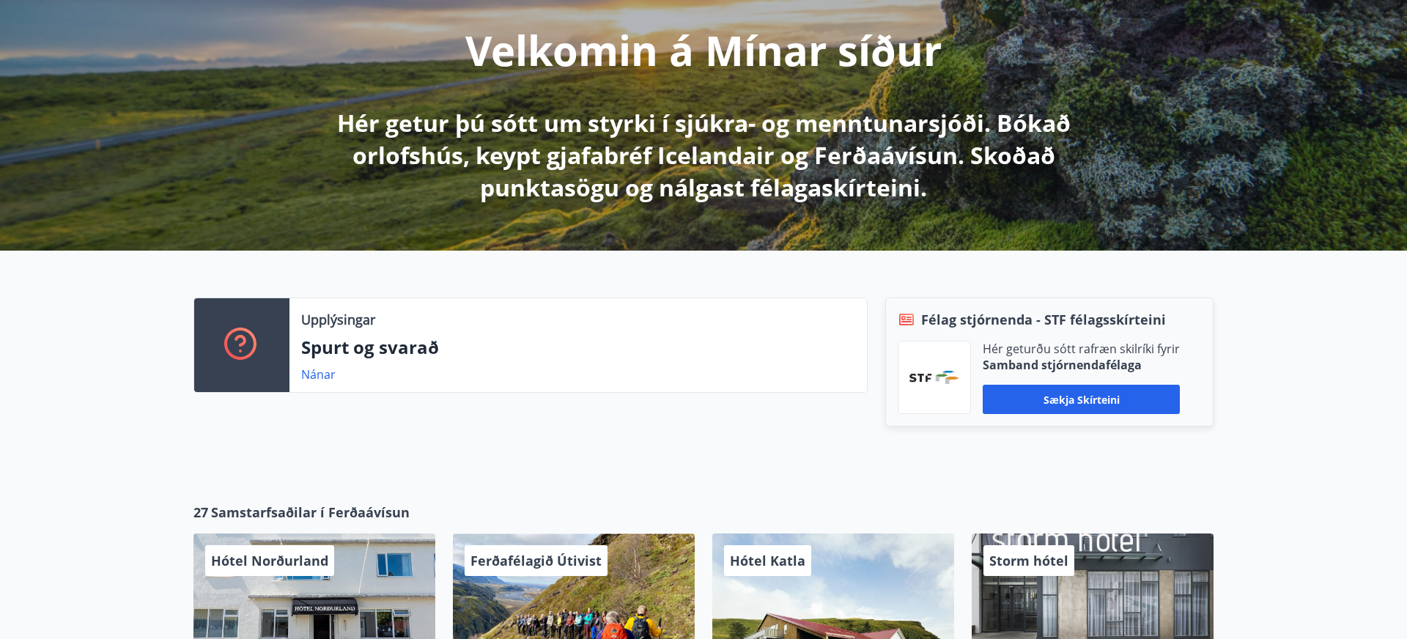
scroll to position [188, 0]
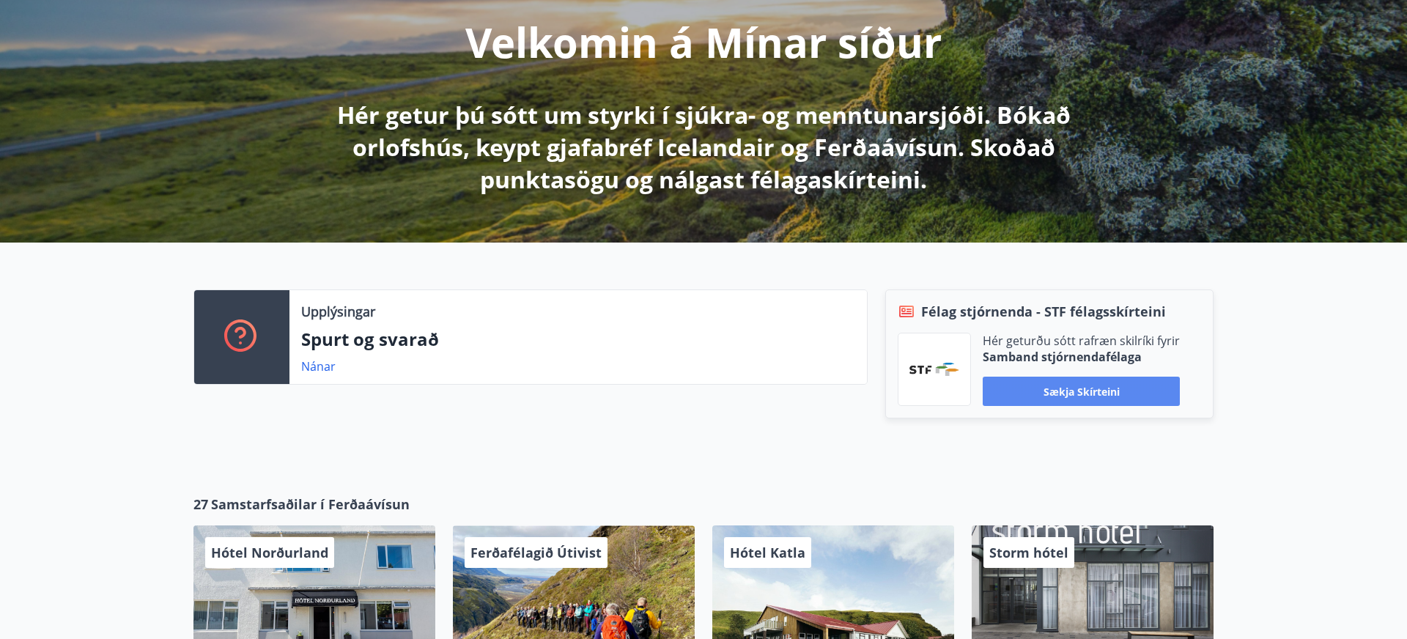
click at [1076, 394] on button "Sækja skírteini" at bounding box center [1081, 391] width 197 height 29
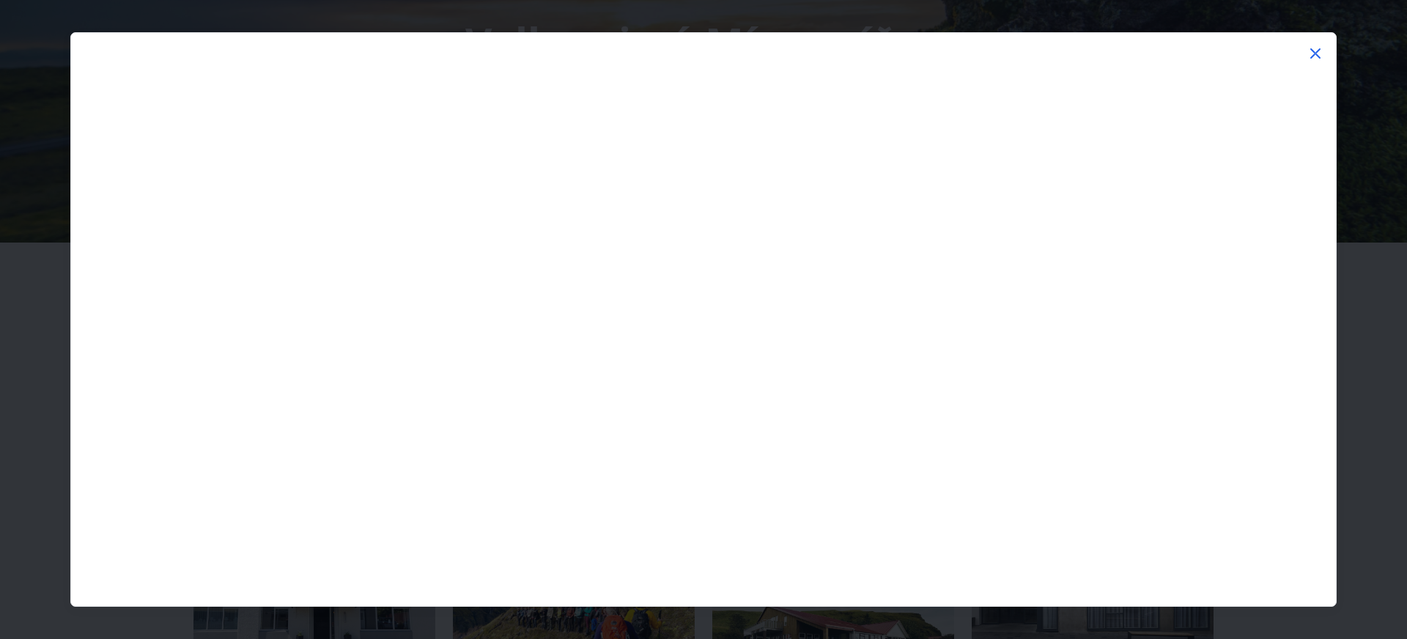
click at [1310, 53] on icon at bounding box center [1316, 54] width 18 height 18
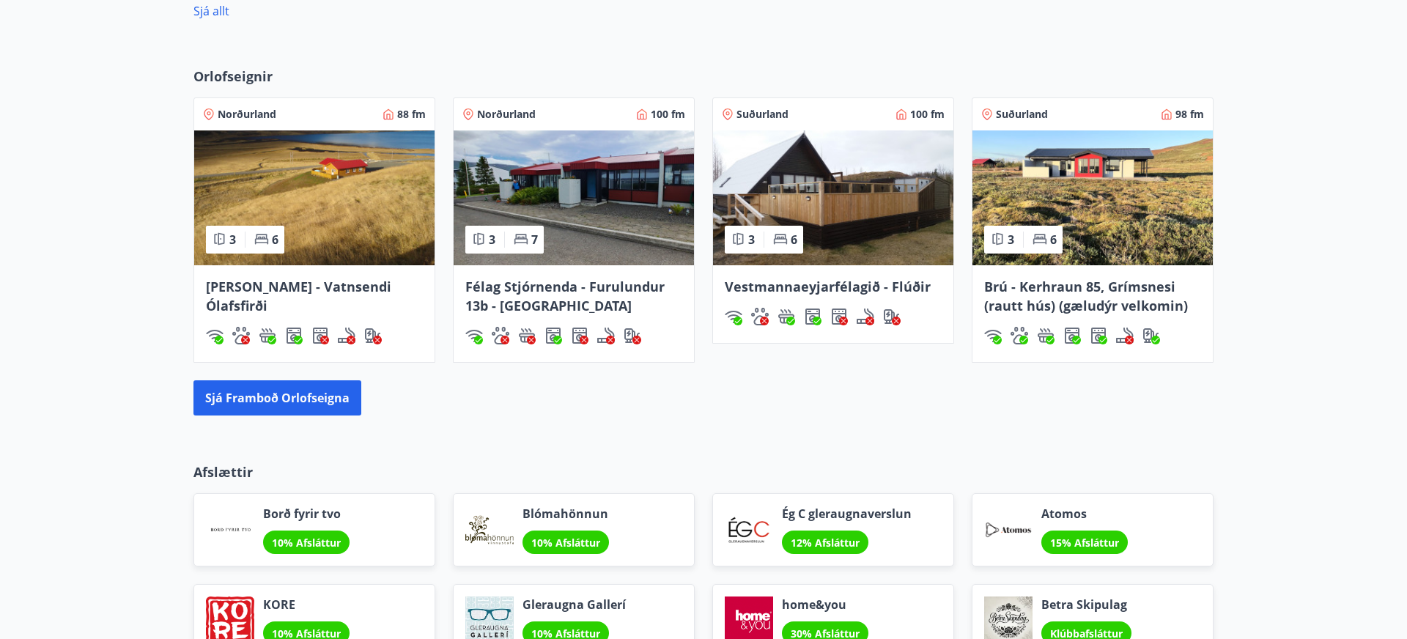
scroll to position [892, 0]
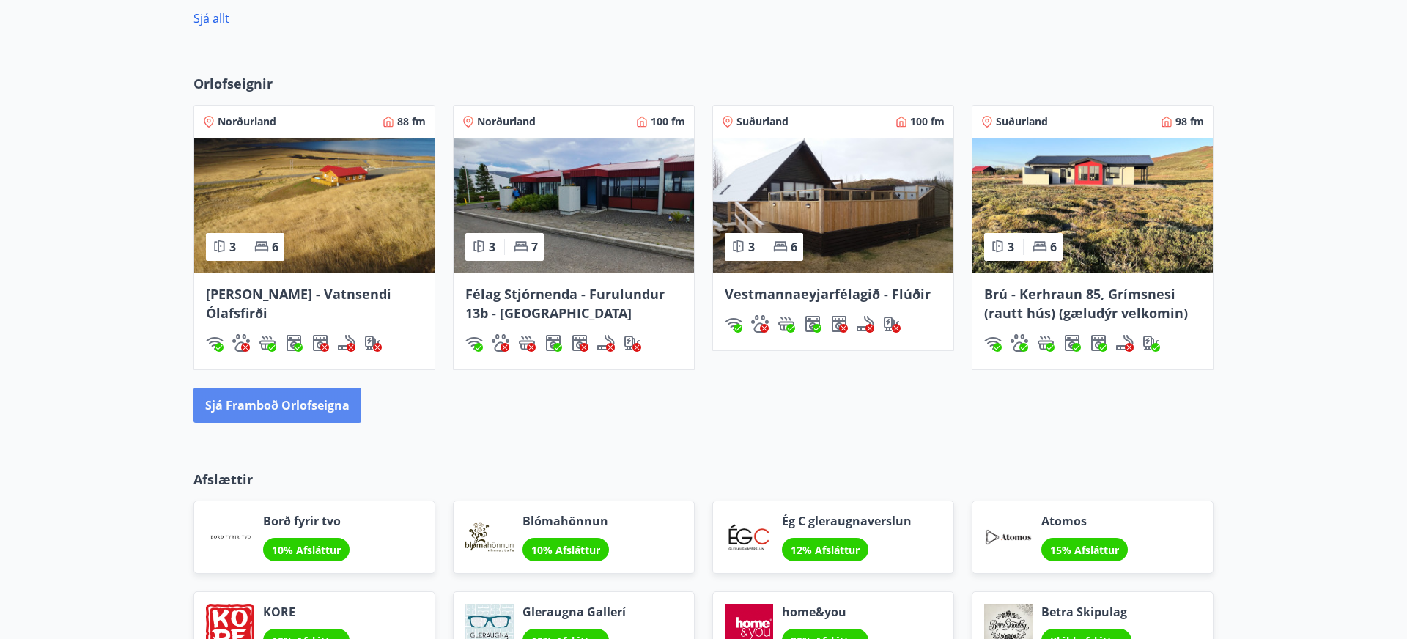
click at [257, 410] on button "Sjá framboð orlofseigna" at bounding box center [277, 405] width 168 height 35
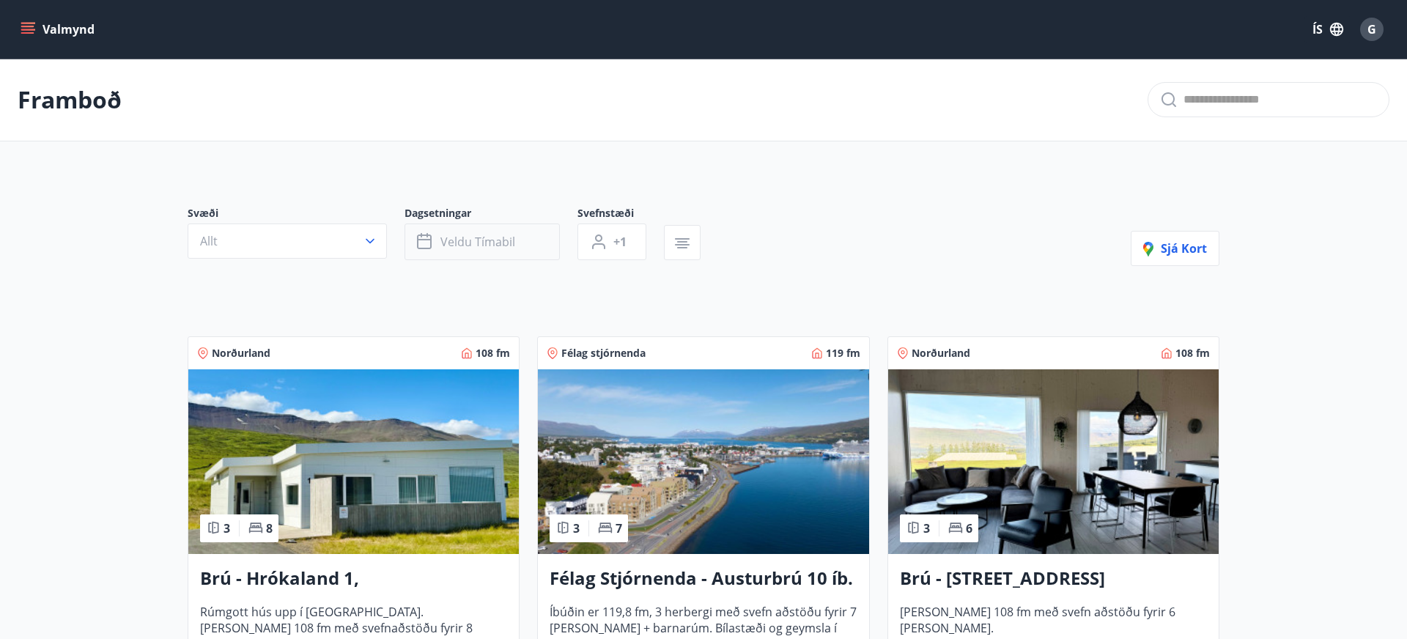
click at [490, 244] on span "Veldu tímabil" at bounding box center [477, 242] width 75 height 16
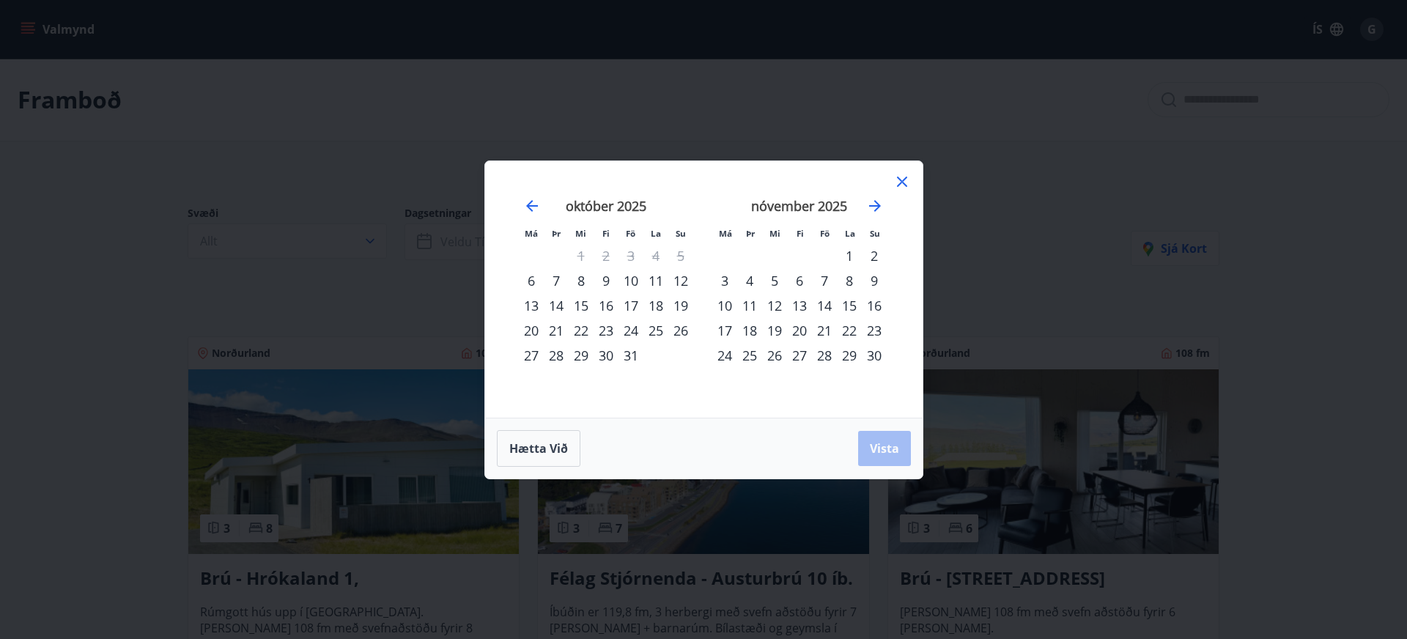
click at [632, 283] on div "10" at bounding box center [630, 280] width 25 height 25
click at [533, 309] on div "13" at bounding box center [531, 305] width 25 height 25
click at [859, 536] on div "Má Þr Mi Fi Fö La Su Má Þr Mi Fi Fö La Su [DATE] 1 2 3 4 5 6 7 8 9 10 11 12 13 …" at bounding box center [703, 319] width 1407 height 639
click at [896, 457] on button "Vista" at bounding box center [884, 448] width 53 height 35
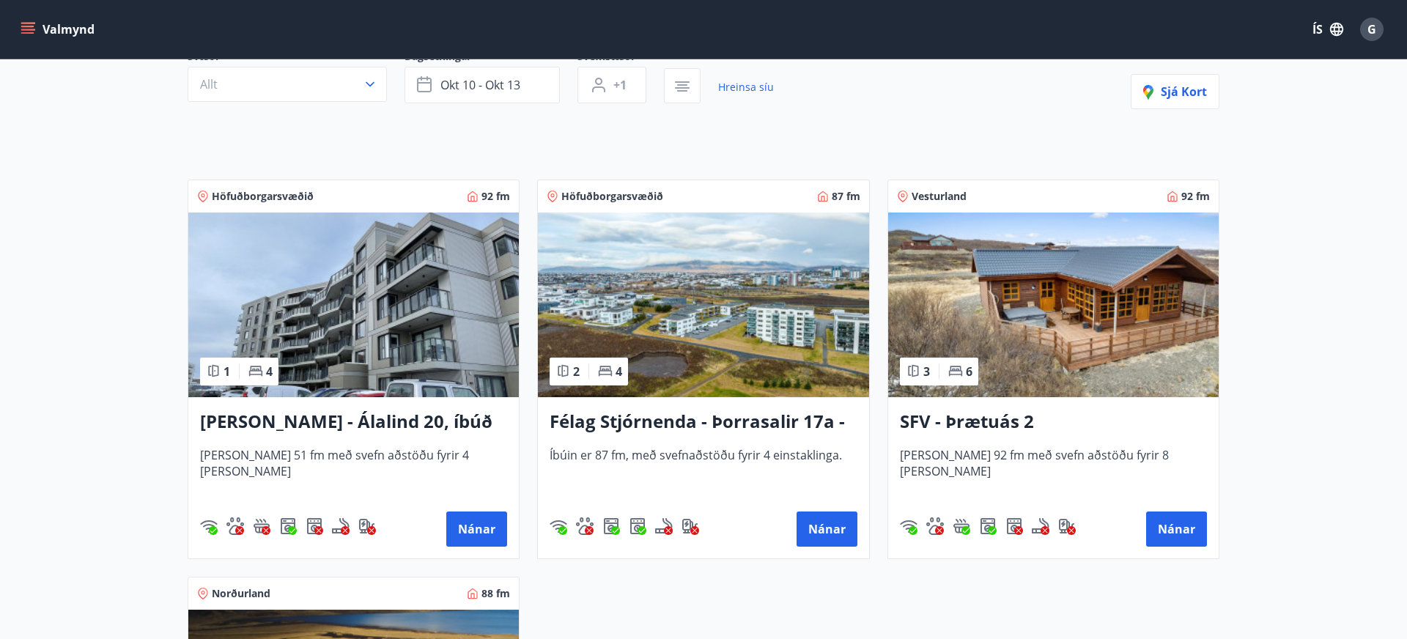
scroll to position [144, 0]
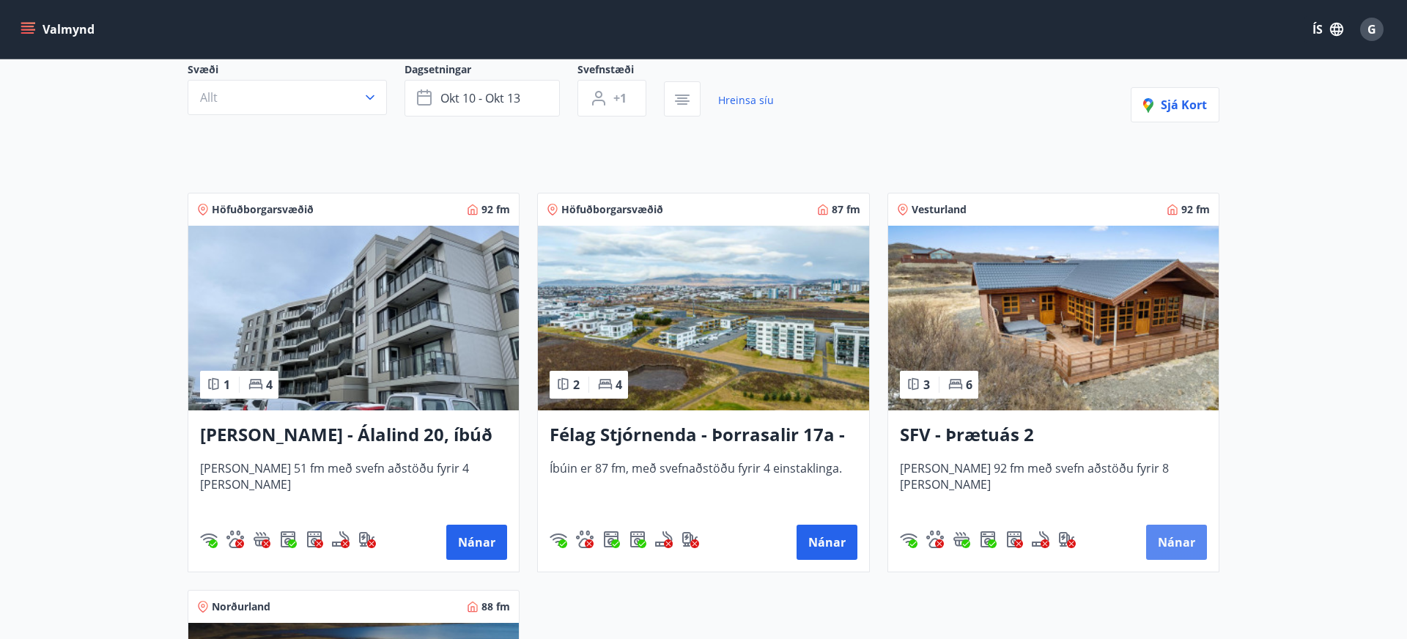
click at [1172, 543] on button "Nánar" at bounding box center [1176, 542] width 61 height 35
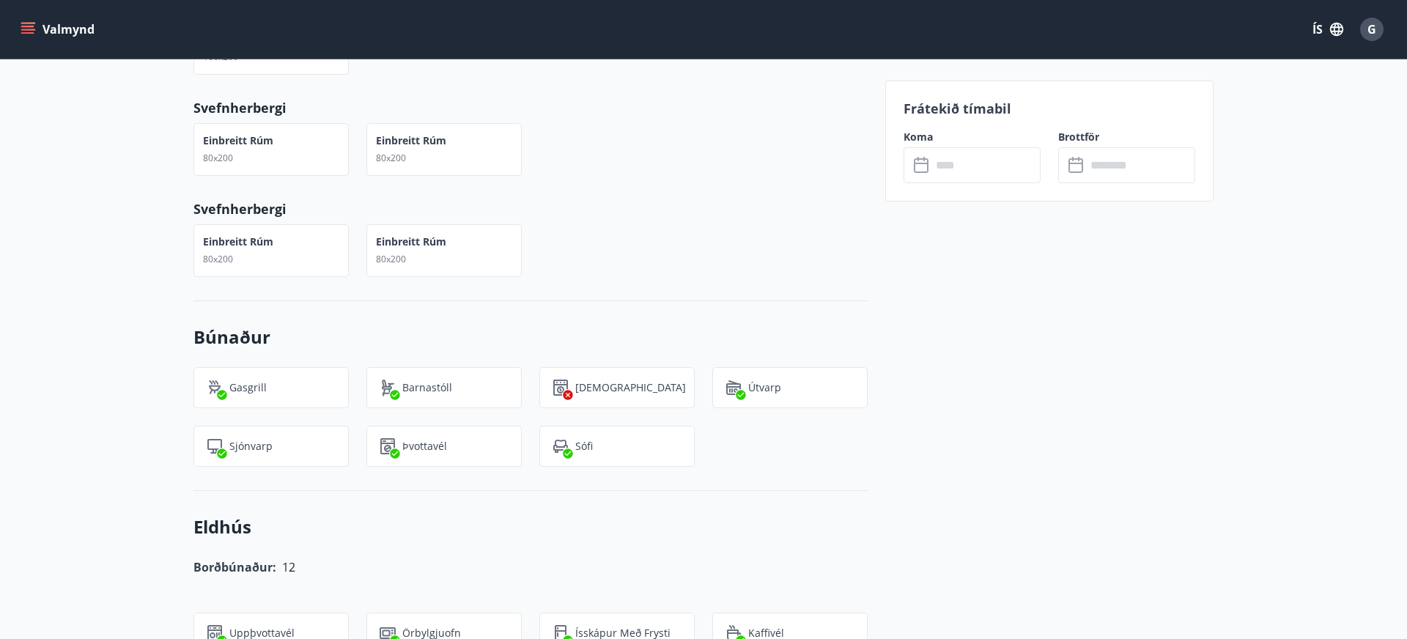
scroll to position [843, 0]
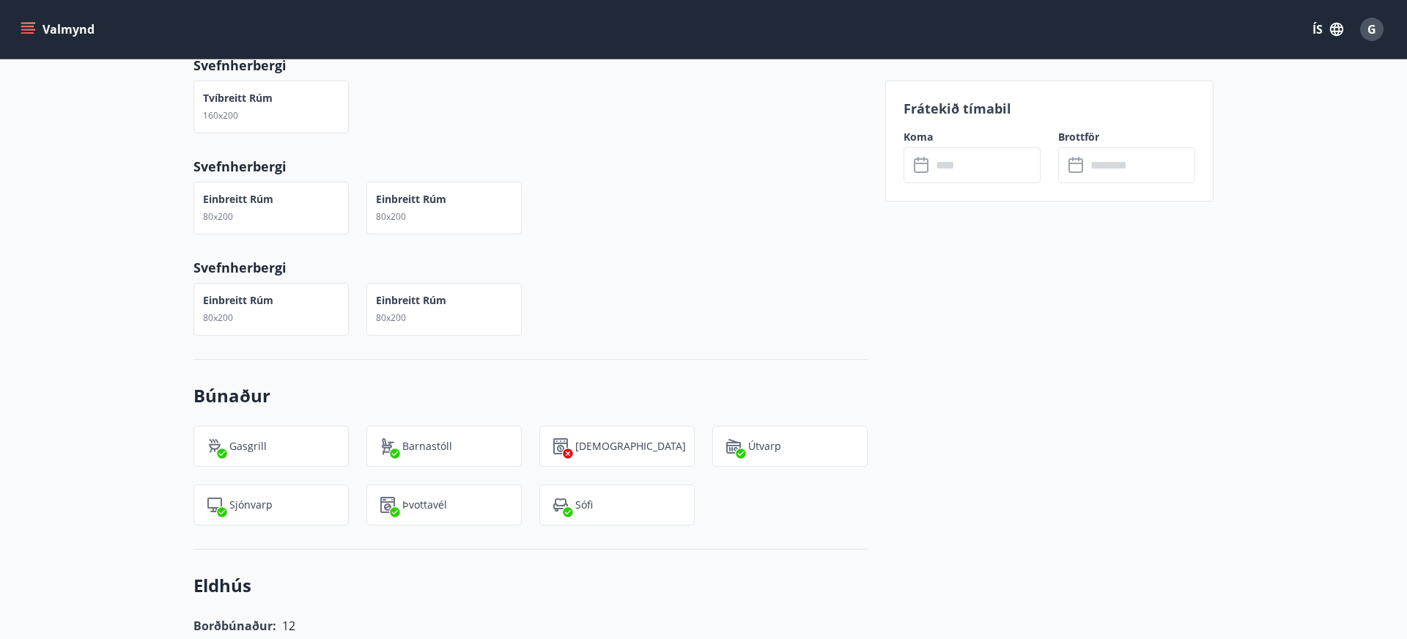
click at [991, 165] on input "text" at bounding box center [985, 165] width 109 height 36
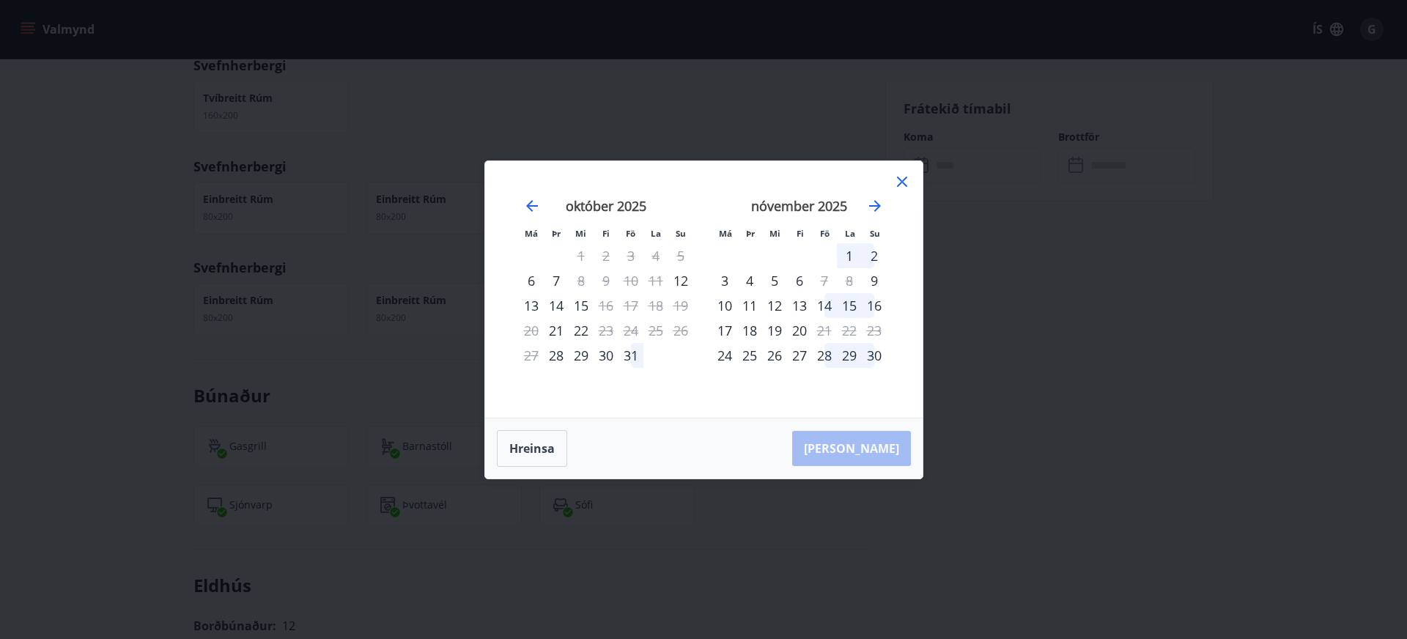
click at [632, 281] on div "10" at bounding box center [630, 280] width 25 height 25
click at [532, 309] on div "13" at bounding box center [531, 305] width 25 height 25
click at [636, 281] on div "10" at bounding box center [630, 280] width 25 height 25
click at [904, 181] on icon at bounding box center [902, 182] width 18 height 18
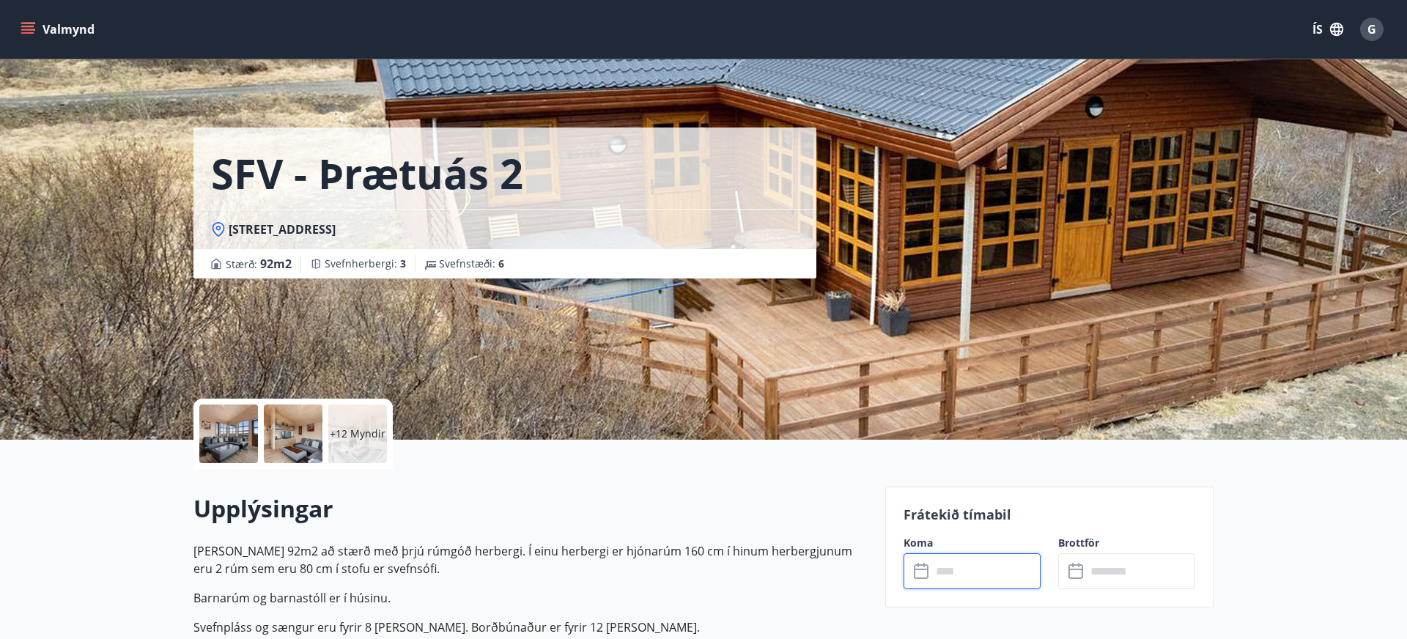
scroll to position [0, 0]
click at [1371, 34] on span "G" at bounding box center [1371, 29] width 9 height 16
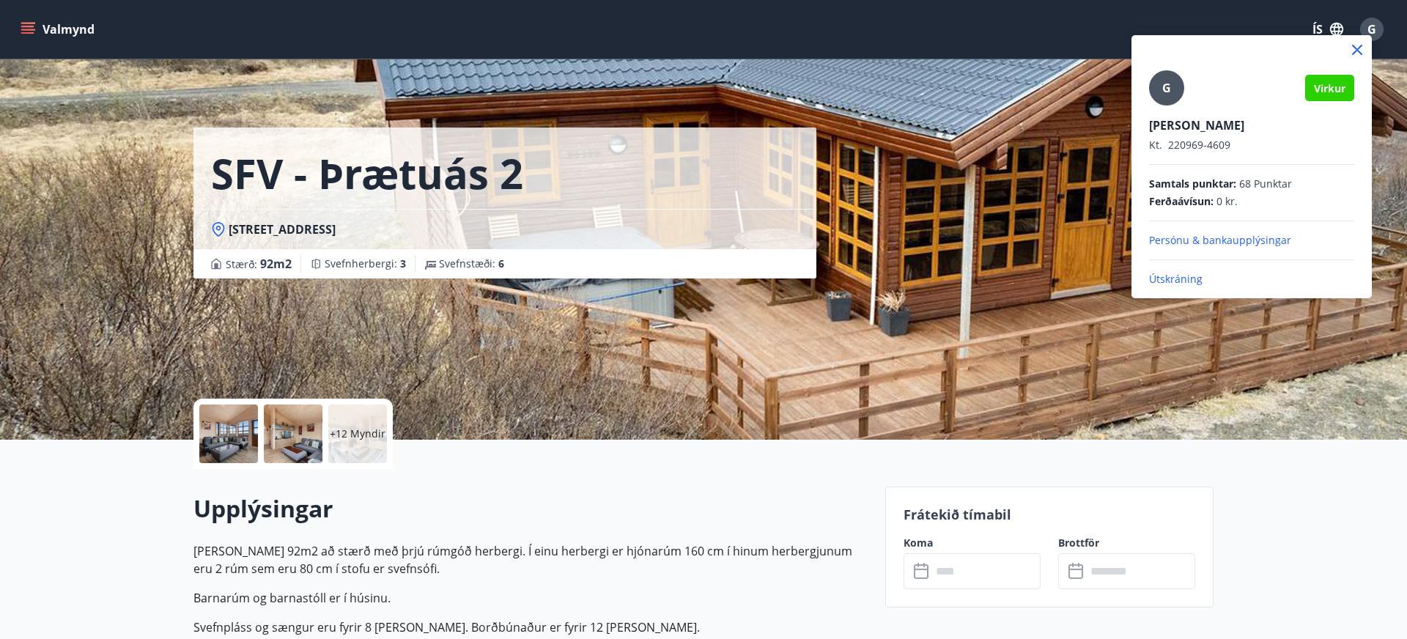
click at [1197, 281] on p "Útskráning" at bounding box center [1251, 279] width 205 height 15
